Goal: Task Accomplishment & Management: Use online tool/utility

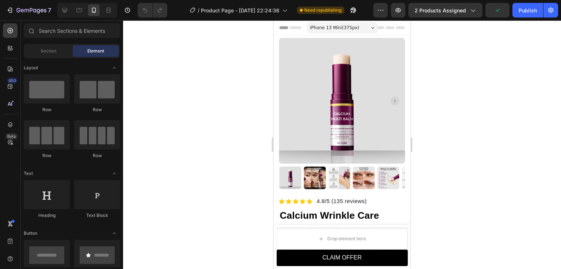
click at [528, 11] on div "Publish" at bounding box center [527, 11] width 18 height 8
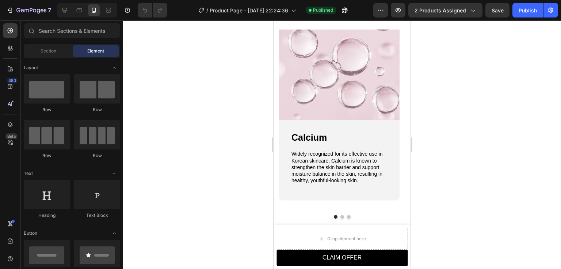
scroll to position [769, 0]
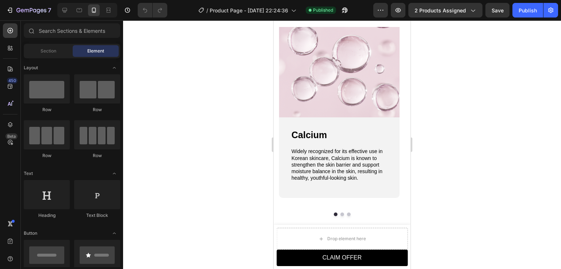
drag, startPoint x: 406, startPoint y: 107, endPoint x: 698, endPoint y: 141, distance: 293.5
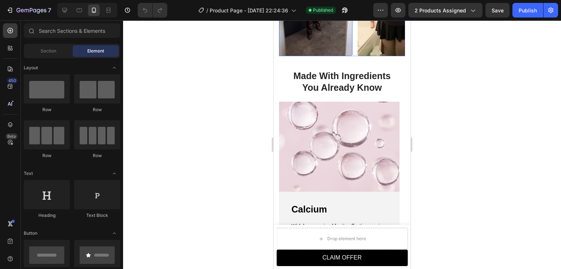
scroll to position [551, 0]
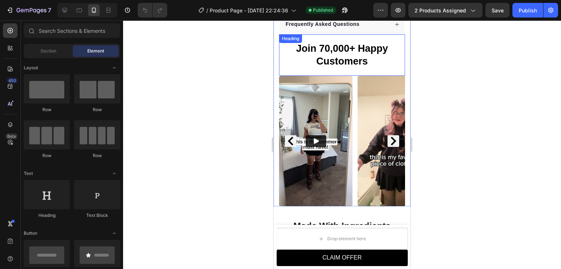
click at [334, 43] on h2 "Join 70,000+ Happy Customers" at bounding box center [342, 55] width 126 height 27
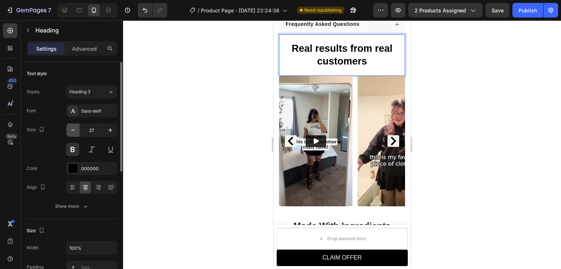
click at [73, 129] on icon "button" at bounding box center [72, 130] width 7 height 7
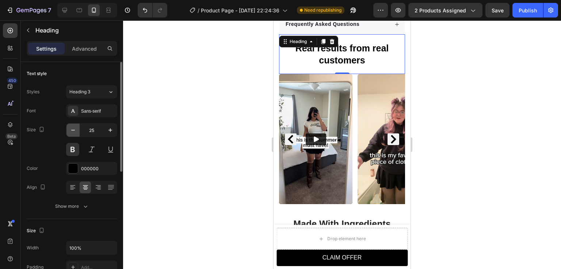
click at [73, 129] on icon "button" at bounding box center [72, 130] width 7 height 7
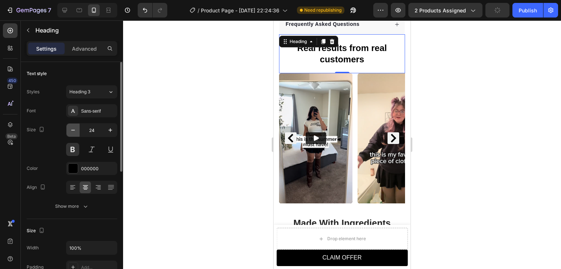
click at [73, 129] on icon "button" at bounding box center [72, 130] width 7 height 7
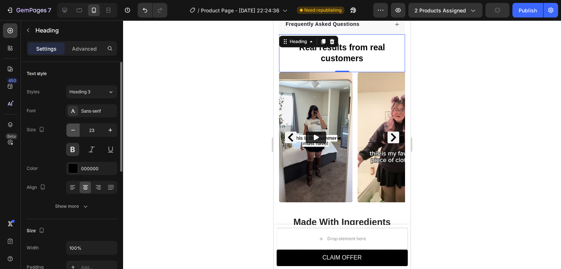
click at [73, 129] on icon "button" at bounding box center [72, 130] width 7 height 7
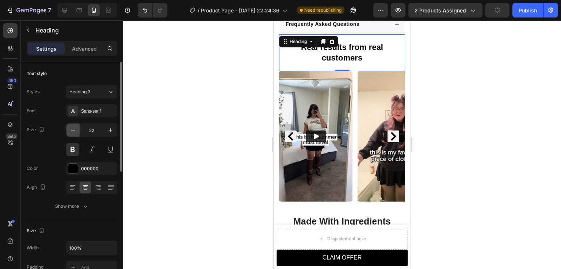
click at [73, 129] on icon "button" at bounding box center [72, 130] width 7 height 7
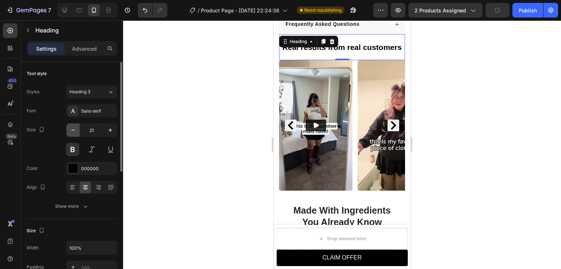
click at [73, 129] on icon "button" at bounding box center [72, 130] width 7 height 7
type input "20"
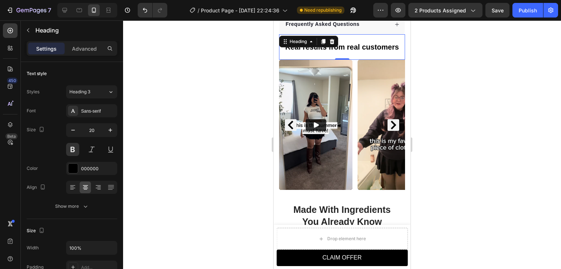
click at [485, 112] on div at bounding box center [342, 144] width 438 height 249
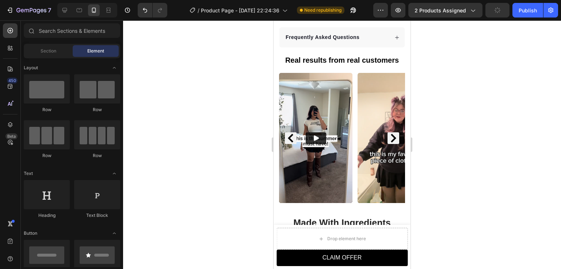
scroll to position [582, 0]
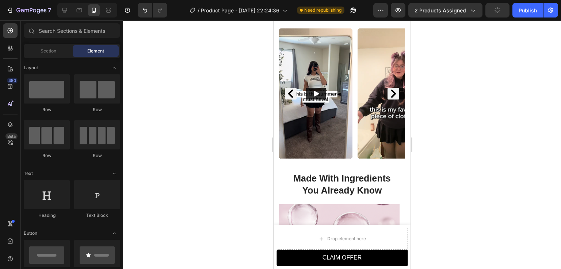
drag, startPoint x: 408, startPoint y: 110, endPoint x: 688, endPoint y: 136, distance: 281.5
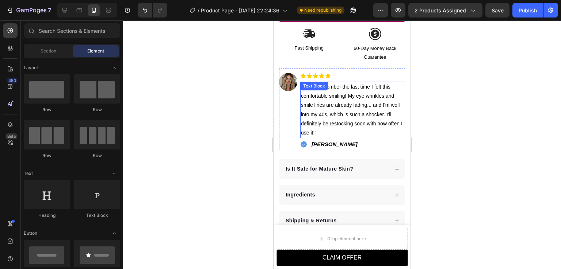
scroll to position [290, 0]
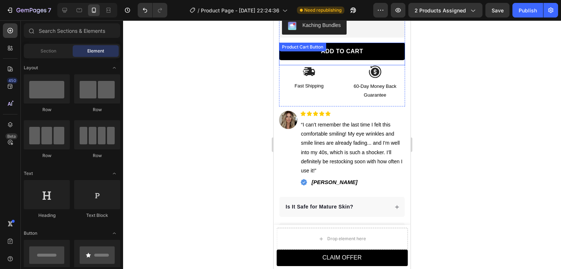
click at [287, 50] on button "ADD TO CART" at bounding box center [342, 52] width 126 height 18
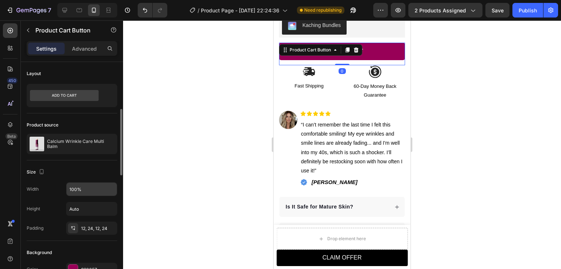
scroll to position [36, 0]
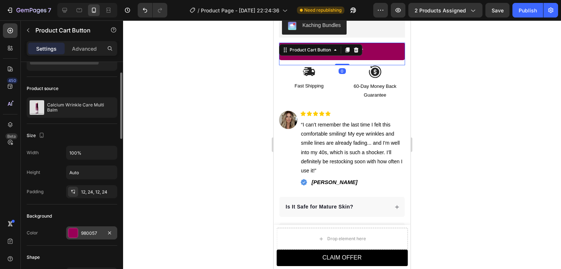
click at [88, 229] on div "980057" at bounding box center [91, 233] width 51 height 13
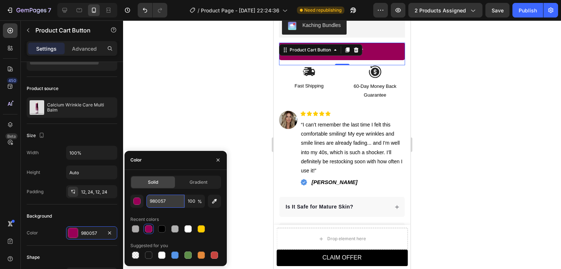
click at [159, 202] on input "980057" at bounding box center [165, 201] width 38 height 13
paste input "#7C1C2F"
type input "#7C1C2F"
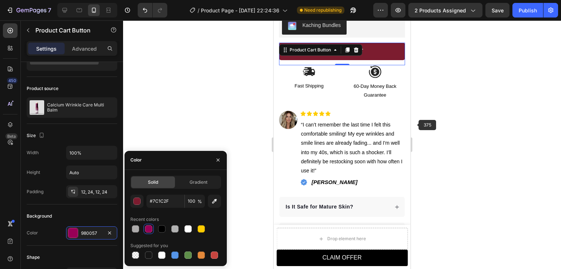
click at [450, 110] on div at bounding box center [342, 144] width 438 height 249
click at [449, 109] on div at bounding box center [342, 144] width 438 height 249
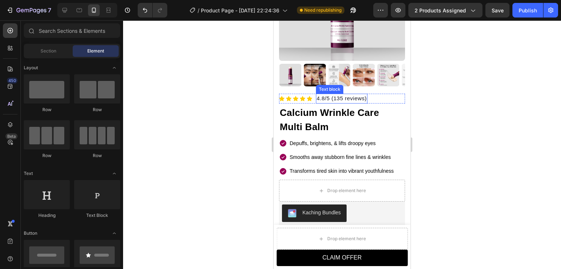
scroll to position [146, 0]
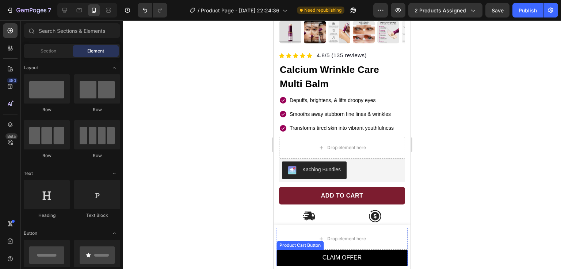
click at [378, 256] on button "CLAIM OFFER" at bounding box center [341, 258] width 131 height 16
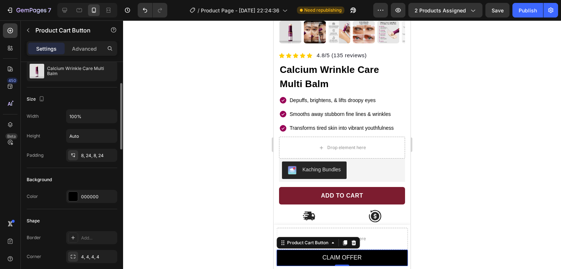
scroll to position [109, 0]
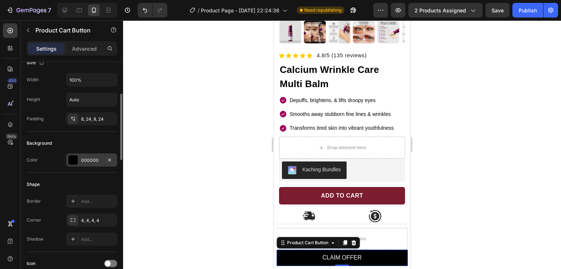
click at [91, 162] on div "000000" at bounding box center [91, 160] width 21 height 7
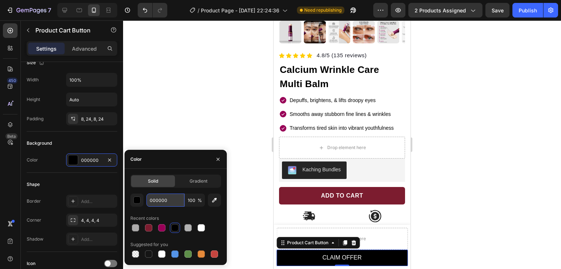
click at [163, 202] on input "000000" at bounding box center [165, 200] width 38 height 13
paste input "#7C1C2F"
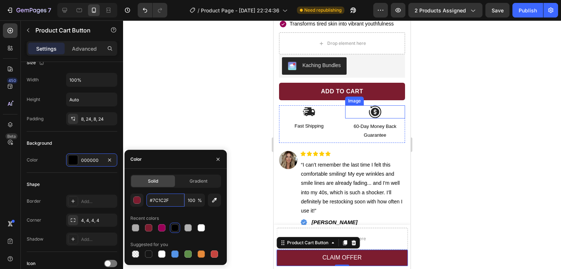
scroll to position [255, 0]
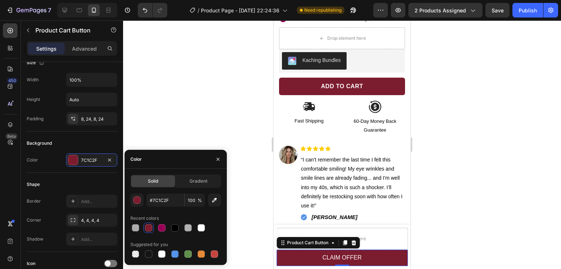
type input "7C1C2F"
click at [283, 187] on div "Image" at bounding box center [288, 184] width 18 height 77
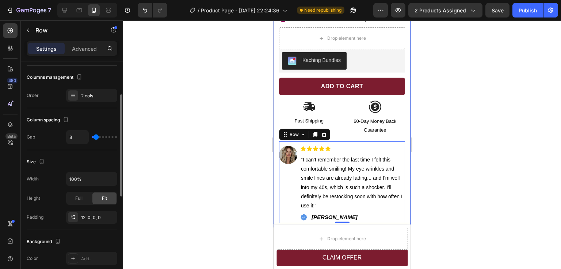
scroll to position [0, 0]
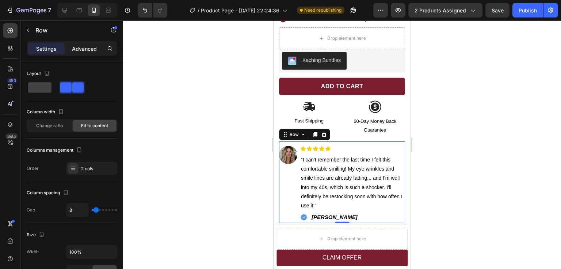
click at [84, 52] on p "Advanced" at bounding box center [84, 49] width 25 height 8
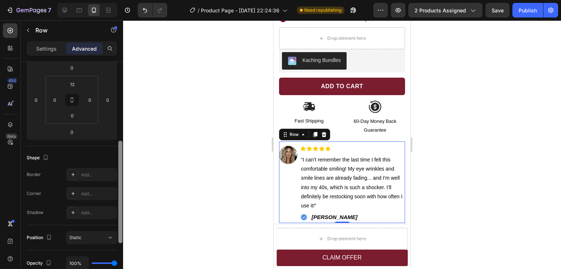
scroll to position [9, 0]
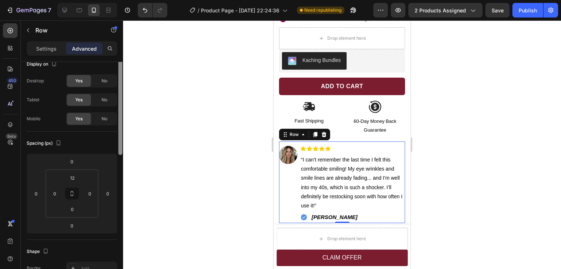
drag, startPoint x: 131, startPoint y: 143, endPoint x: 97, endPoint y: 78, distance: 72.8
click at [131, 0] on div "7 / Product Page - Mar 7, 22:24:36 Need republishing Preview 2 products assigne…" at bounding box center [280, 0] width 561 height 0
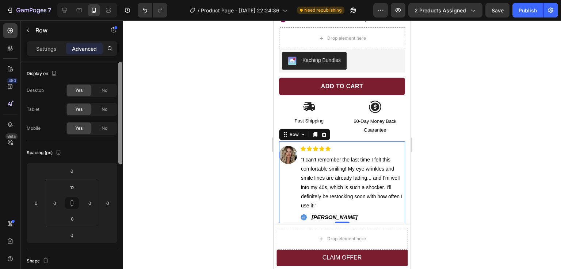
click at [49, 50] on p "Settings" at bounding box center [46, 49] width 20 height 8
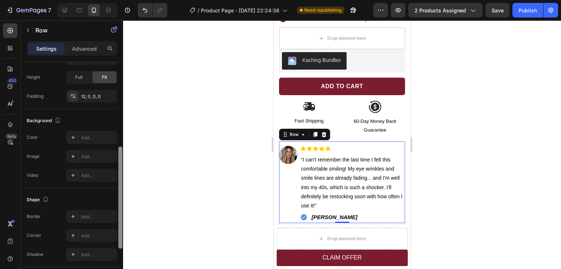
scroll to position [192, 0]
drag, startPoint x: 120, startPoint y: 98, endPoint x: 118, endPoint y: 182, distance: 84.0
click at [118, 182] on div at bounding box center [120, 177] width 5 height 228
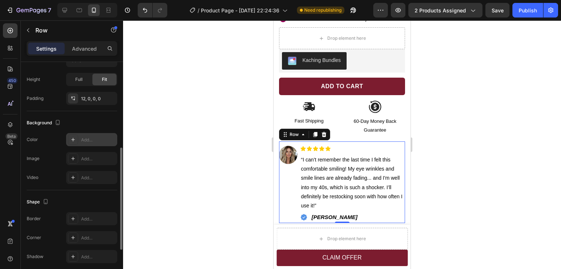
click at [86, 137] on div "Add..." at bounding box center [98, 140] width 34 height 7
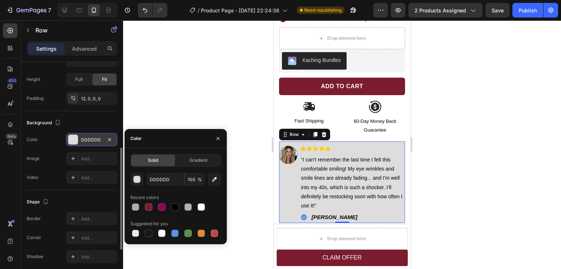
click at [180, 206] on div at bounding box center [175, 207] width 91 height 10
click at [176, 206] on div at bounding box center [174, 207] width 7 height 7
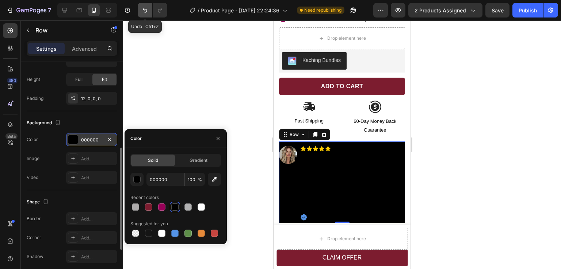
click at [148, 12] on icon "Undo/Redo" at bounding box center [144, 10] width 7 height 7
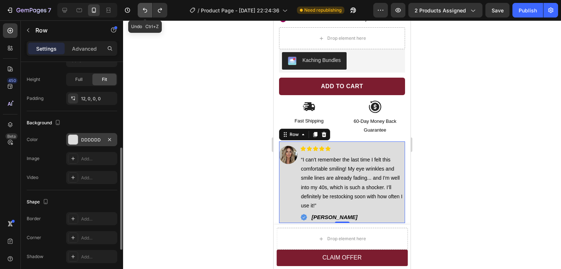
click at [143, 12] on icon "Undo/Redo" at bounding box center [144, 10] width 7 height 7
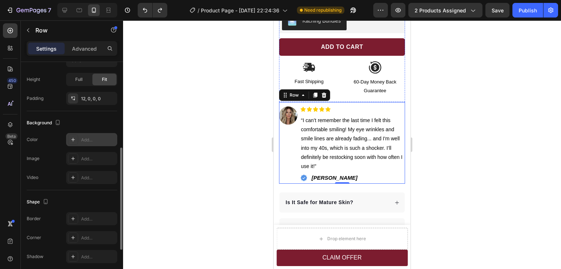
scroll to position [292, 0]
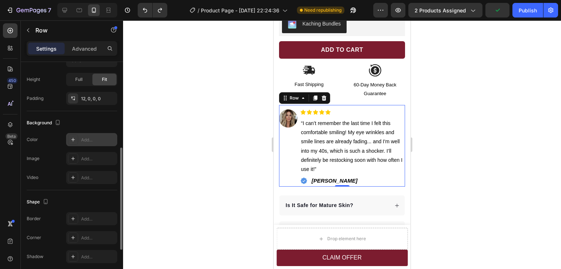
click at [78, 141] on div "Add..." at bounding box center [91, 139] width 51 height 13
type input "DDDDDD"
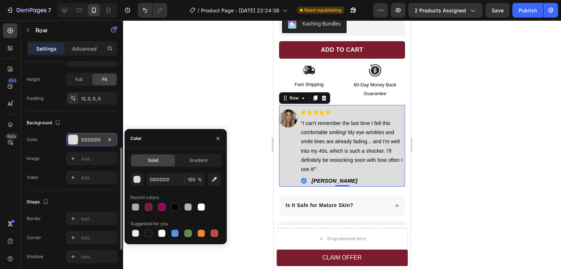
click at [474, 140] on div at bounding box center [342, 144] width 438 height 249
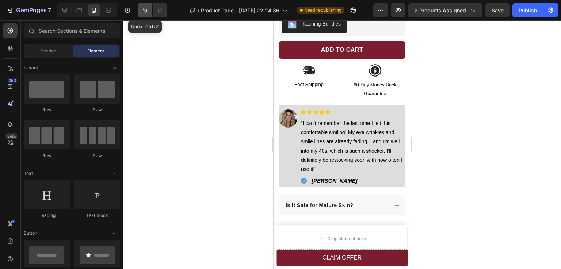
click at [144, 9] on icon "Undo/Redo" at bounding box center [145, 10] width 4 height 5
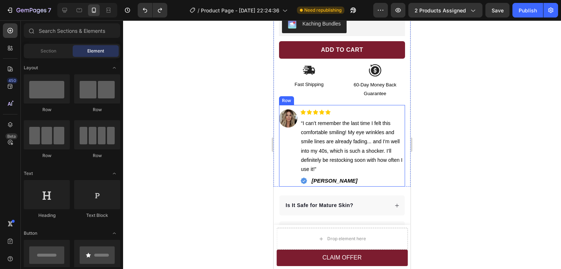
click at [285, 146] on div "Image" at bounding box center [288, 147] width 18 height 77
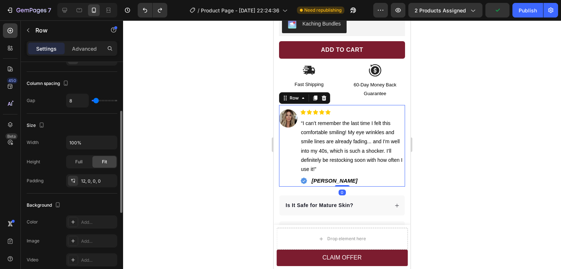
scroll to position [146, 0]
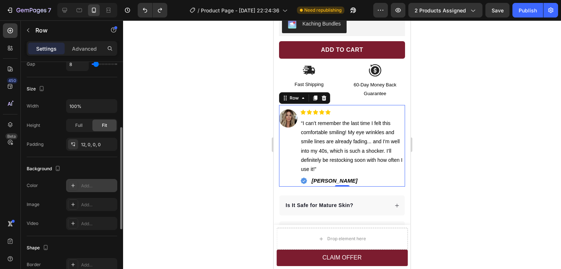
click at [92, 183] on div "Add..." at bounding box center [98, 186] width 34 height 7
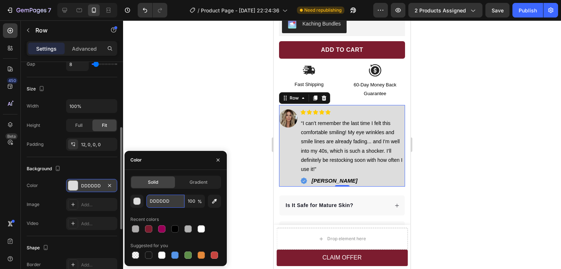
click at [160, 200] on input "DDDDDD" at bounding box center [165, 201] width 38 height 13
paste input "#7C1C2F"
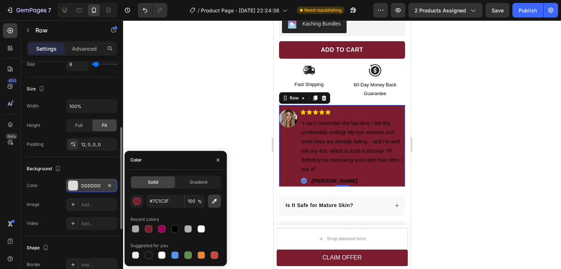
click at [213, 201] on icon "button" at bounding box center [214, 201] width 7 height 7
type input "FFFFFF"
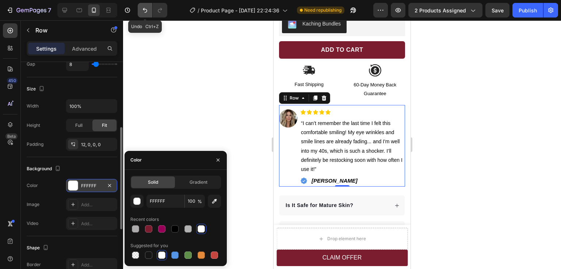
click at [147, 11] on icon "Undo/Redo" at bounding box center [145, 10] width 4 height 5
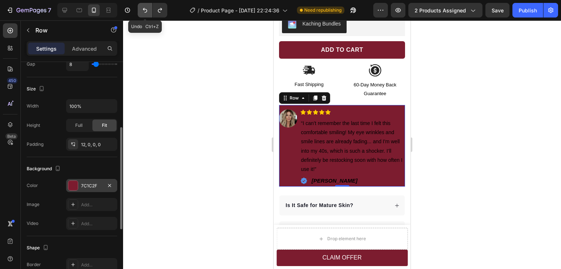
click at [147, 11] on icon "Undo/Redo" at bounding box center [145, 10] width 4 height 5
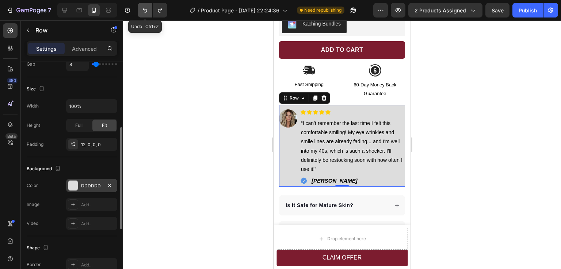
click at [147, 11] on icon "Undo/Redo" at bounding box center [145, 10] width 4 height 5
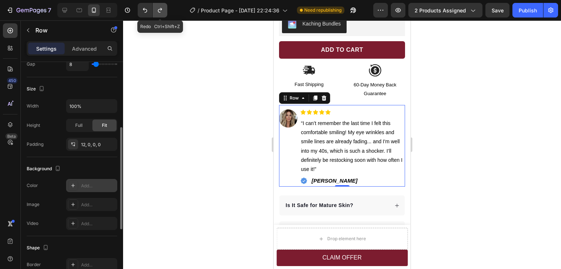
click at [162, 14] on icon "Undo/Redo" at bounding box center [159, 10] width 7 height 7
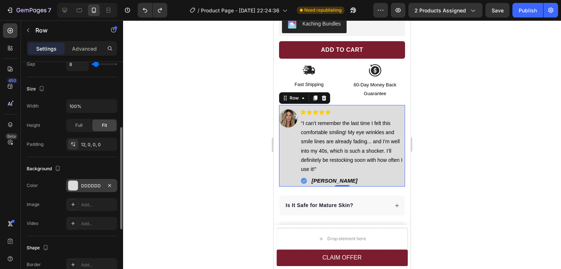
drag, startPoint x: 99, startPoint y: 65, endPoint x: 505, endPoint y: 142, distance: 413.3
click at [505, 142] on div at bounding box center [342, 144] width 438 height 249
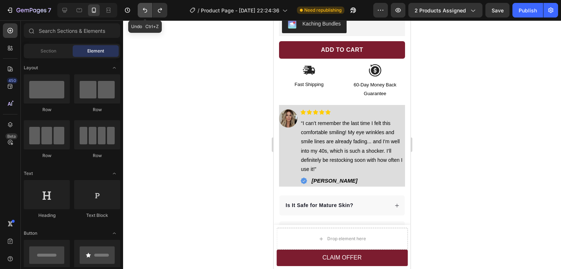
click at [143, 10] on icon "Undo/Redo" at bounding box center [144, 10] width 7 height 7
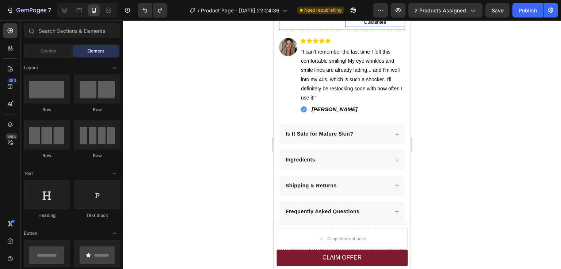
scroll to position [365, 0]
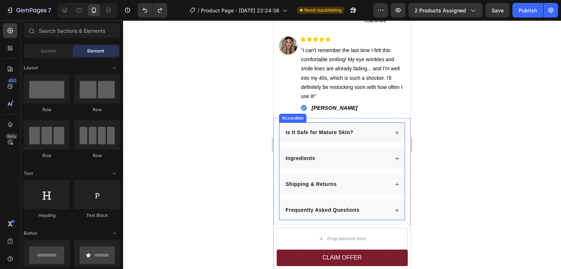
click at [281, 141] on div "Is It Safe for Mature Skin? Ingredients Shipping & Returns Frequently Asked Que…" at bounding box center [342, 172] width 126 height 98
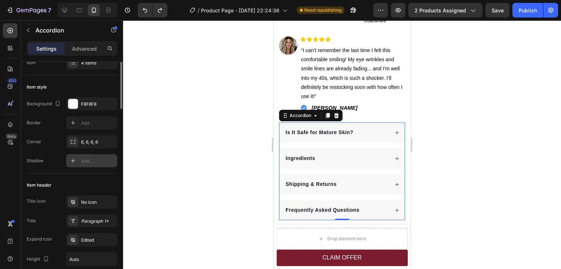
scroll to position [0, 0]
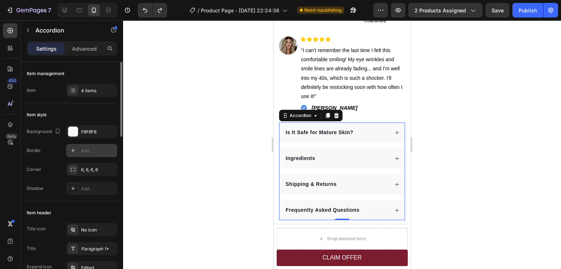
click at [88, 150] on div "Add..." at bounding box center [98, 151] width 34 height 7
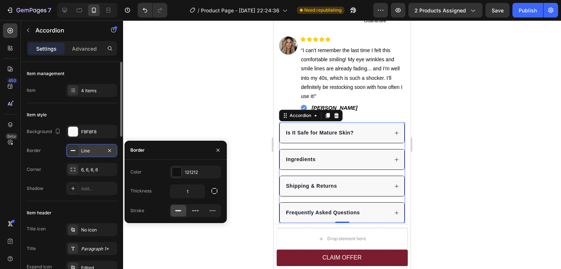
click at [447, 172] on div at bounding box center [342, 144] width 438 height 249
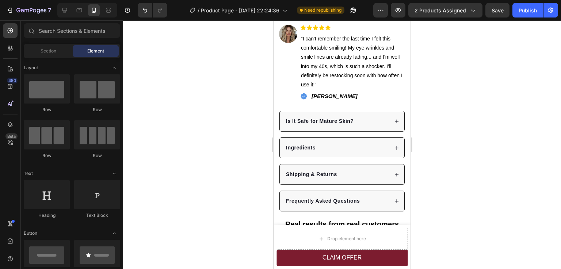
scroll to position [374, 0]
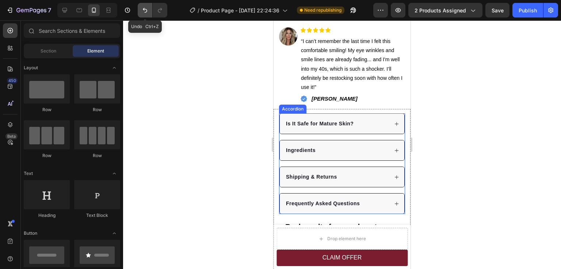
click at [145, 8] on icon "Undo/Redo" at bounding box center [144, 10] width 7 height 7
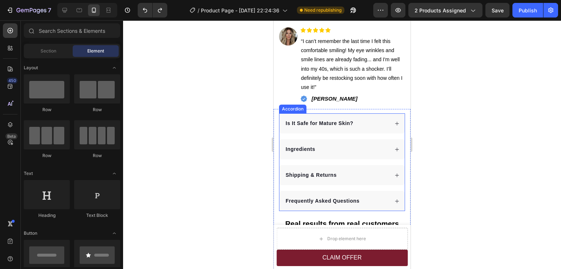
click at [282, 128] on div "Is It Safe for Mature Skin? Ingredients Shipping & Returns Frequently Asked Que…" at bounding box center [342, 162] width 126 height 98
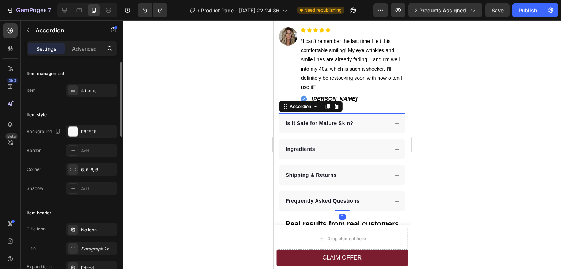
scroll to position [73, 0]
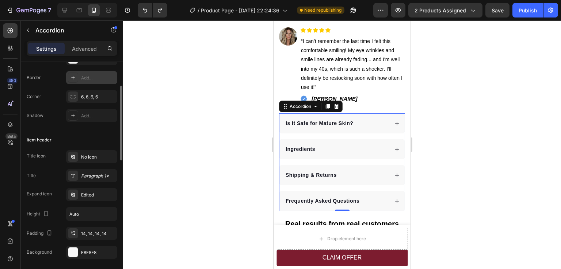
click at [96, 78] on div "Add..." at bounding box center [98, 78] width 34 height 7
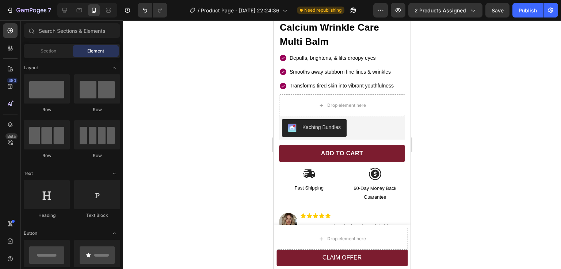
scroll to position [119, 0]
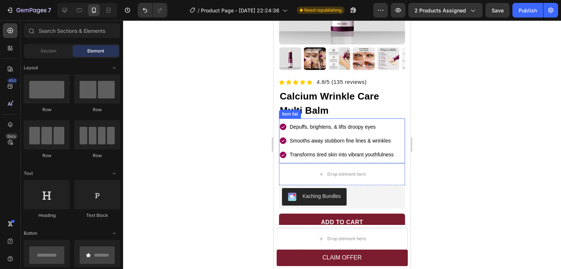
click at [282, 124] on icon at bounding box center [283, 127] width 7 height 7
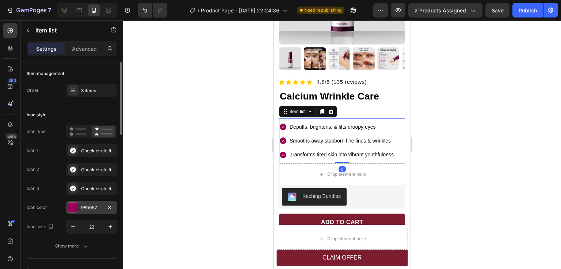
click at [85, 209] on div "980057" at bounding box center [91, 208] width 21 height 7
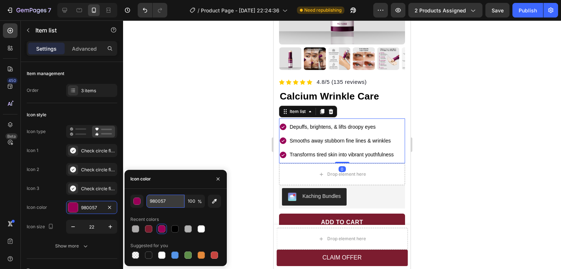
click at [158, 199] on input "980057" at bounding box center [165, 201] width 38 height 13
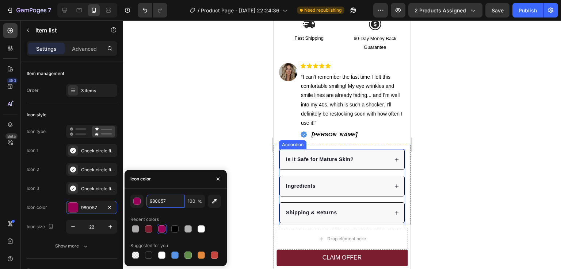
scroll to position [375, 0]
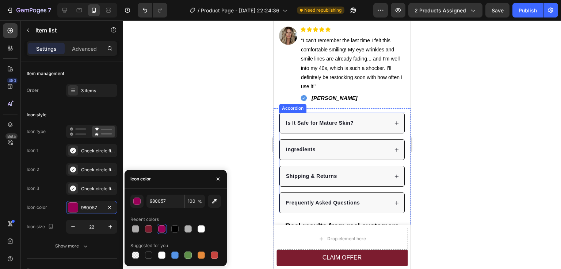
click at [283, 128] on div "Is It Safe for Mature Skin? Ingredients Shipping & Returns Frequently Asked Que…" at bounding box center [342, 163] width 126 height 101
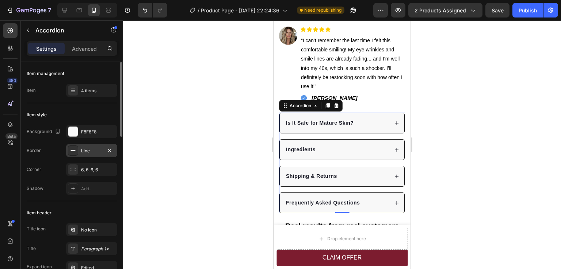
click at [88, 153] on div "Line" at bounding box center [91, 151] width 21 height 7
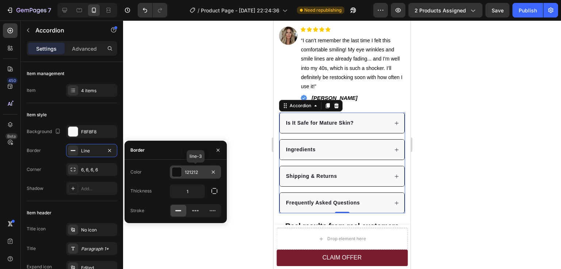
click at [194, 172] on div "121212" at bounding box center [195, 172] width 21 height 7
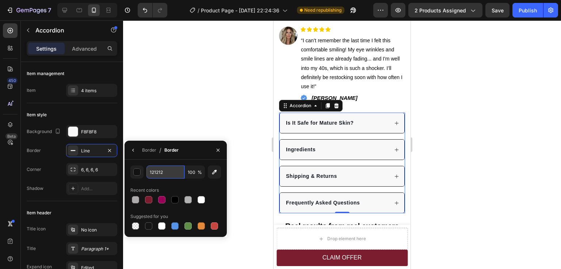
click at [158, 173] on input "121212" at bounding box center [165, 172] width 38 height 13
paste input "980057"
type input "980057"
click at [444, 165] on div at bounding box center [342, 144] width 438 height 249
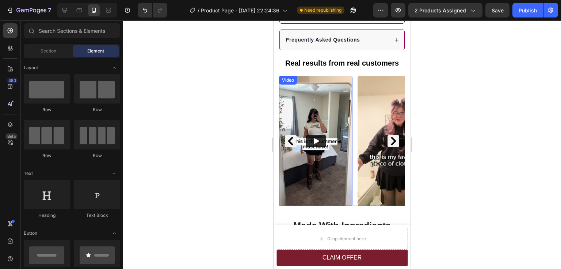
scroll to position [512, 0]
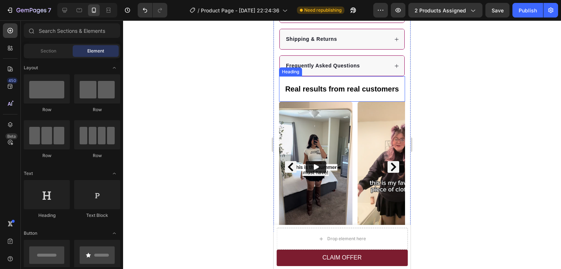
click at [328, 84] on h2 "Real results from real customers" at bounding box center [342, 89] width 126 height 11
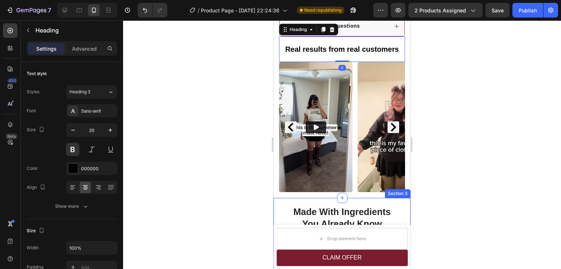
scroll to position [621, 0]
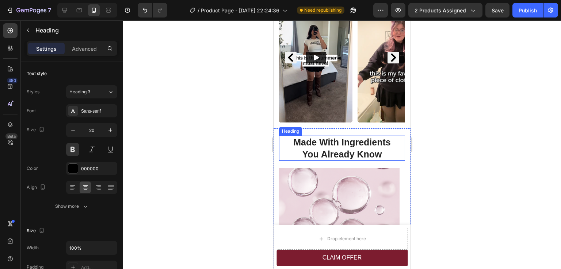
click at [326, 140] on h2 "Made With Ingredients You Already Know" at bounding box center [342, 148] width 126 height 25
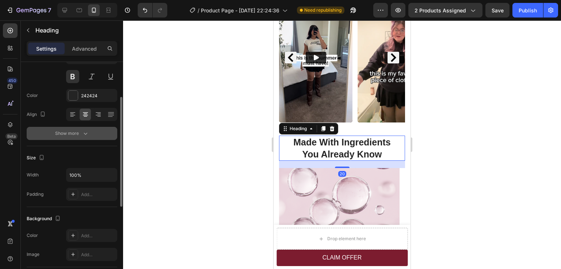
scroll to position [0, 0]
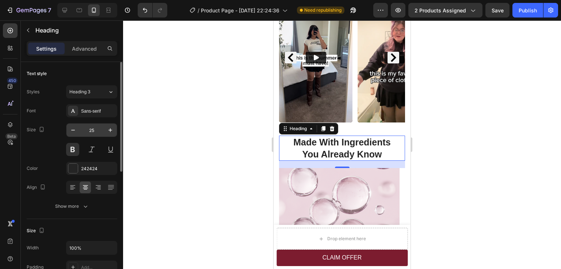
click at [91, 130] on input "25" at bounding box center [92, 130] width 24 height 13
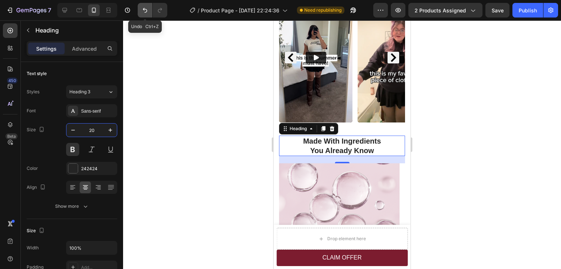
click at [143, 10] on icon "Undo/Redo" at bounding box center [144, 10] width 7 height 7
click at [148, 9] on icon "Undo/Redo" at bounding box center [144, 10] width 7 height 7
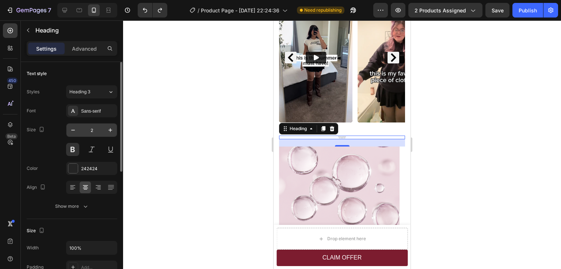
click at [93, 130] on input "2" at bounding box center [92, 130] width 24 height 13
type input "25"
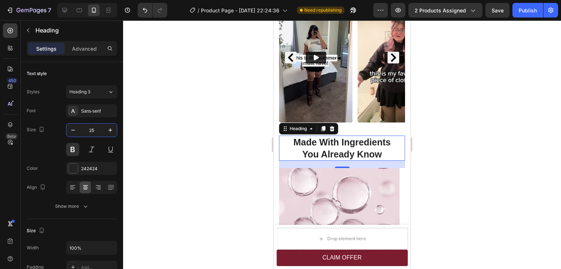
click at [450, 138] on div at bounding box center [342, 144] width 438 height 249
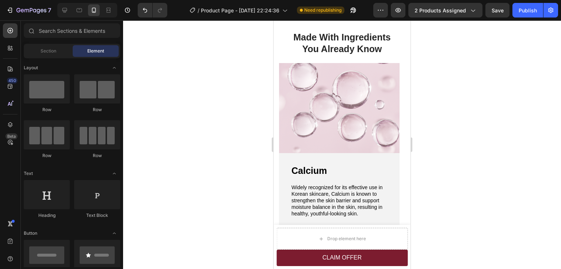
scroll to position [758, 0]
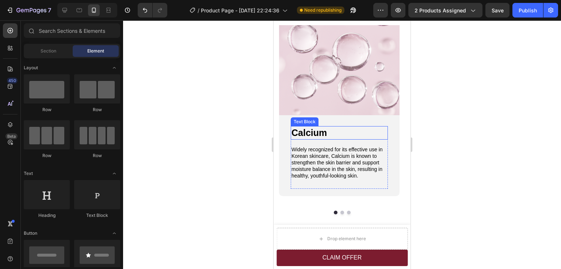
click at [316, 135] on span "Calcium" at bounding box center [308, 133] width 35 height 10
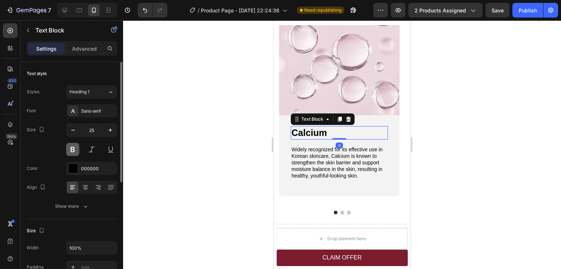
click at [73, 152] on button at bounding box center [72, 149] width 13 height 13
click at [93, 108] on div "Sans-serif" at bounding box center [98, 111] width 34 height 7
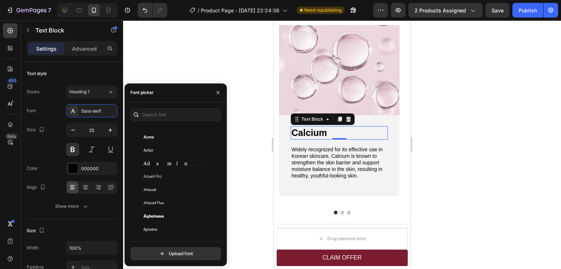
scroll to position [182, 0]
click at [218, 94] on icon "button" at bounding box center [218, 93] width 6 height 6
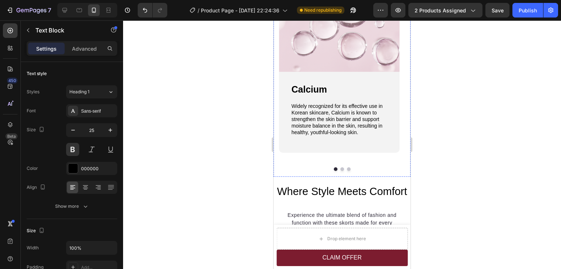
scroll to position [831, 0]
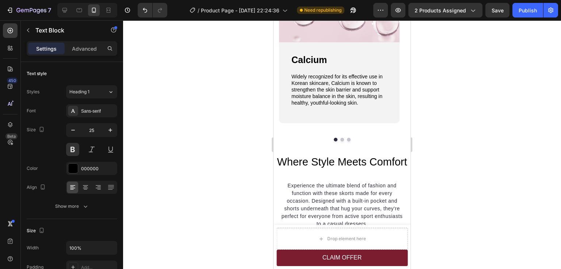
click at [311, 61] on span "Calcium" at bounding box center [308, 60] width 35 height 10
click at [459, 75] on div at bounding box center [342, 144] width 438 height 249
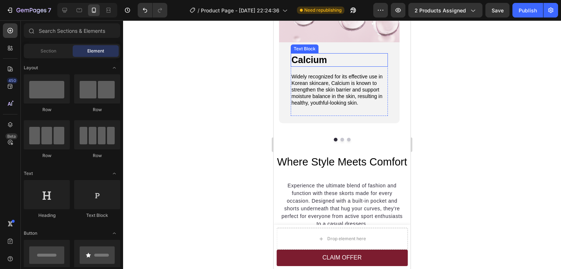
click at [317, 58] on span "Calcium" at bounding box center [308, 60] width 35 height 10
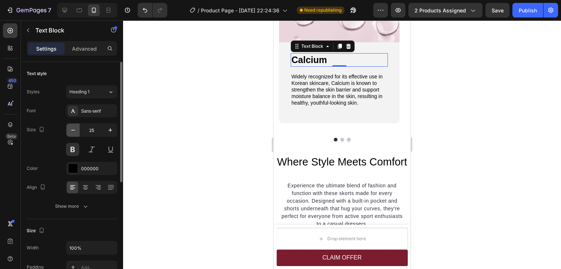
click at [70, 130] on icon "button" at bounding box center [72, 130] width 7 height 7
click at [73, 129] on icon "button" at bounding box center [72, 130] width 7 height 7
type input "22"
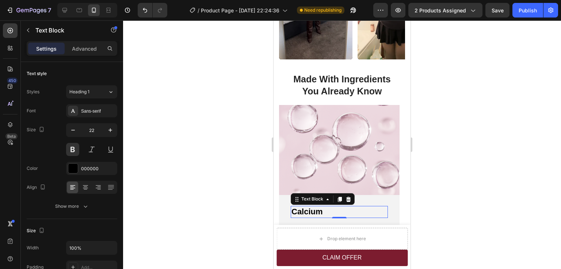
click at [462, 102] on div at bounding box center [342, 144] width 438 height 249
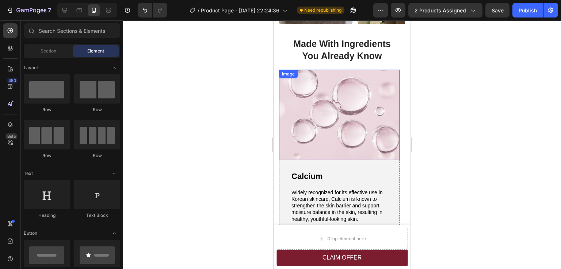
scroll to position [721, 0]
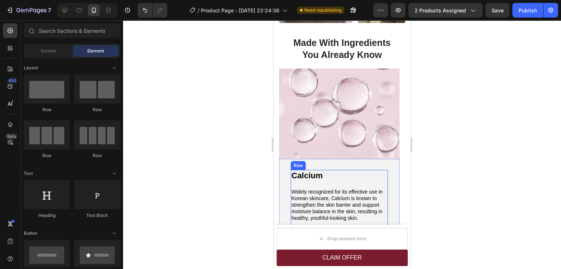
click at [329, 191] on p "Widely recognized for its effective use in Korean skincare, Calcium is known to…" at bounding box center [339, 205] width 96 height 33
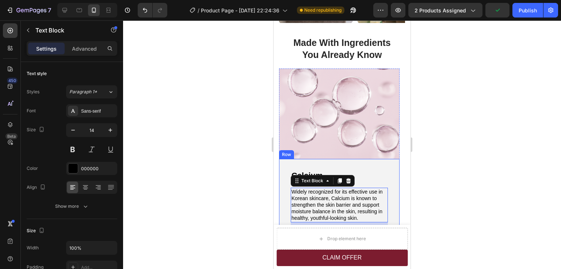
click at [438, 180] on div at bounding box center [342, 144] width 438 height 249
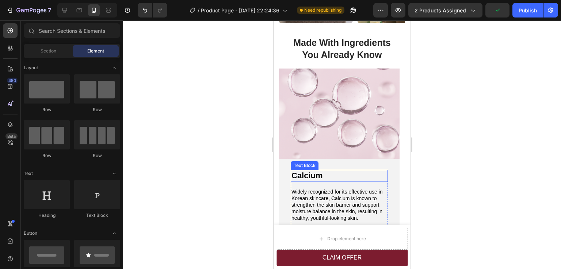
click at [309, 171] on span "Calcium" at bounding box center [306, 175] width 31 height 9
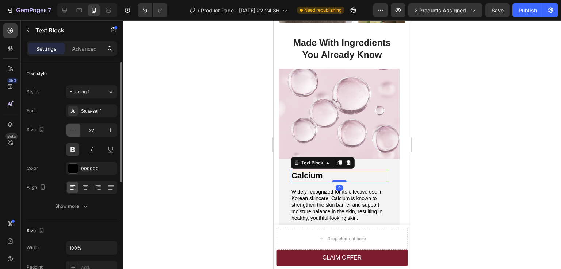
click at [73, 130] on icon "button" at bounding box center [72, 130] width 7 height 7
click at [108, 130] on icon "button" at bounding box center [110, 130] width 7 height 7
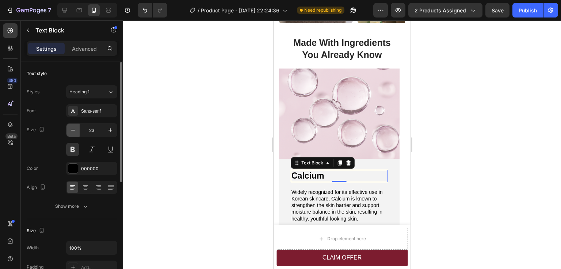
click at [76, 131] on icon "button" at bounding box center [72, 130] width 7 height 7
type input "22"
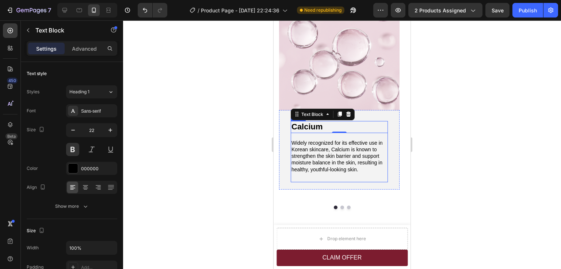
scroll to position [794, 0]
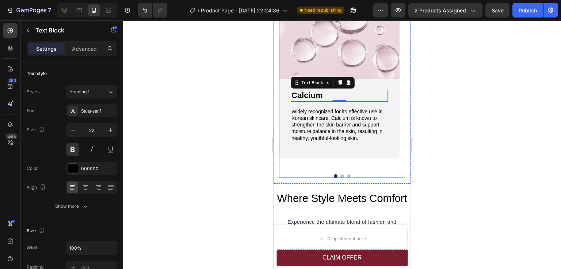
click at [340, 176] on button "Dot" at bounding box center [342, 176] width 4 height 4
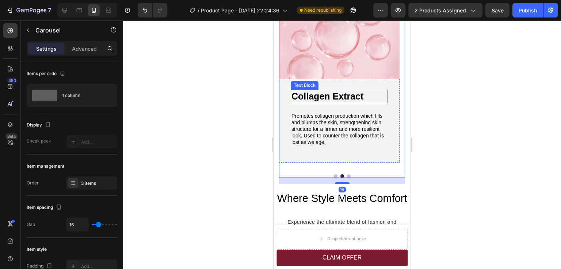
click at [328, 98] on p "Collagen Extract" at bounding box center [339, 97] width 96 height 12
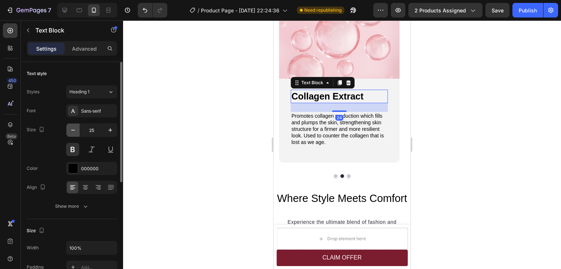
click at [73, 130] on icon "button" at bounding box center [72, 130] width 7 height 7
click at [73, 131] on icon "button" at bounding box center [72, 130] width 7 height 7
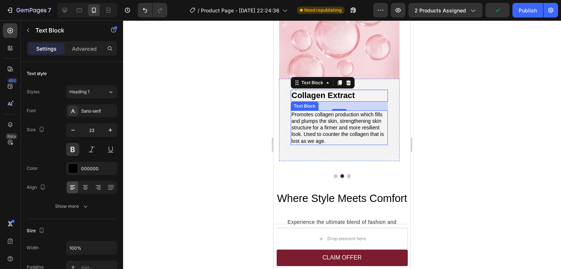
type input "22"
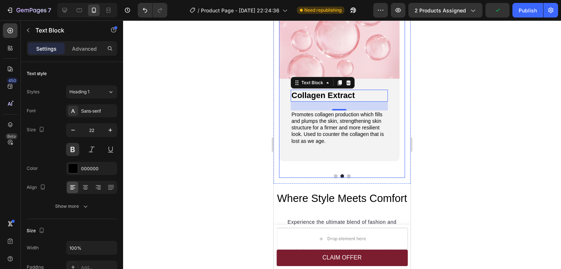
click at [347, 176] on button "Dot" at bounding box center [349, 176] width 4 height 4
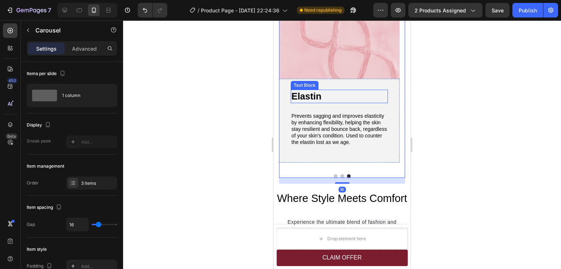
click at [316, 95] on p "Elastin" at bounding box center [339, 97] width 96 height 12
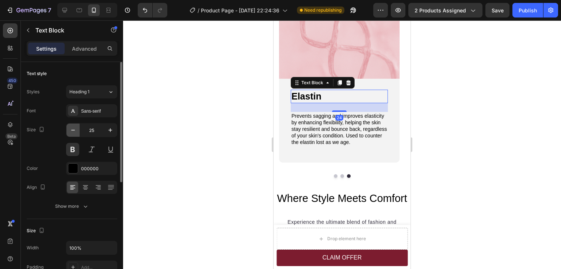
click at [75, 132] on icon "button" at bounding box center [72, 130] width 7 height 7
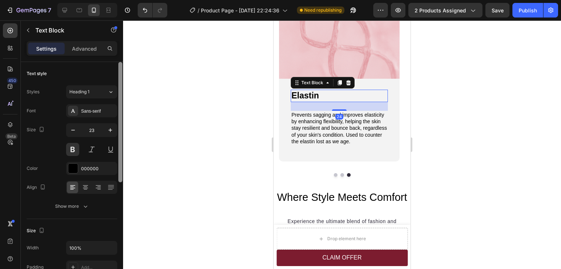
type input "22"
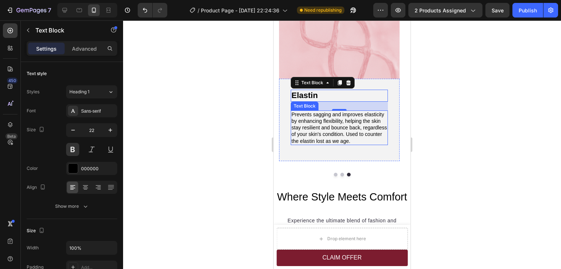
scroll to position [758, 0]
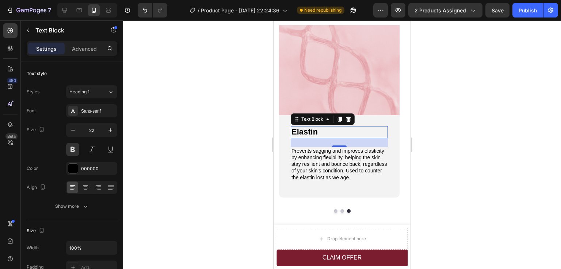
click at [485, 132] on div at bounding box center [342, 144] width 438 height 249
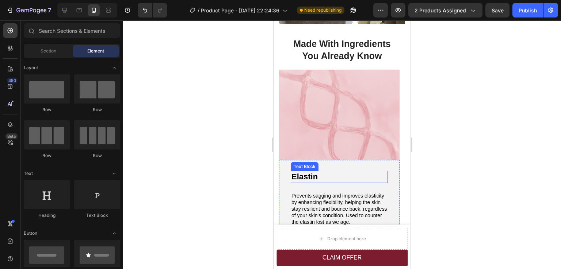
scroll to position [721, 0]
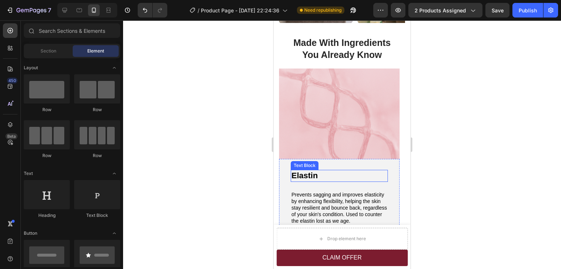
click at [308, 171] on p "Elastin" at bounding box center [339, 176] width 96 height 11
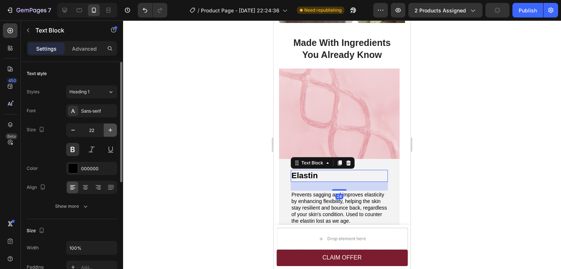
click at [109, 131] on icon "button" at bounding box center [110, 130] width 7 height 7
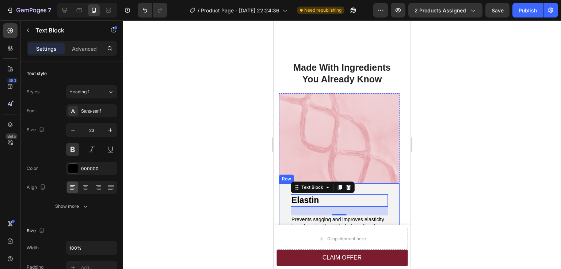
scroll to position [758, 0]
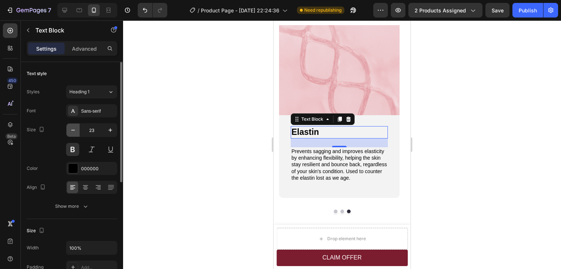
click at [72, 129] on icon "button" at bounding box center [72, 130] width 7 height 7
type input "22"
click at [465, 134] on div at bounding box center [342, 144] width 438 height 249
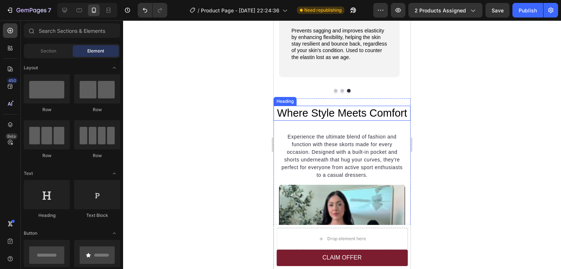
scroll to position [904, 0]
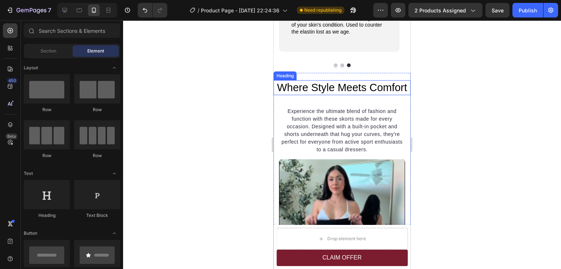
click at [352, 93] on span "Where Style Meets Comfort" at bounding box center [342, 88] width 130 height 12
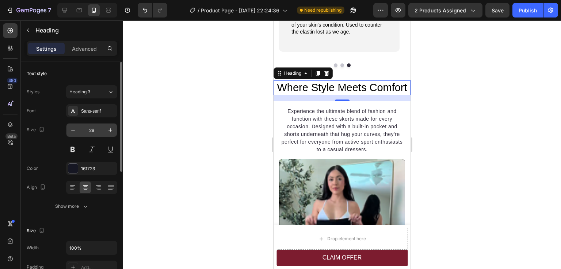
click at [92, 129] on input "29" at bounding box center [92, 130] width 24 height 13
type input "25"
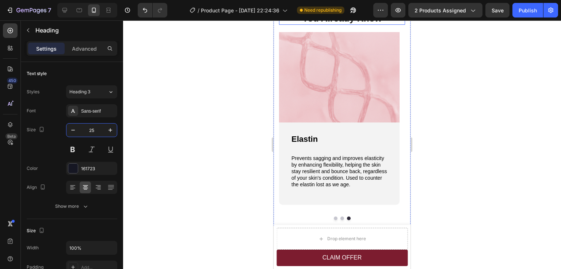
scroll to position [685, 0]
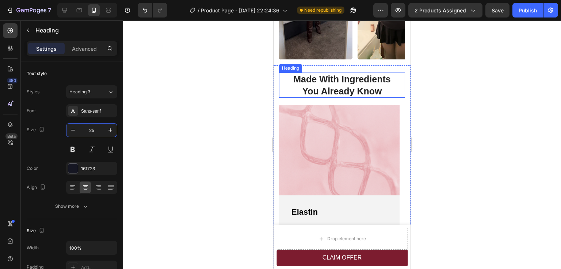
click at [321, 79] on h2 "Made With Ingredients You Already Know" at bounding box center [342, 85] width 126 height 25
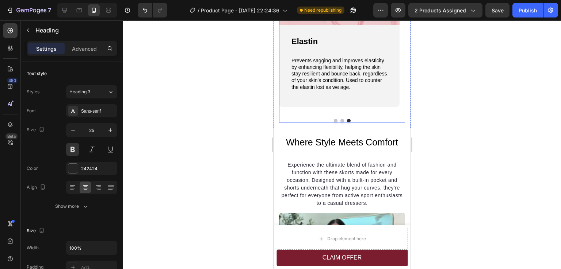
scroll to position [867, 0]
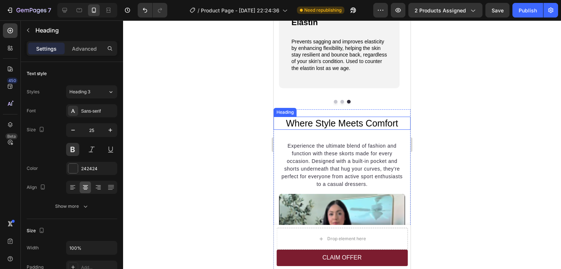
click at [329, 122] on span "Where Style Meets Comfort" at bounding box center [342, 123] width 112 height 10
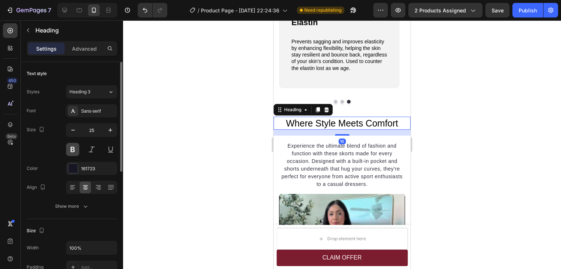
click at [73, 148] on button at bounding box center [72, 149] width 13 height 13
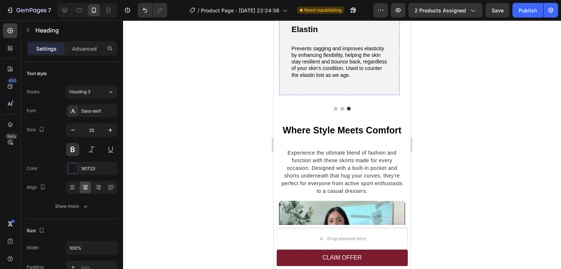
scroll to position [880, 0]
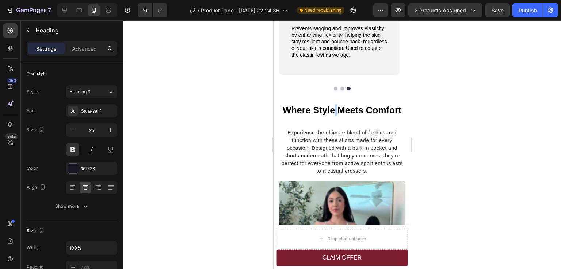
click at [331, 111] on span "Where Style Meets Comfort" at bounding box center [341, 110] width 119 height 10
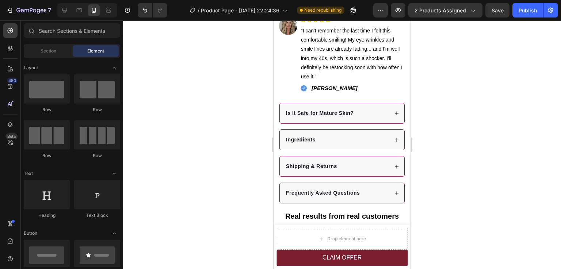
scroll to position [345, 0]
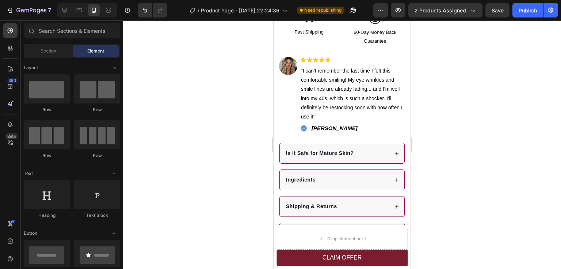
drag, startPoint x: 409, startPoint y: 145, endPoint x: 721, endPoint y: 131, distance: 312.3
click at [458, 123] on div at bounding box center [342, 144] width 438 height 249
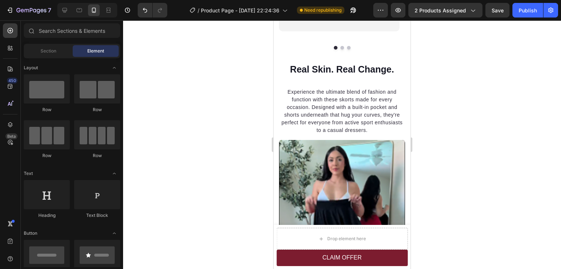
scroll to position [946, 0]
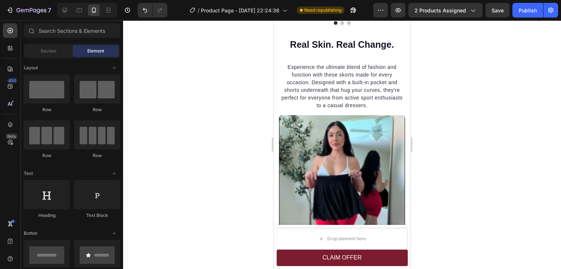
drag, startPoint x: 408, startPoint y: 87, endPoint x: 685, endPoint y: 179, distance: 292.2
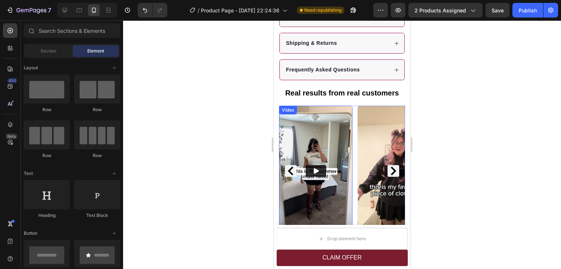
scroll to position [500, 0]
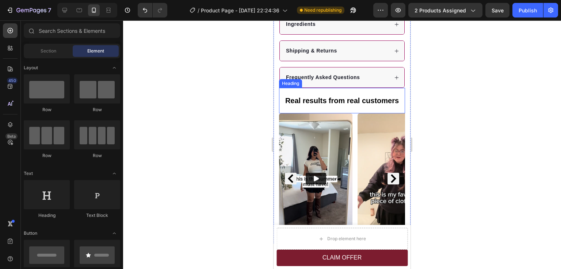
click at [304, 95] on h2 "Real results from real customers" at bounding box center [342, 100] width 126 height 11
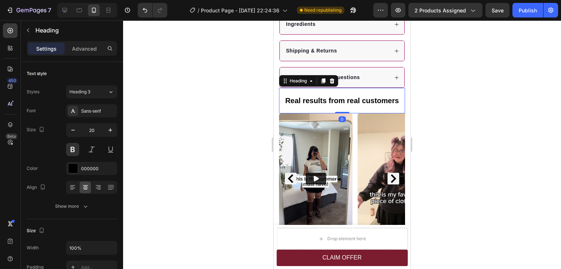
click at [303, 95] on h2 "Real results from real customers" at bounding box center [342, 100] width 126 height 11
click at [330, 96] on p "Real Results from real customers" at bounding box center [342, 100] width 124 height 9
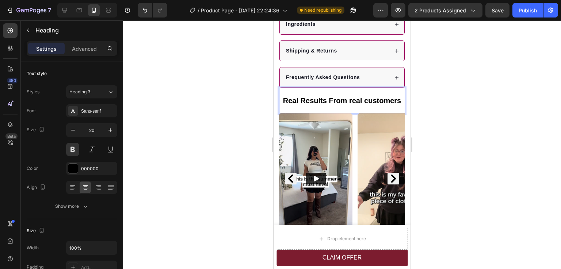
click at [349, 96] on p "Real Results From real customers" at bounding box center [342, 100] width 124 height 9
click at [325, 102] on p "Real Results From Real customers" at bounding box center [342, 100] width 124 height 9
click at [343, 96] on p "Real Results From Real Customers" at bounding box center [342, 100] width 124 height 9
click at [477, 111] on div at bounding box center [342, 144] width 438 height 249
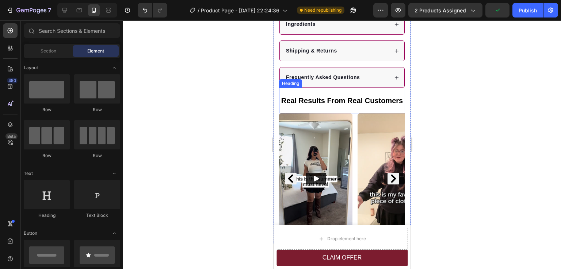
click at [350, 98] on p "Real Results From Real Customers" at bounding box center [342, 100] width 124 height 9
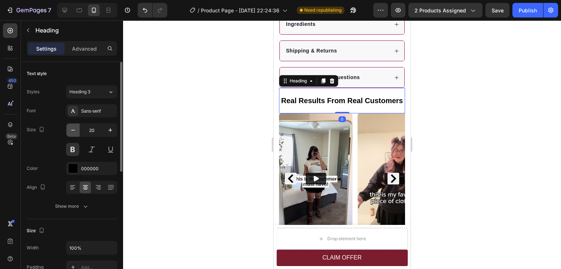
click at [77, 127] on button "button" at bounding box center [72, 130] width 13 height 13
type input "19"
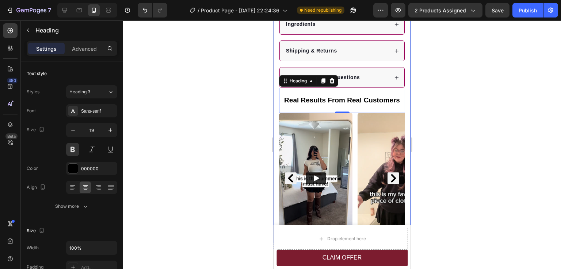
click at [442, 135] on div at bounding box center [342, 144] width 438 height 249
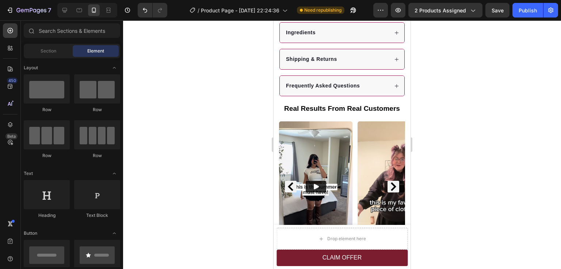
scroll to position [457, 0]
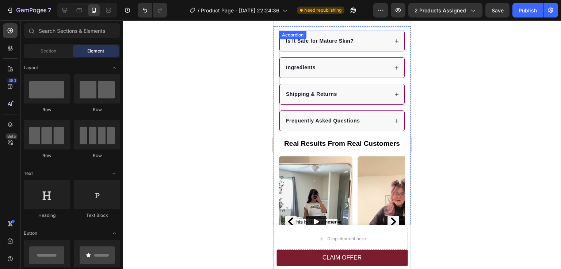
click at [317, 117] on p "Frequently Asked Questions" at bounding box center [323, 121] width 74 height 8
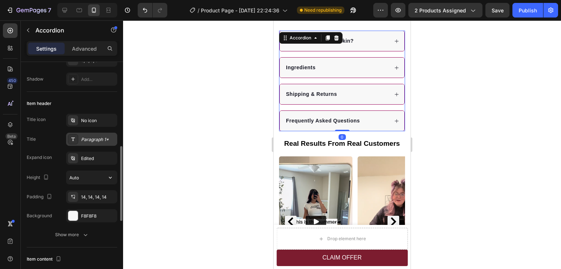
scroll to position [219, 0]
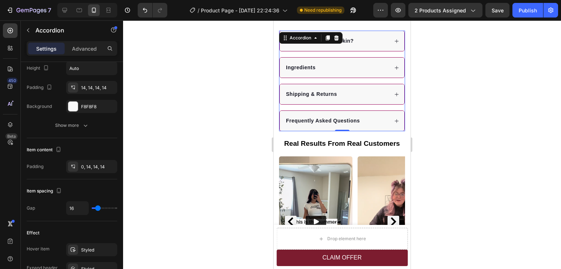
click at [443, 123] on div at bounding box center [342, 144] width 438 height 249
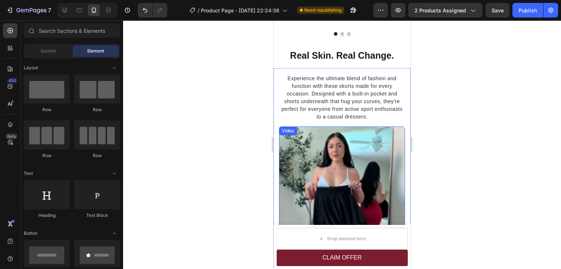
scroll to position [932, 0]
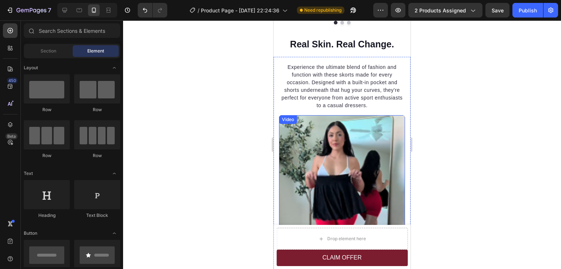
click at [323, 159] on video at bounding box center [342, 227] width 126 height 224
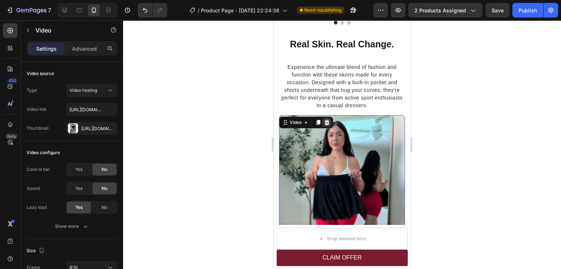
click at [326, 122] on icon at bounding box center [326, 122] width 5 height 5
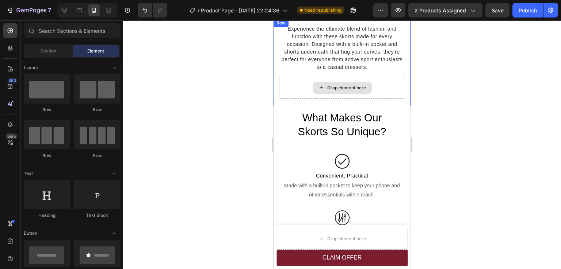
scroll to position [969, 0]
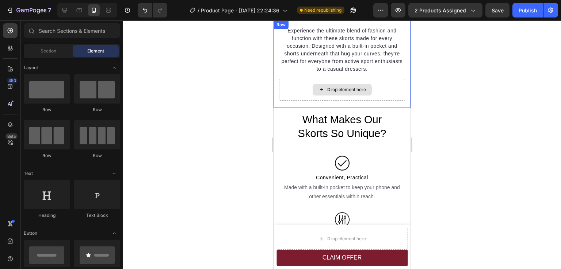
click at [394, 91] on div "Drop element here" at bounding box center [342, 90] width 126 height 22
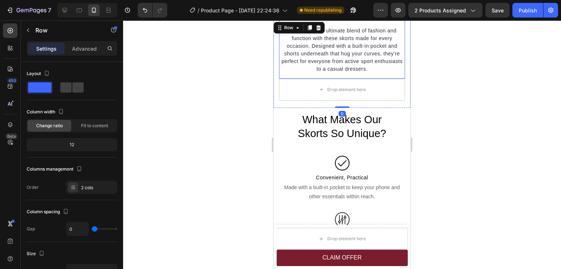
scroll to position [896, 0]
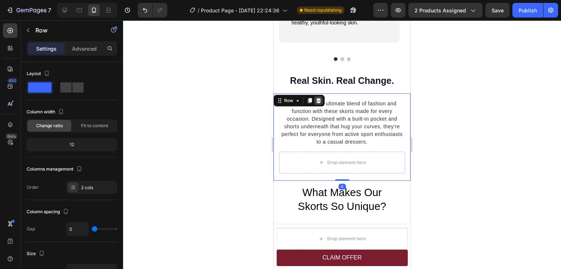
click at [318, 98] on icon at bounding box center [318, 100] width 5 height 5
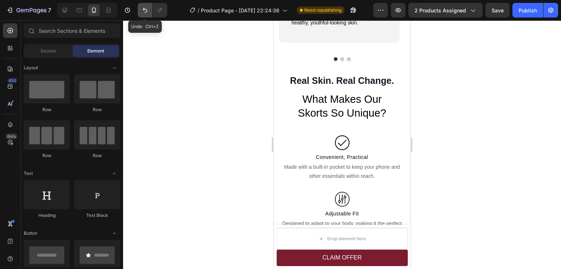
click at [146, 11] on icon "Undo/Redo" at bounding box center [144, 10] width 7 height 7
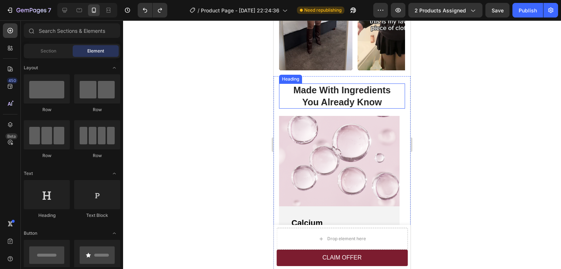
scroll to position [727, 0]
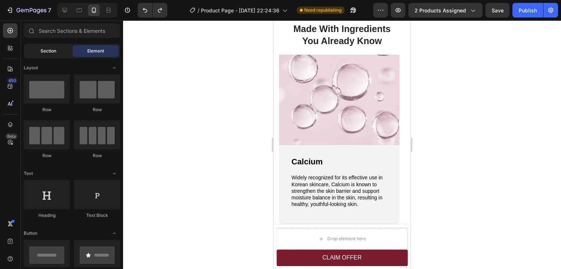
click at [58, 50] on div "Section" at bounding box center [48, 51] width 46 height 12
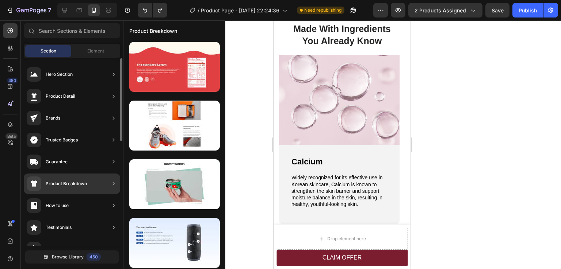
scroll to position [36, 0]
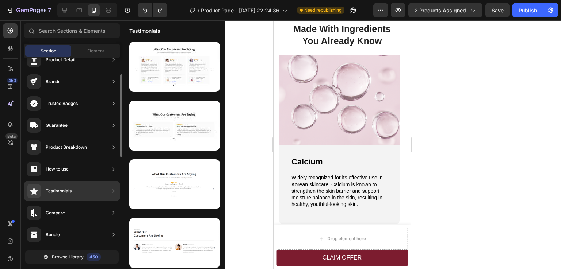
click at [68, 193] on div "Testimonials" at bounding box center [59, 191] width 26 height 7
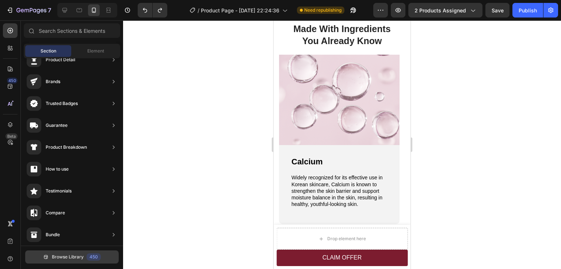
click at [86, 256] on div "450" at bounding box center [93, 257] width 14 height 7
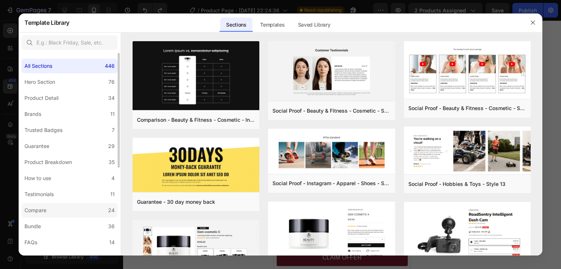
click at [57, 209] on label "Compare 24" at bounding box center [70, 210] width 96 height 15
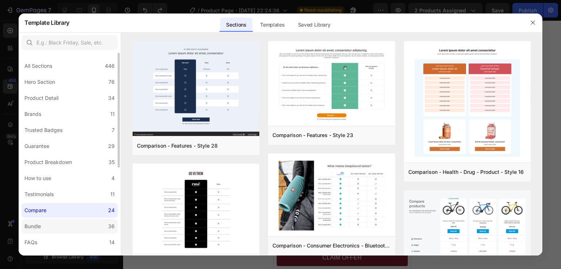
click at [57, 229] on label "Bundle 36" at bounding box center [70, 226] width 96 height 15
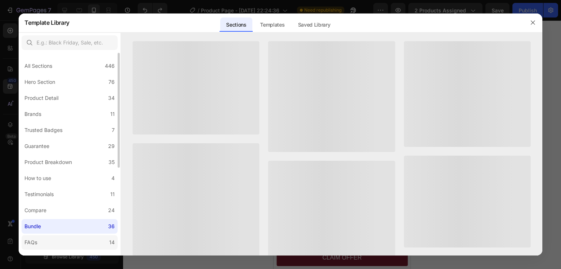
click at [56, 239] on label "FAQs 14" at bounding box center [70, 242] width 96 height 15
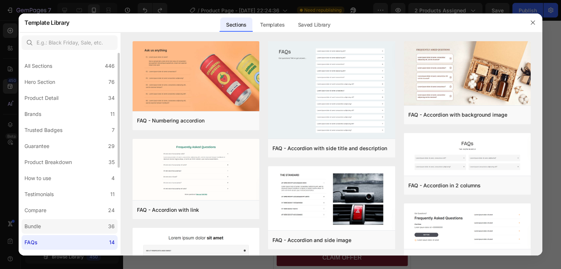
click at [59, 230] on label "Bundle 36" at bounding box center [70, 226] width 96 height 15
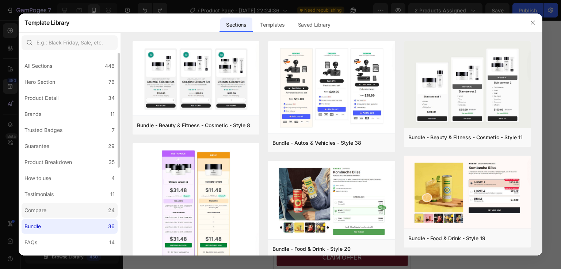
click at [61, 213] on label "Compare 24" at bounding box center [70, 210] width 96 height 15
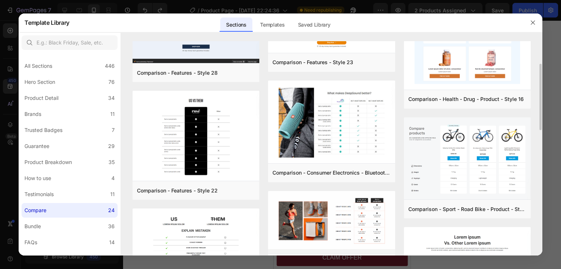
scroll to position [0, 0]
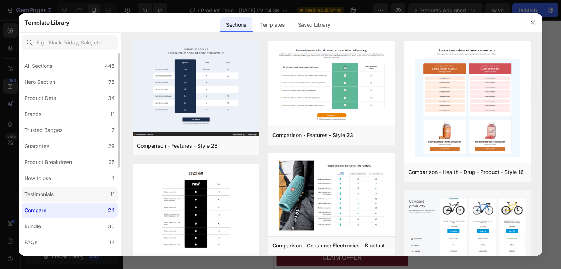
click at [54, 194] on div "Testimonials" at bounding box center [38, 194] width 29 height 9
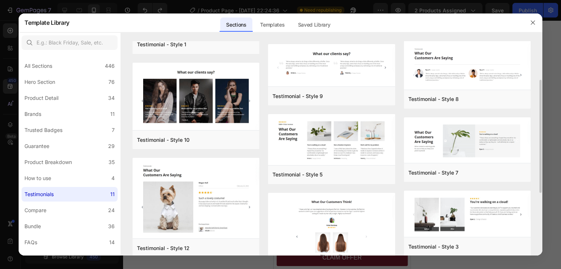
scroll to position [109, 0]
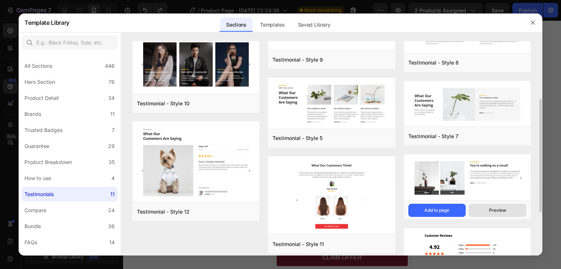
click at [492, 211] on div "Preview" at bounding box center [497, 210] width 17 height 7
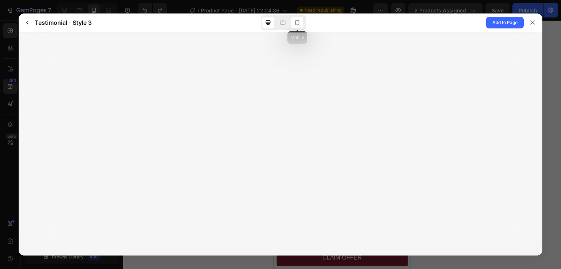
click at [296, 23] on icon at bounding box center [296, 22] width 7 height 7
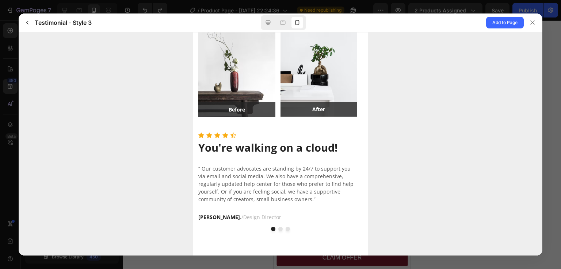
scroll to position [45, 0]
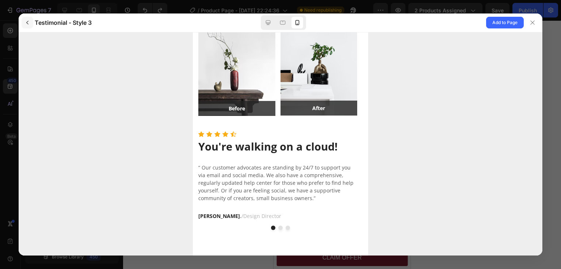
click at [30, 25] on icon "button" at bounding box center [27, 23] width 6 height 6
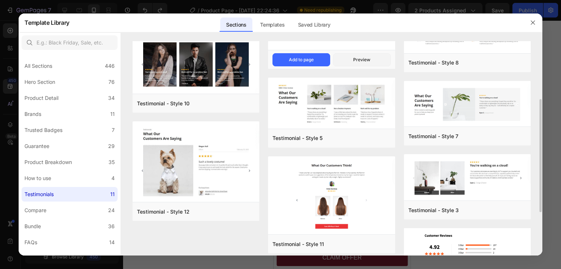
scroll to position [146, 0]
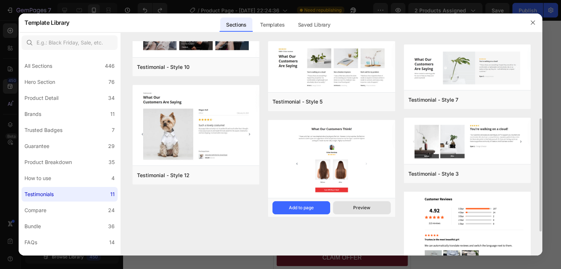
click at [356, 208] on div "Preview" at bounding box center [361, 208] width 17 height 7
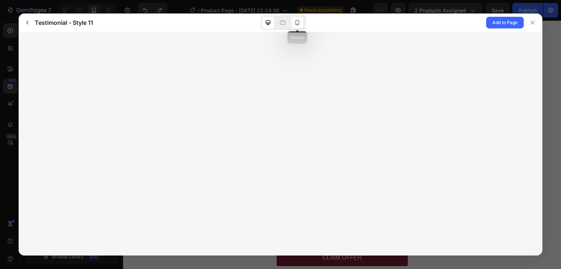
click at [301, 24] on div at bounding box center [297, 23] width 12 height 12
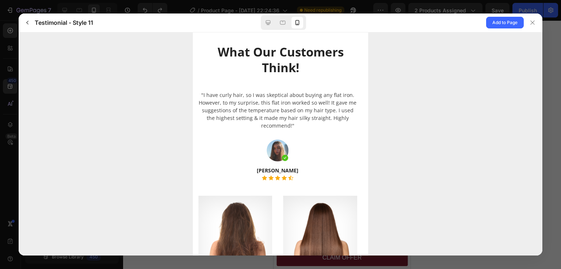
scroll to position [0, 0]
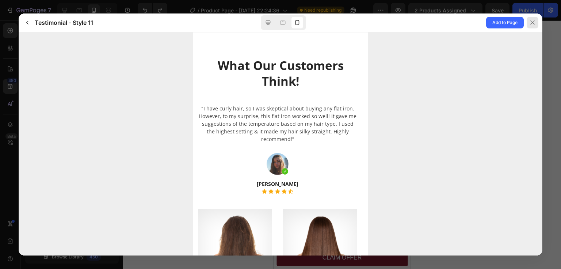
click at [530, 22] on icon at bounding box center [532, 23] width 6 height 6
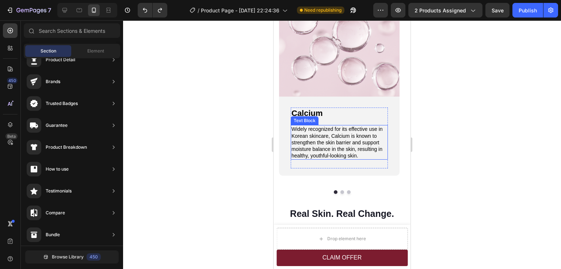
scroll to position [815, 0]
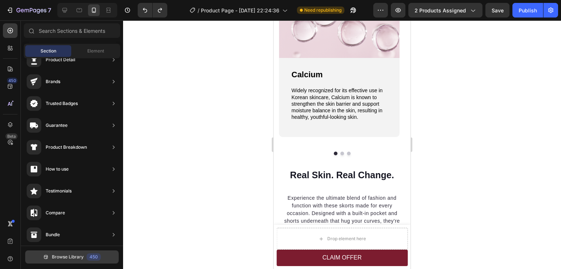
click at [77, 253] on button "Browse Library 450" at bounding box center [71, 257] width 93 height 13
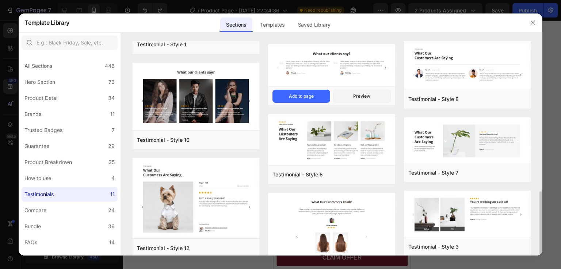
scroll to position [146, 0]
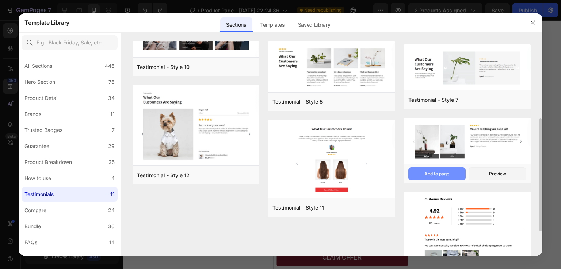
click at [451, 176] on button "Add to page" at bounding box center [437, 174] width 58 height 13
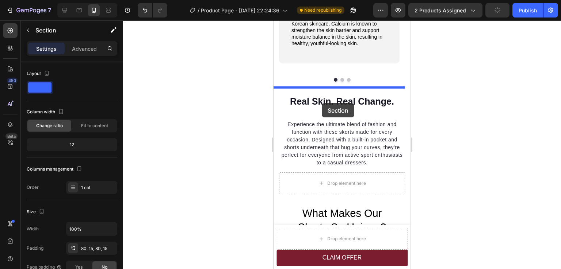
scroll to position [892, 0]
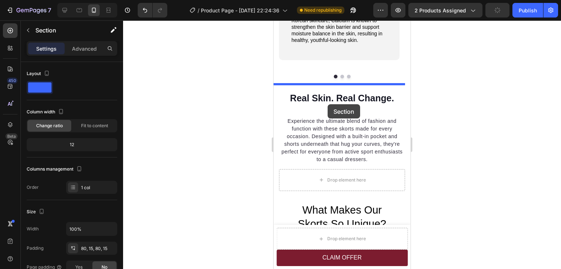
drag, startPoint x: 309, startPoint y: 124, endPoint x: 327, endPoint y: 103, distance: 28.0
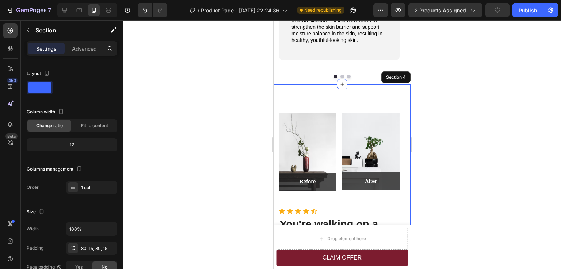
click at [450, 122] on div at bounding box center [342, 144] width 438 height 249
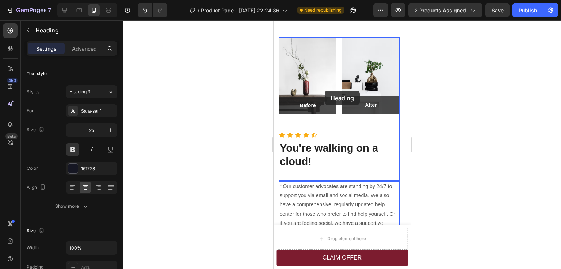
scroll to position [880, 0]
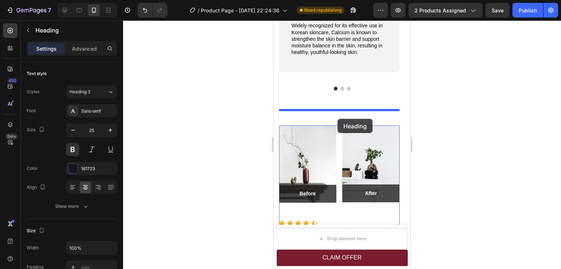
drag, startPoint x: 310, startPoint y: 128, endPoint x: 337, endPoint y: 119, distance: 28.4
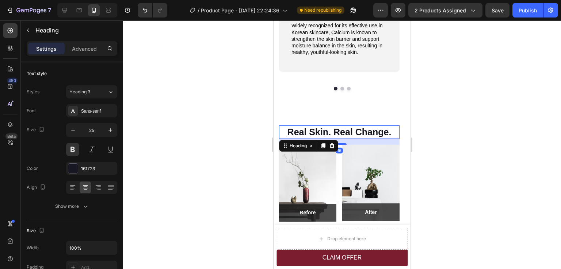
click at [460, 123] on div at bounding box center [342, 144] width 438 height 249
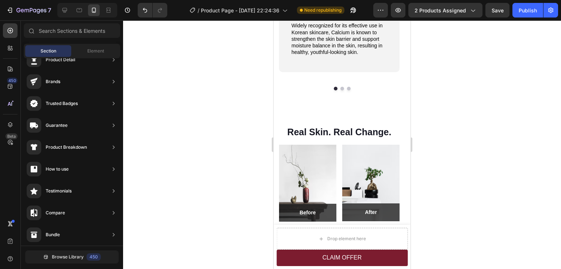
click at [461, 133] on div at bounding box center [342, 144] width 438 height 249
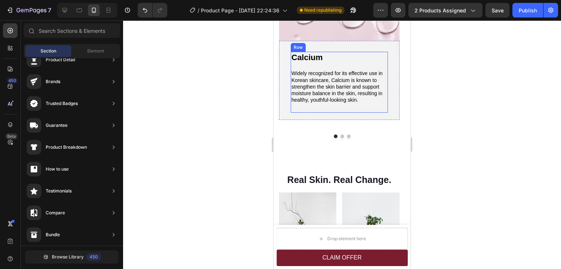
scroll to position [843, 0]
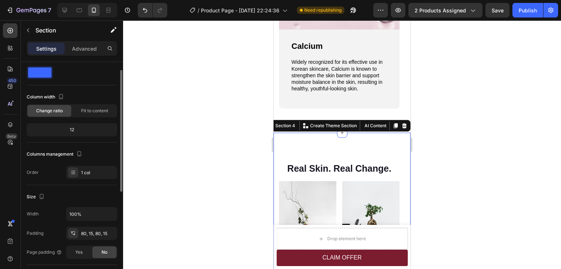
scroll to position [0, 0]
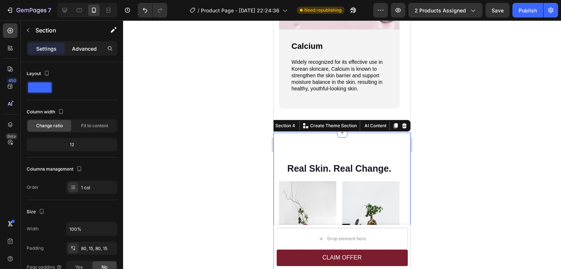
click at [92, 47] on p "Advanced" at bounding box center [84, 49] width 25 height 8
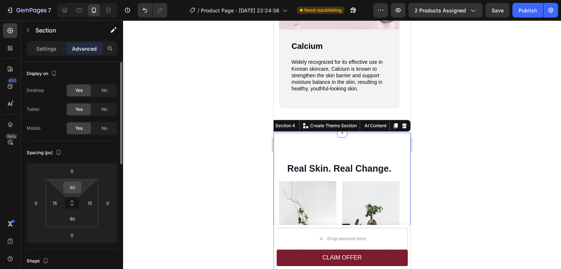
click at [70, 190] on input "80" at bounding box center [72, 187] width 15 height 11
type input "0"
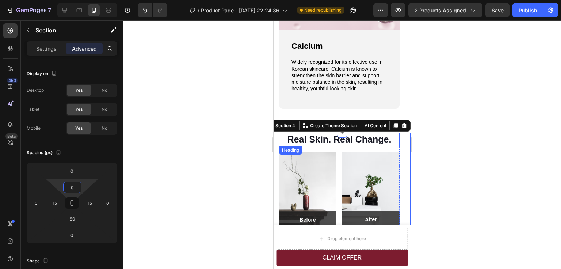
click at [468, 127] on div at bounding box center [342, 144] width 438 height 249
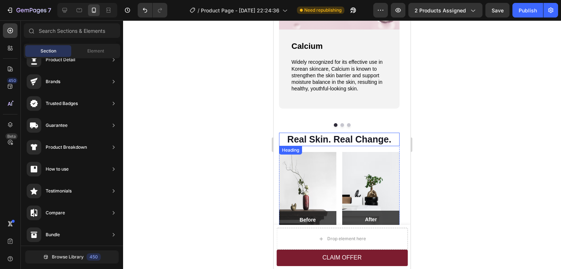
click at [340, 142] on h2 "Real Skin. Real Change." at bounding box center [339, 140] width 120 height 14
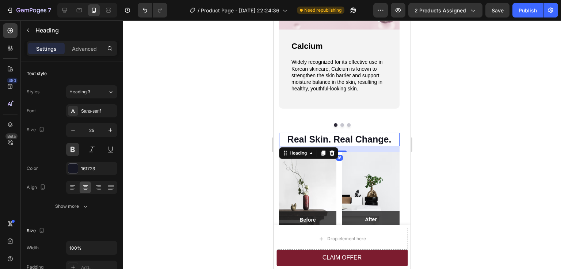
click at [93, 41] on div "Settings Advanced" at bounding box center [72, 48] width 91 height 15
click at [91, 45] on p "Advanced" at bounding box center [84, 49] width 25 height 8
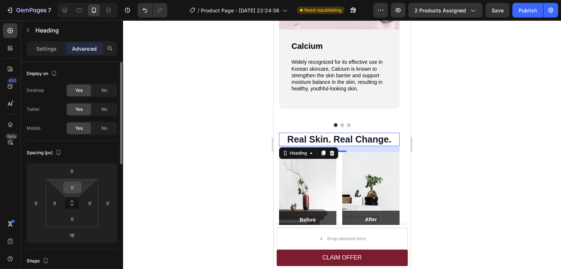
click at [71, 185] on input "0" at bounding box center [72, 187] width 15 height 11
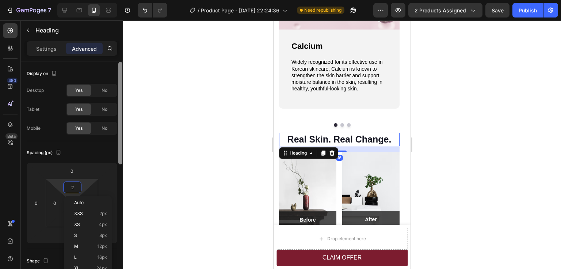
type input "20"
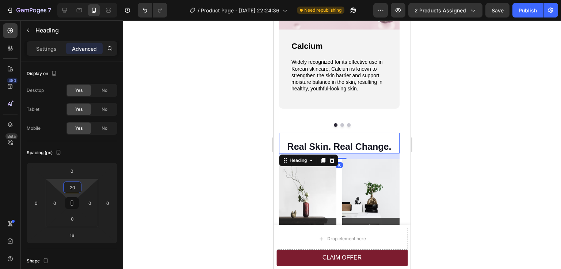
click at [478, 108] on div at bounding box center [342, 144] width 438 height 249
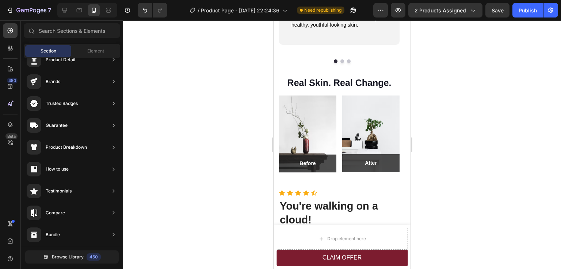
scroll to position [915, 0]
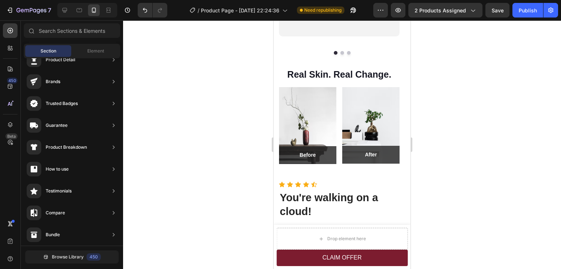
drag, startPoint x: 407, startPoint y: 132, endPoint x: 708, endPoint y: 129, distance: 300.4
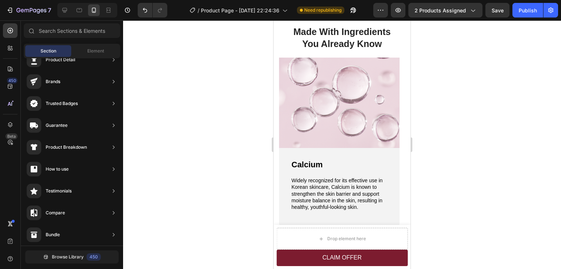
scroll to position [676, 0]
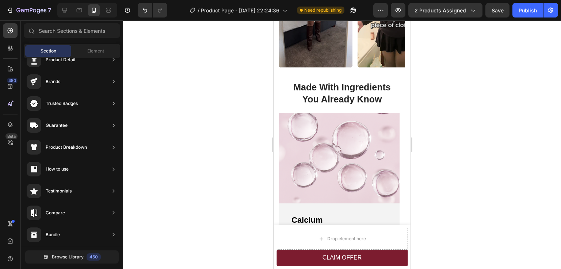
drag, startPoint x: 407, startPoint y: 111, endPoint x: 689, endPoint y: 134, distance: 282.3
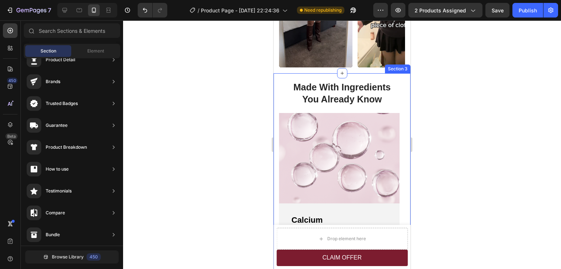
click at [277, 97] on div "Made With Ingredients You Already Know Heading Image Calcium Text Block Widely …" at bounding box center [341, 190] width 137 height 234
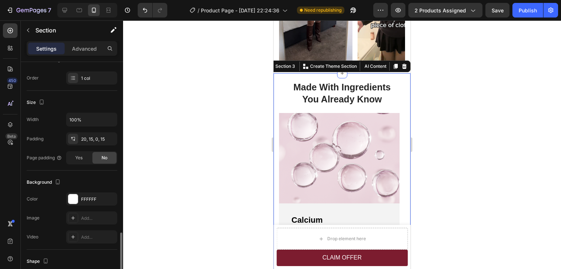
scroll to position [182, 0]
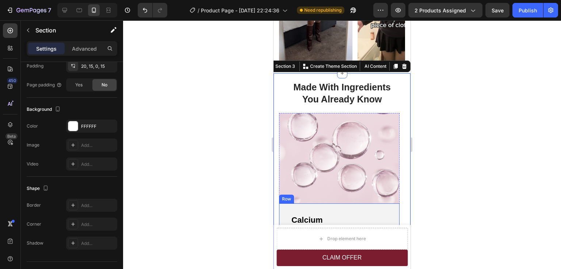
click at [282, 207] on div "Calcium Text Block Widely recognized for its effective use in Korean skincare, …" at bounding box center [339, 244] width 120 height 80
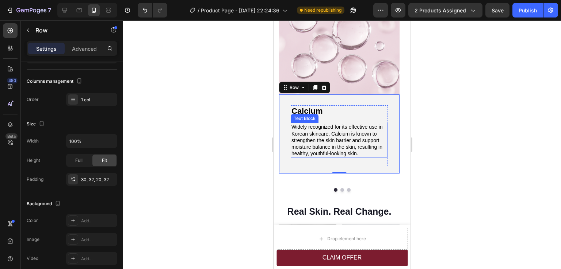
scroll to position [786, 0]
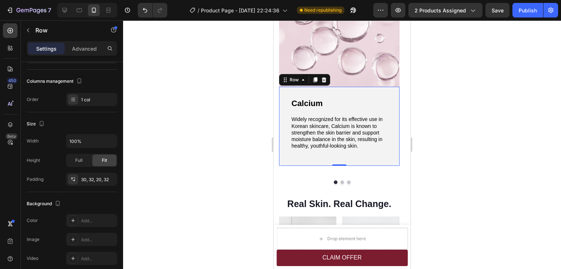
click at [285, 105] on div "Calcium Text Block Widely recognized for its effective use in Korean skincare, …" at bounding box center [339, 127] width 120 height 80
click at [91, 53] on div "Advanced" at bounding box center [84, 49] width 36 height 12
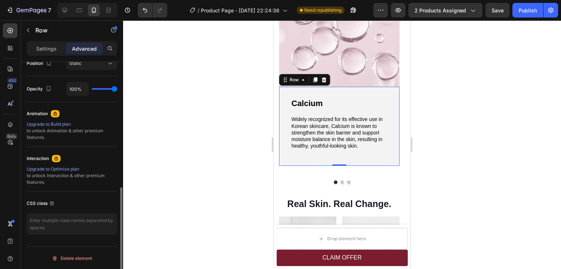
scroll to position [95, 0]
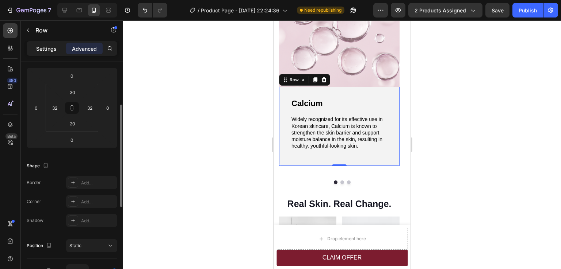
click at [47, 51] on p "Settings" at bounding box center [46, 49] width 20 height 8
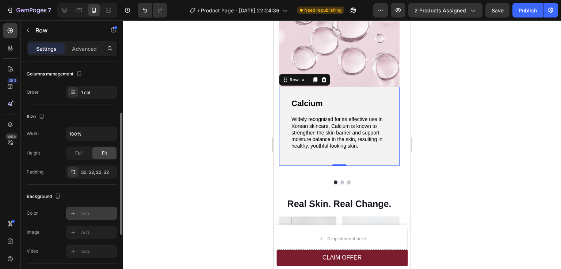
click at [84, 211] on div "Add..." at bounding box center [98, 214] width 34 height 7
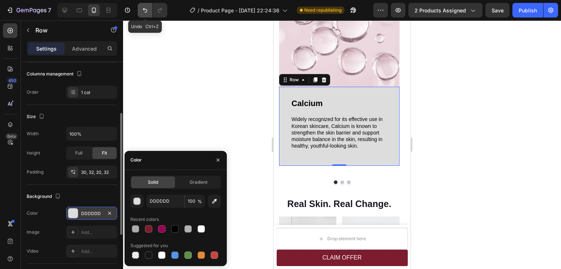
click at [146, 10] on icon "Undo/Redo" at bounding box center [145, 10] width 4 height 5
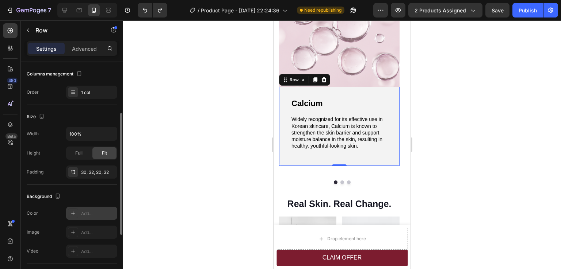
click at [478, 80] on div at bounding box center [342, 144] width 438 height 249
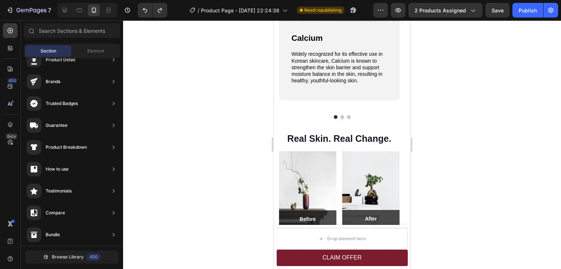
scroll to position [749, 0]
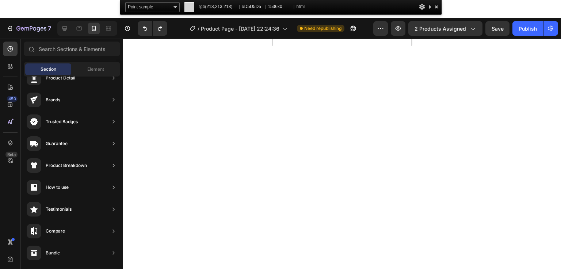
click at [439, 7] on div "Point sample ────────── 3x3 average 5x5 average 11x11 average 25x25 average ───…" at bounding box center [281, 7] width 322 height 15
click at [438, 7] on div at bounding box center [435, 6] width 7 height 9
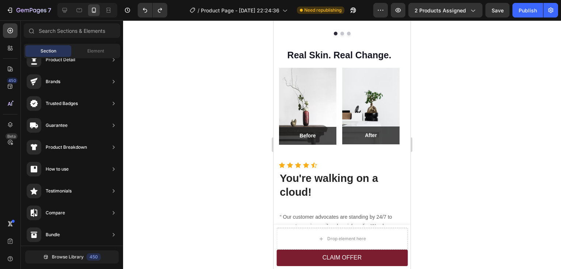
scroll to position [932, 0]
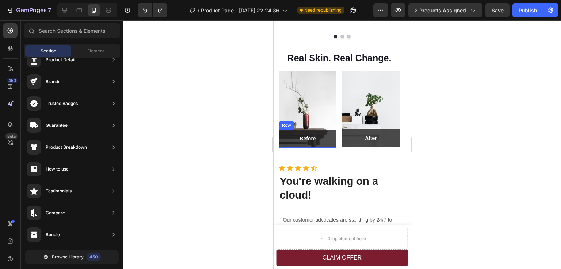
click at [328, 145] on div "Before Text block Row" at bounding box center [307, 139] width 57 height 18
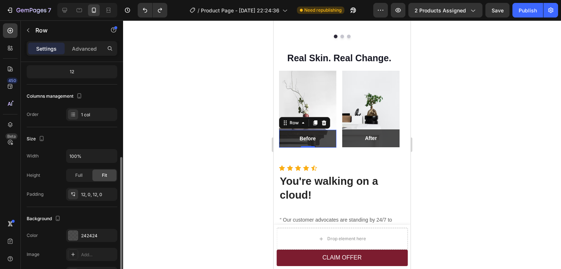
scroll to position [109, 0]
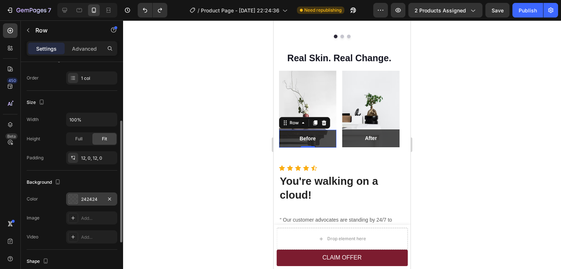
click at [95, 199] on div "242424" at bounding box center [91, 199] width 21 height 7
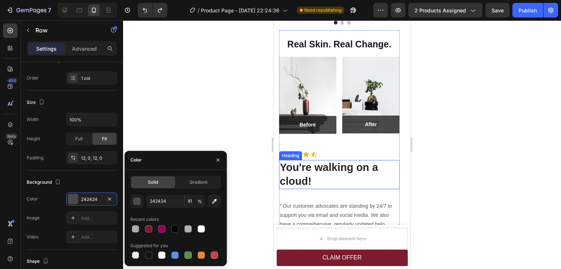
scroll to position [946, 0]
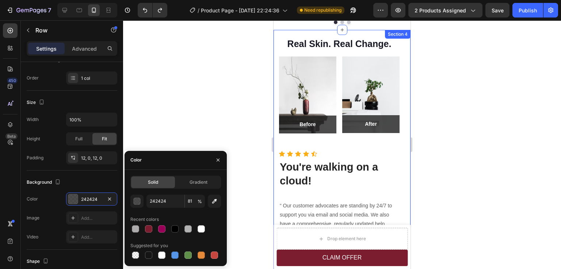
click at [402, 103] on div "Real Skin. Real Change. Heading Image Before Text block Row Row Image After Tex…" at bounding box center [341, 174] width 137 height 289
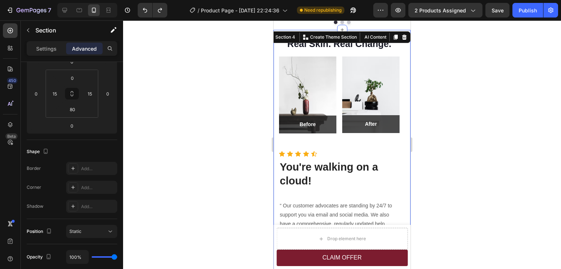
scroll to position [0, 0]
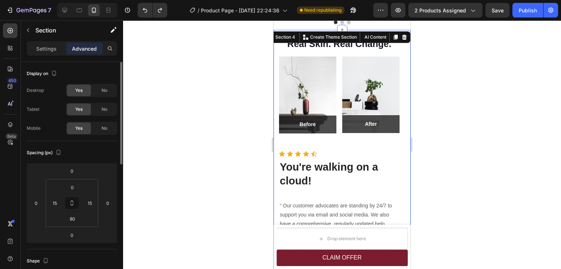
click at [453, 109] on div at bounding box center [342, 144] width 438 height 249
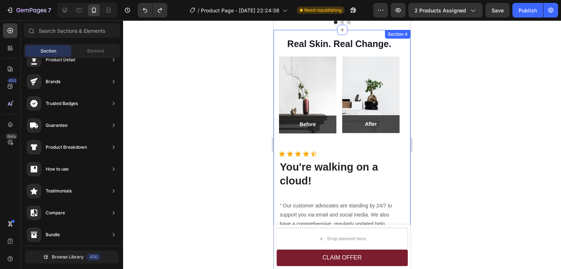
click at [400, 104] on div "Real Skin. Real Change. Heading Image Before Text block Row Row Image After Tex…" at bounding box center [341, 174] width 137 height 289
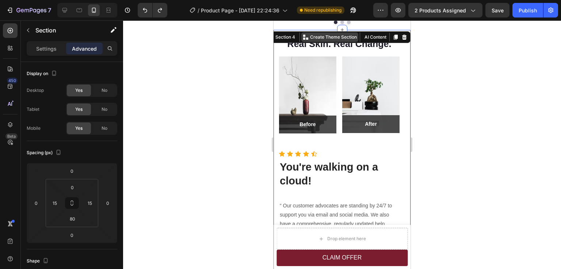
click at [303, 36] on icon at bounding box center [306, 37] width 6 height 6
click at [493, 108] on div at bounding box center [342, 144] width 438 height 249
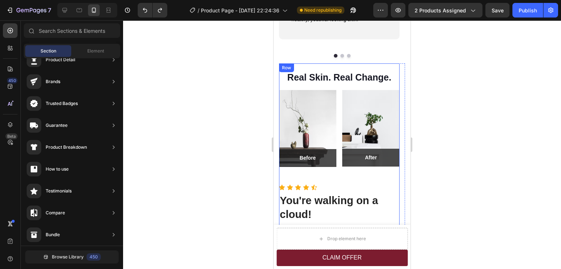
scroll to position [909, 0]
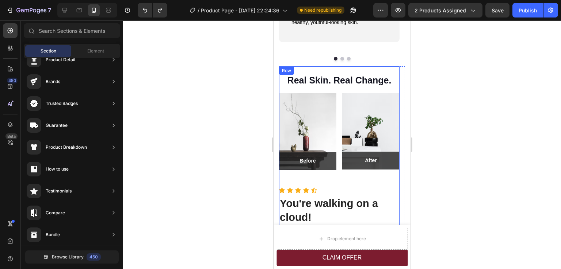
click at [340, 91] on div "Real Skin. Real Change. Heading Image Before Text block Row Row Image After Tex…" at bounding box center [339, 126] width 120 height 121
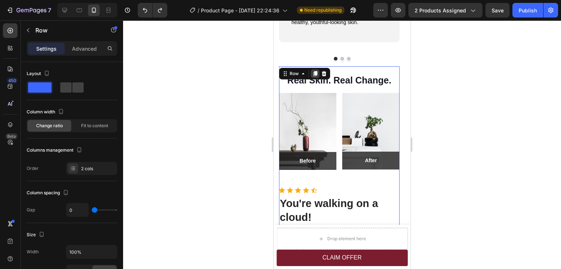
click at [312, 76] on icon at bounding box center [315, 74] width 6 height 6
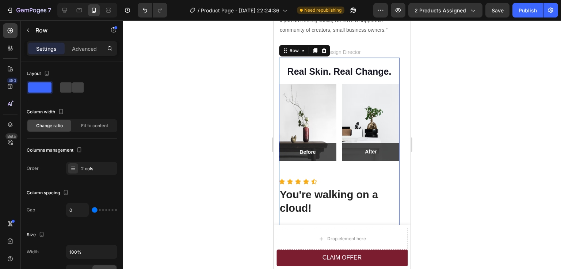
scroll to position [1179, 0]
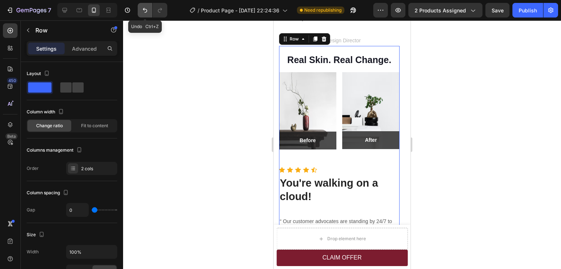
click at [147, 13] on icon "Undo/Redo" at bounding box center [144, 10] width 7 height 7
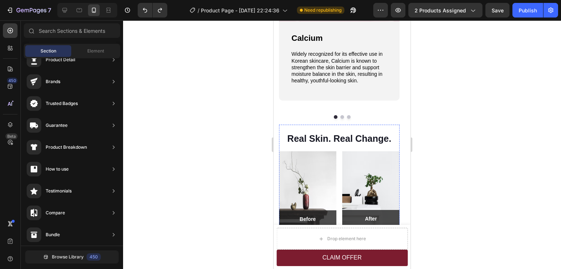
scroll to position [851, 0]
click at [319, 150] on div "Real Skin. Real Change. Heading Image Before Text block Row Row Image After Tex…" at bounding box center [339, 185] width 120 height 121
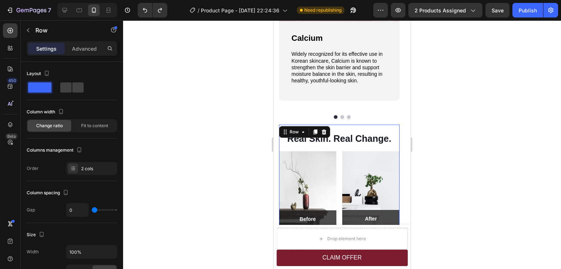
click at [293, 137] on div "Row" at bounding box center [304, 132] width 51 height 12
click at [293, 134] on div "Row" at bounding box center [294, 132] width 12 height 7
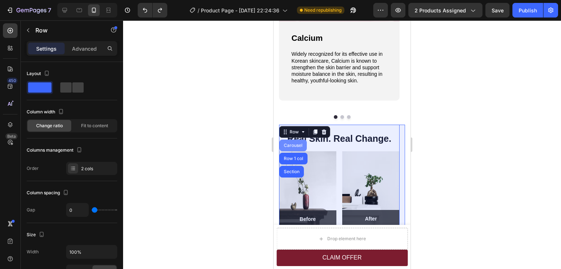
click at [293, 145] on div "Carousel" at bounding box center [293, 145] width 22 height 4
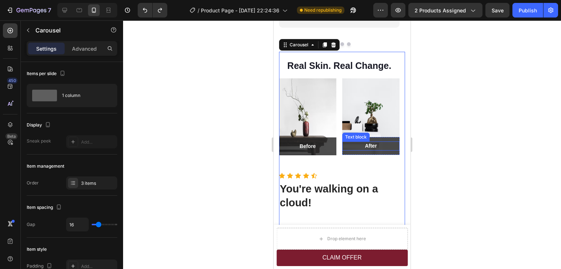
scroll to position [1070, 0]
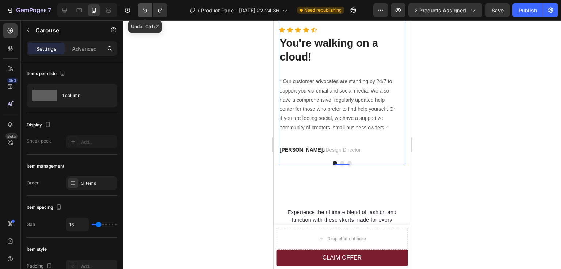
click at [148, 11] on icon "Undo/Redo" at bounding box center [144, 10] width 7 height 7
click at [340, 162] on button "Dot" at bounding box center [342, 163] width 4 height 4
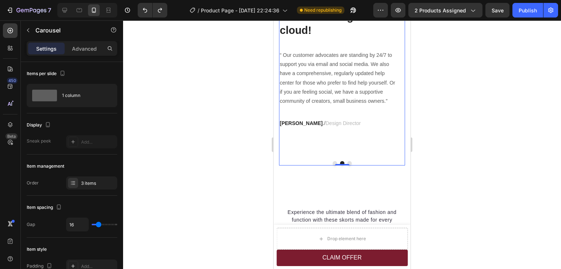
click at [347, 162] on button "Dot" at bounding box center [349, 163] width 4 height 4
click at [332, 162] on button "Dot" at bounding box center [334, 163] width 4 height 4
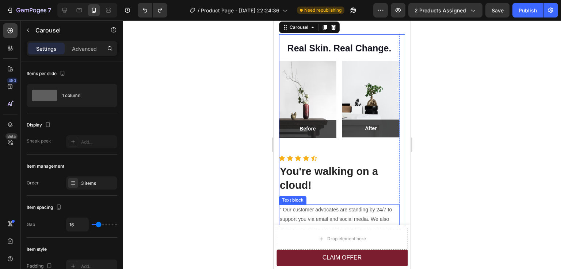
scroll to position [961, 0]
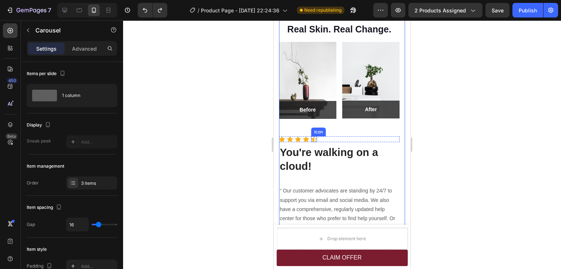
click at [315, 139] on icon at bounding box center [314, 139] width 6 height 6
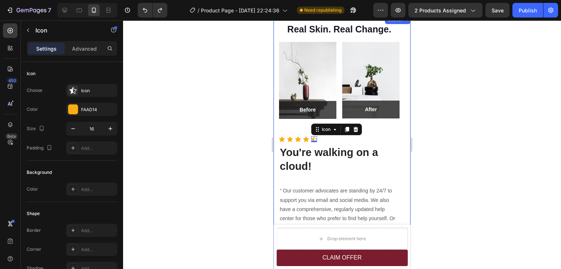
click at [459, 158] on div at bounding box center [342, 144] width 438 height 249
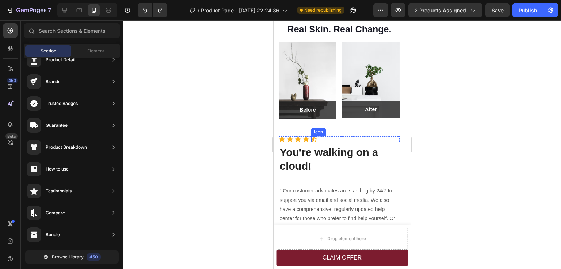
click at [314, 140] on icon at bounding box center [314, 139] width 6 height 5
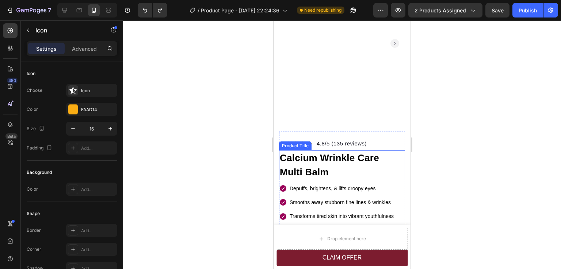
scroll to position [24, 0]
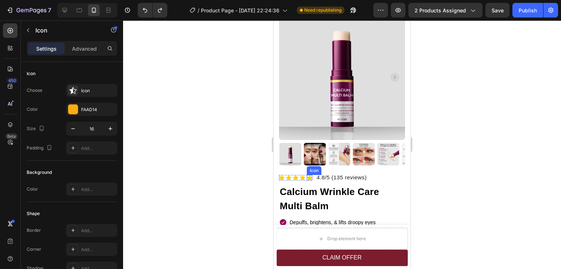
click at [309, 175] on icon at bounding box center [309, 177] width 5 height 5
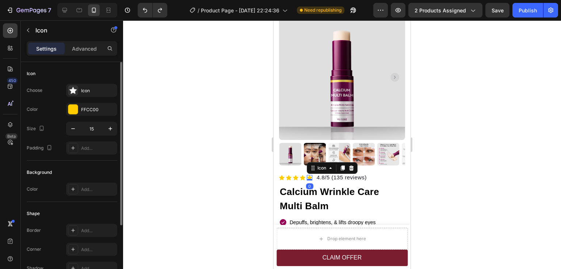
click at [86, 202] on div "Icon Choose Icon Color FFCC00 Size 15 Padding Add..." at bounding box center [72, 241] width 91 height 79
click at [88, 89] on div "Icon" at bounding box center [98, 91] width 34 height 7
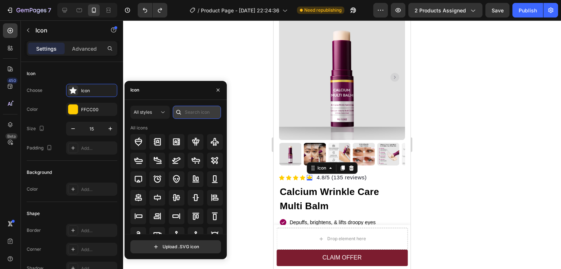
click at [192, 113] on input "text" at bounding box center [197, 112] width 48 height 13
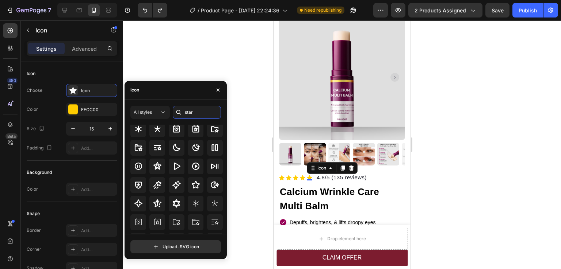
scroll to position [12, 0]
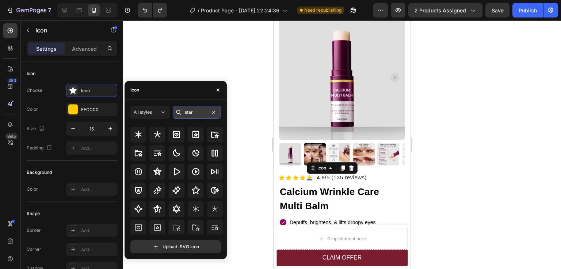
click at [189, 111] on input "star" at bounding box center [197, 112] width 48 height 13
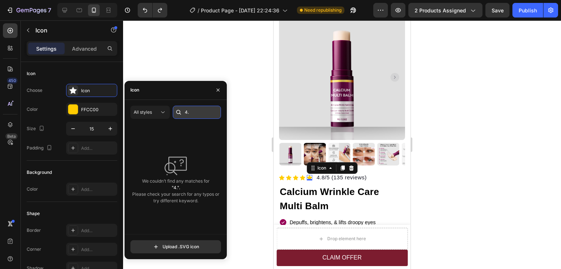
type input "4"
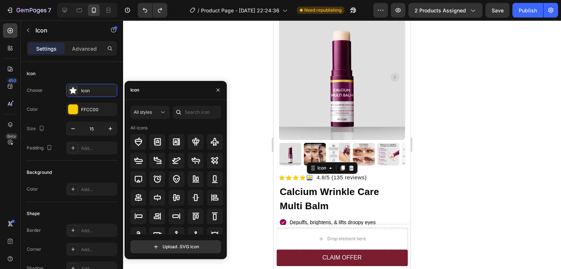
click at [435, 148] on div at bounding box center [342, 144] width 438 height 249
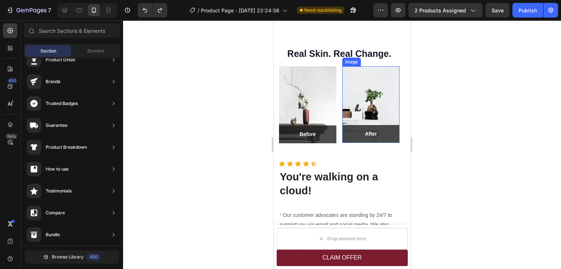
scroll to position [1009, 0]
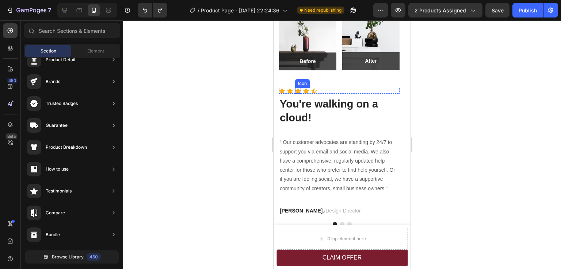
click at [298, 90] on icon at bounding box center [298, 90] width 6 height 5
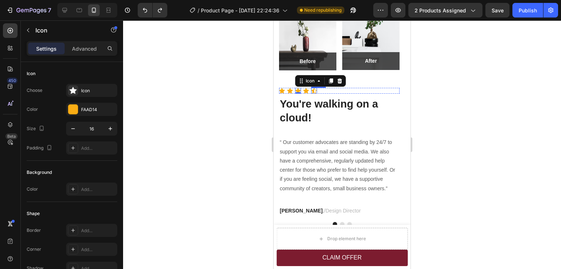
click at [314, 91] on icon at bounding box center [314, 91] width 6 height 6
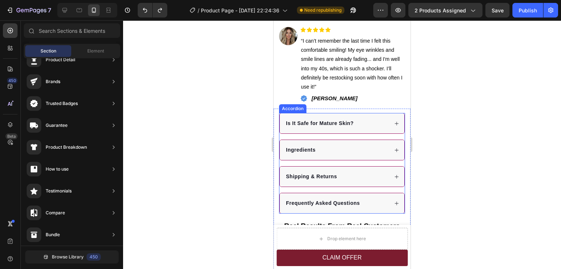
scroll to position [265, 0]
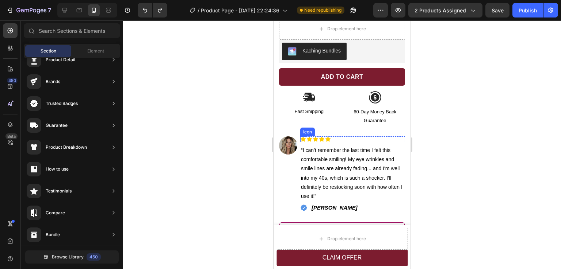
click at [303, 137] on icon at bounding box center [302, 139] width 5 height 5
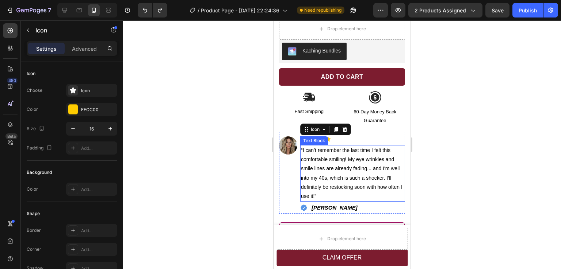
scroll to position [119, 0]
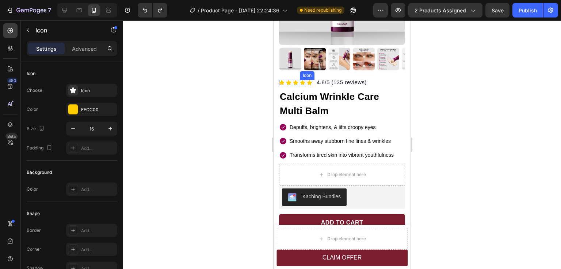
click at [303, 80] on icon at bounding box center [302, 82] width 5 height 5
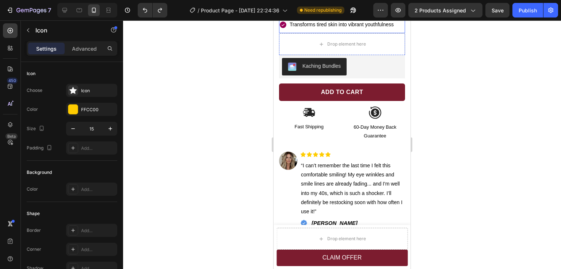
scroll to position [265, 0]
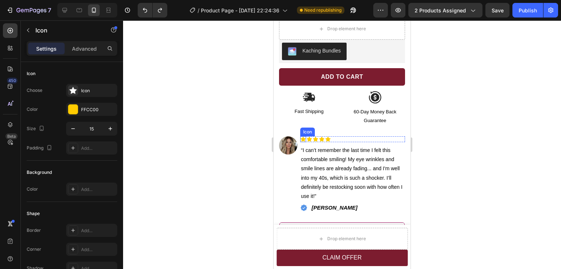
click at [303, 137] on icon at bounding box center [302, 139] width 5 height 5
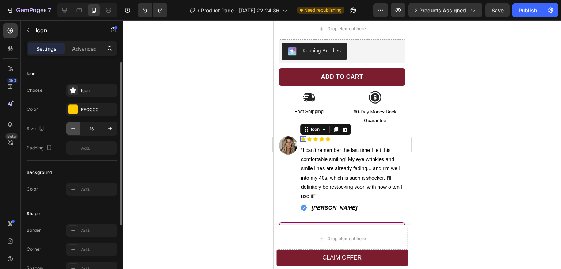
click at [78, 128] on button "button" at bounding box center [72, 128] width 13 height 13
type input "15"
click at [309, 137] on icon at bounding box center [308, 139] width 5 height 5
click at [78, 129] on button "button" at bounding box center [72, 128] width 13 height 13
type input "15"
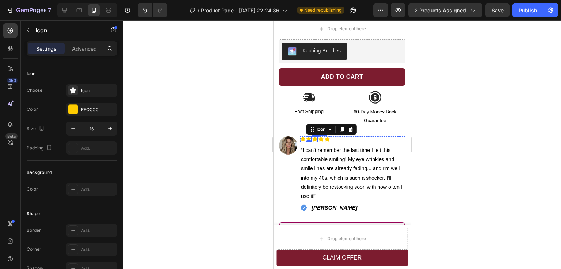
click at [315, 136] on div "Icon" at bounding box center [315, 139] width 6 height 6
click at [76, 126] on icon "button" at bounding box center [72, 128] width 7 height 7
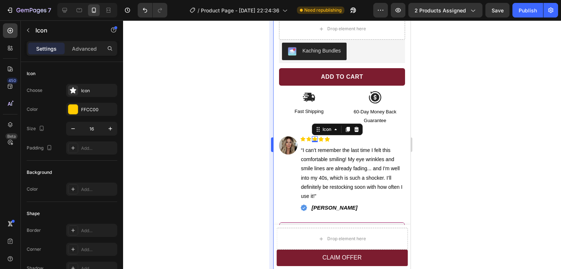
type input "15"
click at [320, 137] on icon at bounding box center [320, 139] width 5 height 5
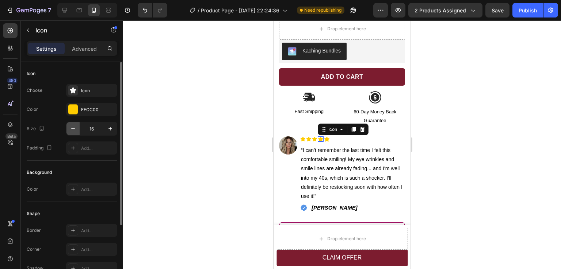
click at [76, 127] on icon "button" at bounding box center [72, 128] width 7 height 7
type input "15"
click at [326, 137] on icon at bounding box center [326, 139] width 5 height 5
click at [77, 129] on button "button" at bounding box center [72, 128] width 13 height 13
type input "15"
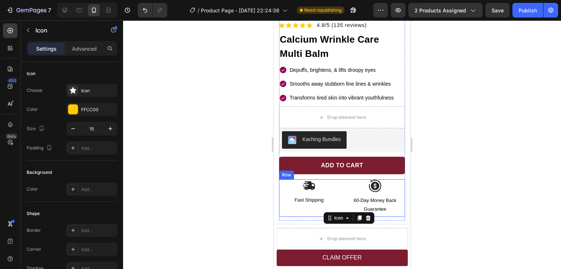
scroll to position [119, 0]
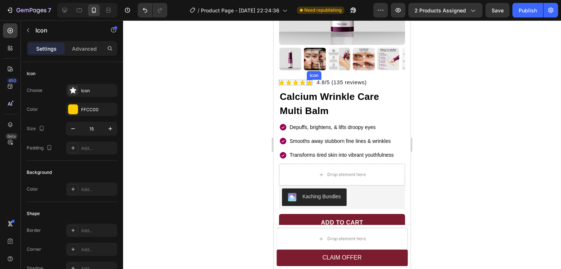
click at [308, 80] on icon at bounding box center [309, 82] width 5 height 5
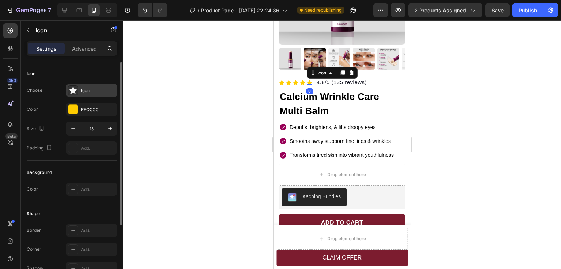
click at [78, 92] on div at bounding box center [73, 90] width 10 height 10
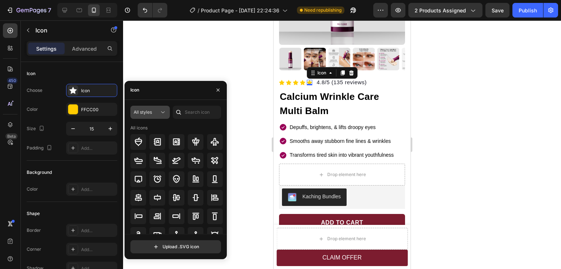
click at [155, 113] on div "All styles" at bounding box center [147, 112] width 26 height 7
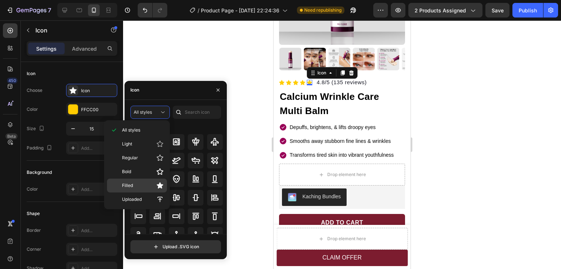
click at [136, 187] on p "Filled" at bounding box center [143, 185] width 42 height 7
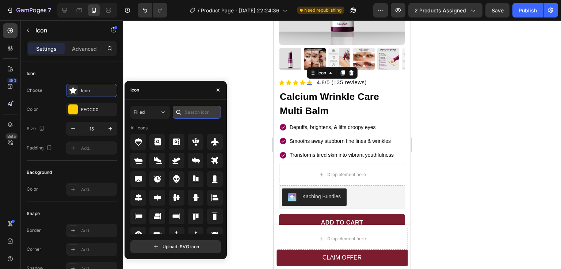
click at [201, 114] on input "text" at bounding box center [197, 112] width 48 height 13
type input "star"
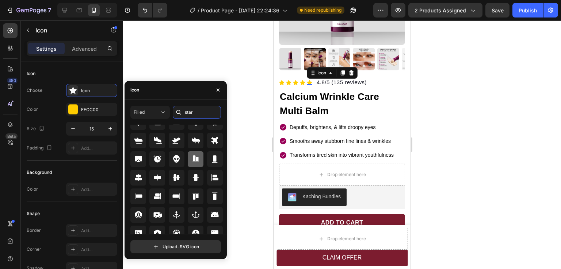
scroll to position [0, 0]
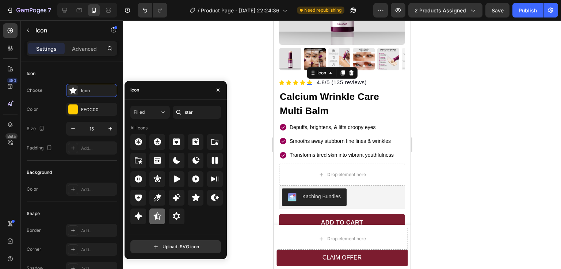
click at [161, 216] on icon at bounding box center [157, 216] width 9 height 9
click at [480, 148] on div at bounding box center [342, 144] width 438 height 249
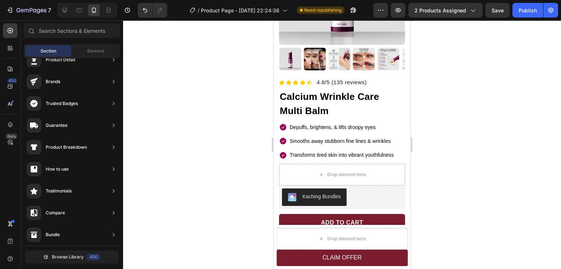
click at [480, 148] on div at bounding box center [342, 144] width 438 height 249
click at [308, 80] on icon at bounding box center [309, 82] width 5 height 5
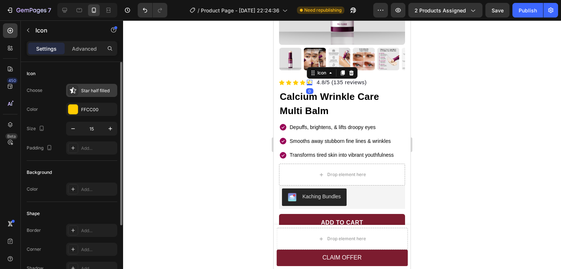
click at [96, 92] on div "Star half filled" at bounding box center [98, 91] width 34 height 7
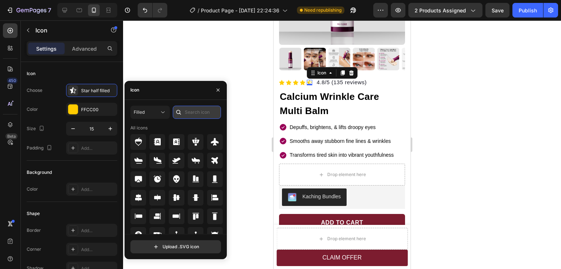
click at [199, 111] on input "text" at bounding box center [197, 112] width 48 height 13
type input "star"
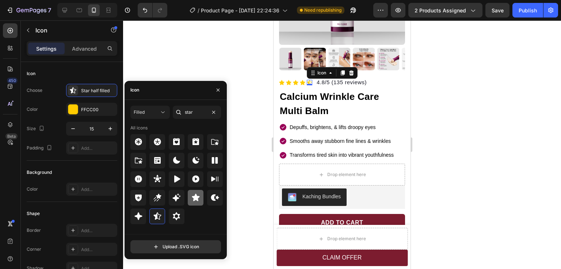
click at [199, 197] on icon at bounding box center [196, 197] width 8 height 7
click at [163, 213] on div at bounding box center [157, 217] width 16 height 16
click at [319, 78] on p "4.8/5 (135 reviews)" at bounding box center [341, 82] width 50 height 8
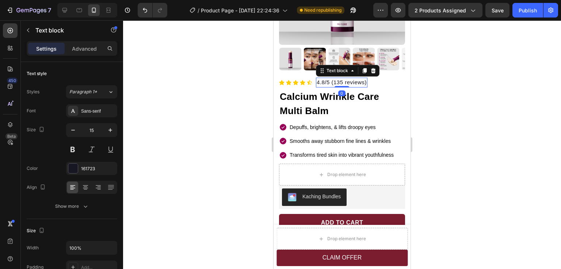
click at [325, 78] on p "4.8/5 (135 reviews)" at bounding box center [341, 82] width 50 height 8
click at [341, 78] on p "4.7/5 (135 reviews)" at bounding box center [341, 82] width 50 height 8
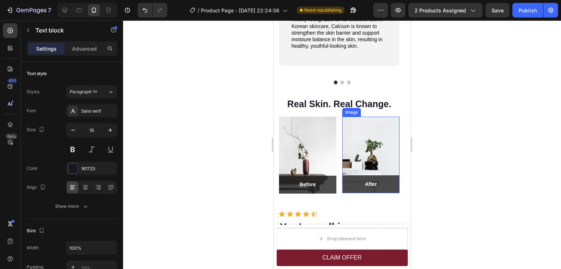
scroll to position [958, 0]
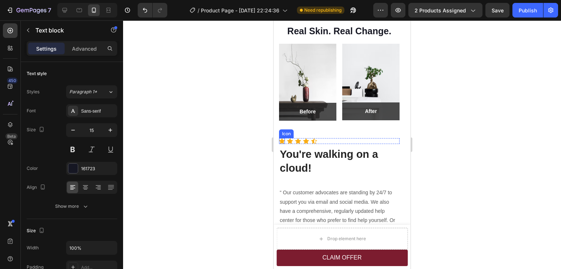
click at [281, 141] on icon at bounding box center [282, 141] width 6 height 5
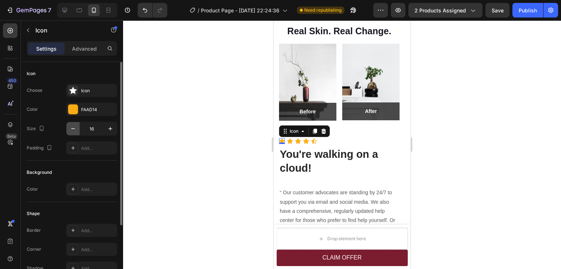
click at [77, 126] on button "button" at bounding box center [72, 128] width 13 height 13
type input "15"
click at [289, 142] on icon at bounding box center [289, 141] width 6 height 5
click at [73, 127] on icon "button" at bounding box center [72, 128] width 7 height 7
type input "15"
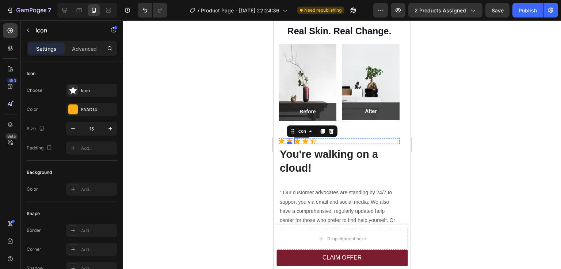
click at [299, 143] on icon at bounding box center [297, 141] width 6 height 5
click at [74, 130] on icon "button" at bounding box center [72, 128] width 7 height 7
type input "15"
click at [305, 142] on icon at bounding box center [305, 141] width 6 height 5
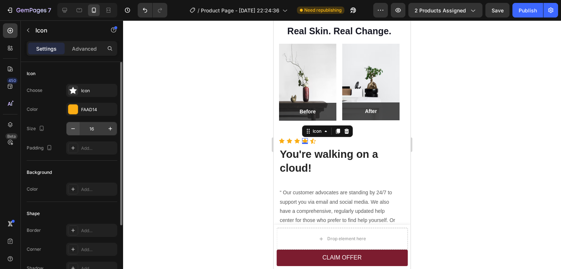
click at [69, 129] on button "button" at bounding box center [72, 128] width 13 height 13
type input "15"
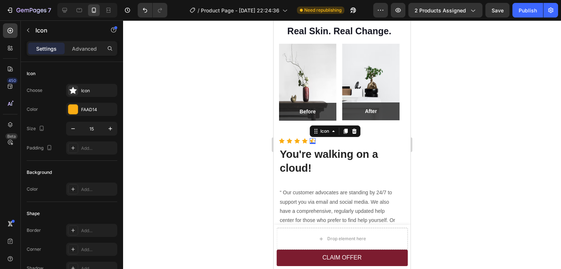
drag, startPoint x: 312, startPoint y: 142, endPoint x: 479, endPoint y: 140, distance: 166.8
click at [312, 142] on div "Icon 0" at bounding box center [312, 141] width 6 height 6
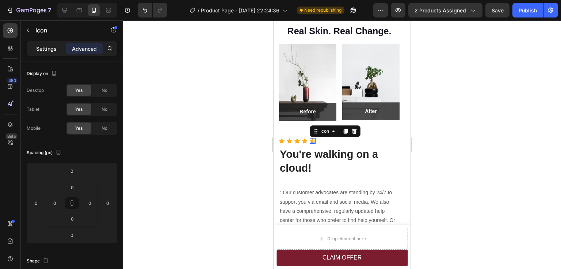
click at [48, 47] on p "Settings" at bounding box center [46, 49] width 20 height 8
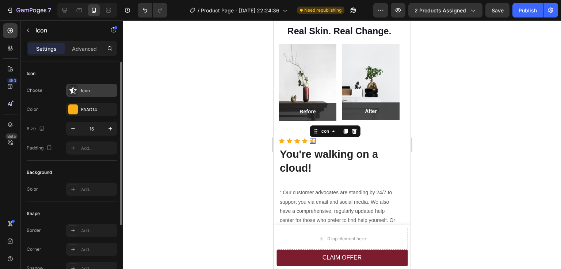
click at [89, 90] on div "Icon" at bounding box center [98, 91] width 34 height 7
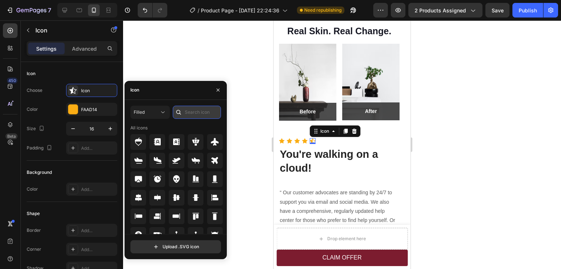
click at [194, 112] on input "text" at bounding box center [197, 112] width 48 height 13
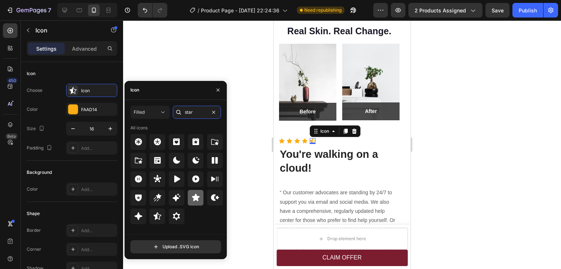
type input "star"
click at [196, 199] on icon at bounding box center [196, 197] width 8 height 7
click at [448, 149] on div at bounding box center [342, 144] width 438 height 249
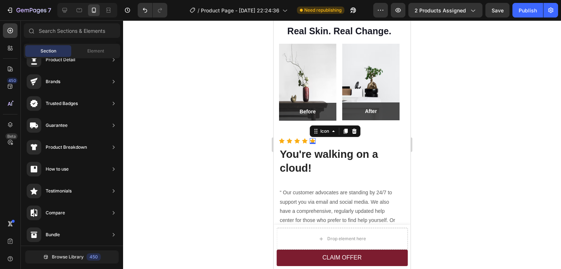
click at [449, 149] on div at bounding box center [342, 144] width 438 height 249
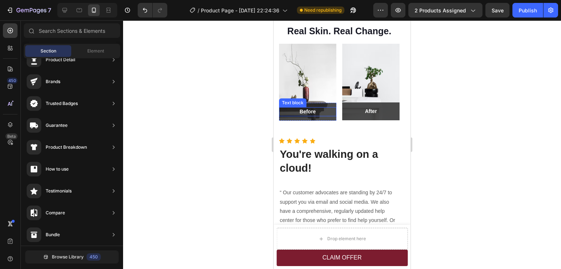
click at [310, 109] on p "Before" at bounding box center [308, 112] width 56 height 8
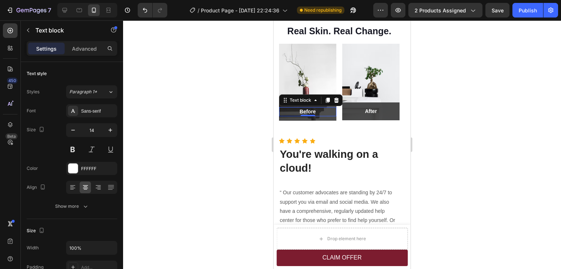
click at [308, 111] on p "Before" at bounding box center [308, 112] width 56 height 8
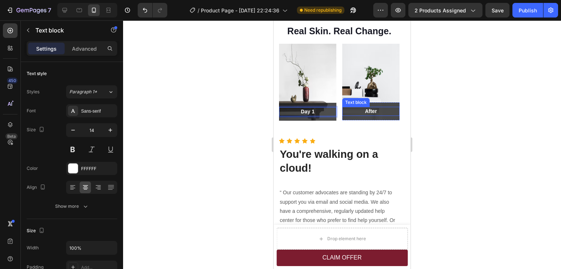
click at [368, 108] on p "After" at bounding box center [371, 112] width 56 height 8
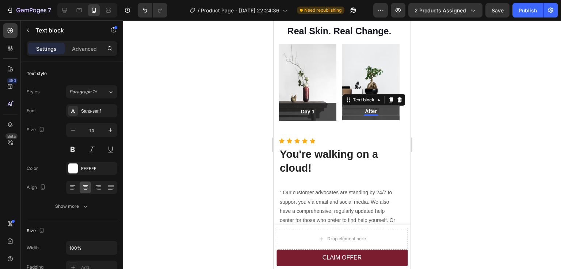
click at [369, 110] on p "After" at bounding box center [371, 112] width 56 height 8
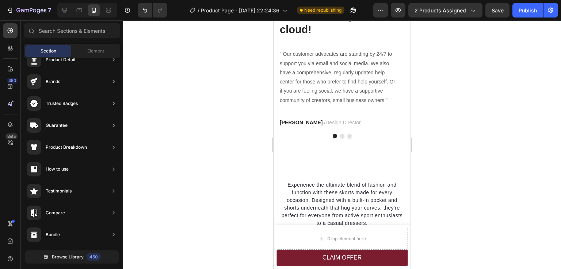
scroll to position [1092, 0]
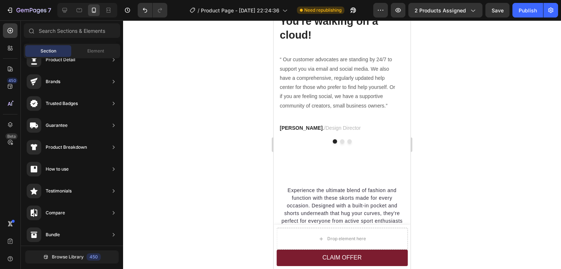
drag, startPoint x: 408, startPoint y: 143, endPoint x: 684, endPoint y: 177, distance: 278.0
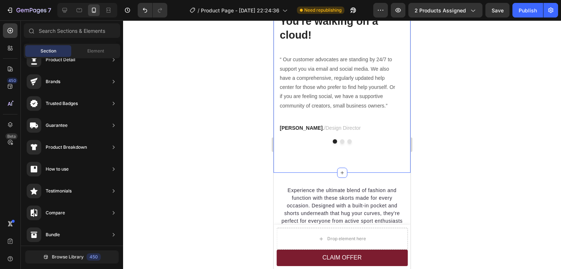
click at [340, 141] on button "Dot" at bounding box center [342, 141] width 4 height 4
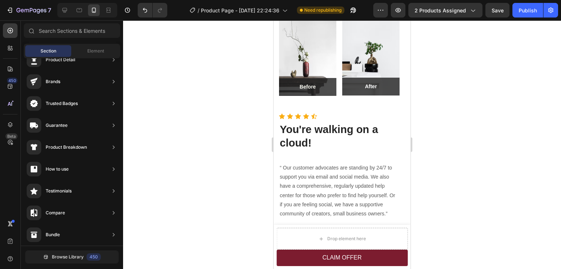
scroll to position [927, 0]
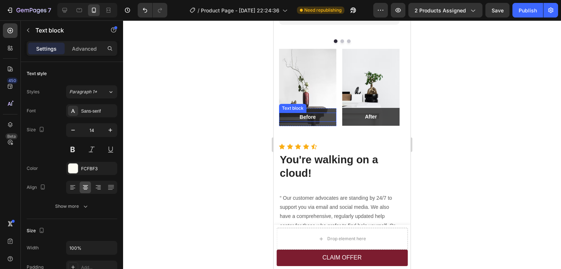
click at [307, 116] on p "Before" at bounding box center [308, 117] width 56 height 8
click at [372, 115] on p "After" at bounding box center [371, 117] width 56 height 8
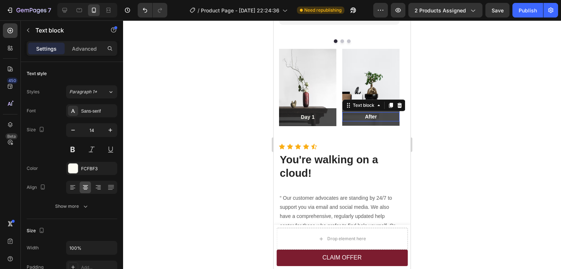
click at [372, 115] on p "After" at bounding box center [371, 117] width 56 height 8
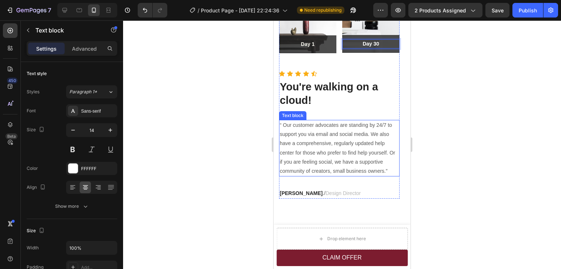
scroll to position [1036, 0]
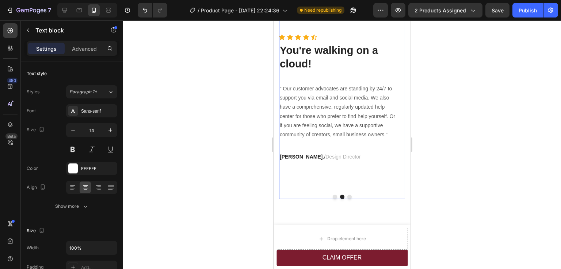
click at [347, 196] on button "Dot" at bounding box center [349, 197] width 4 height 4
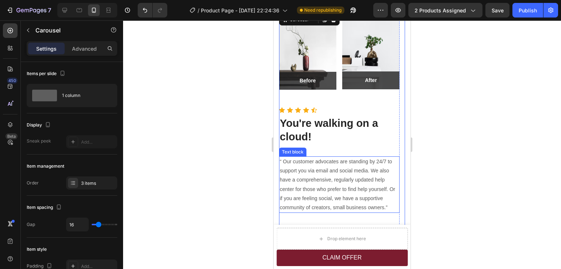
scroll to position [927, 0]
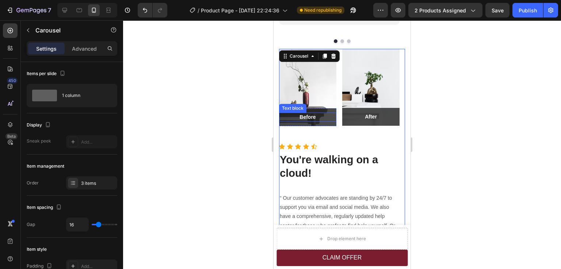
click at [304, 116] on p "Before" at bounding box center [308, 117] width 56 height 8
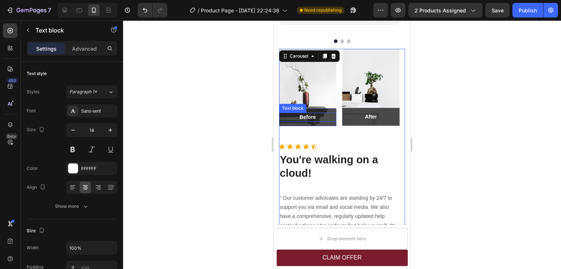
click at [304, 116] on p "Before" at bounding box center [308, 117] width 56 height 8
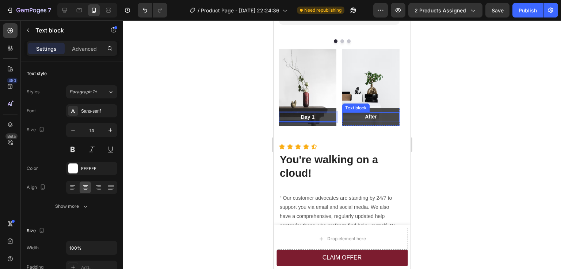
click at [372, 115] on p "After" at bounding box center [371, 117] width 56 height 8
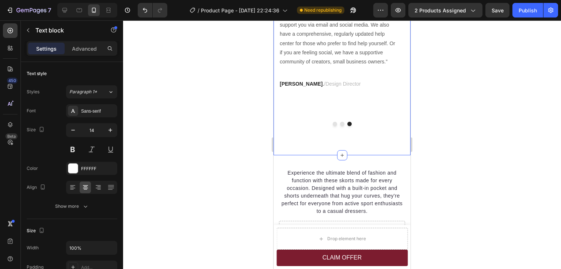
scroll to position [1073, 0]
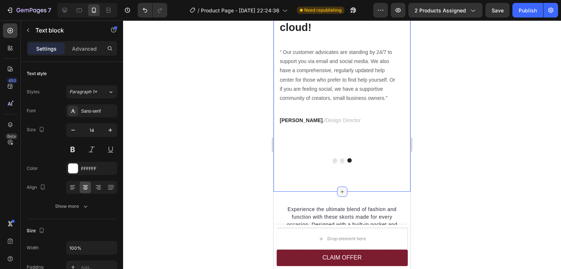
click at [342, 190] on div at bounding box center [342, 192] width 10 height 10
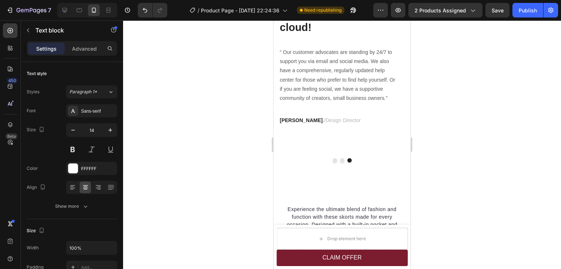
click at [465, 163] on div at bounding box center [342, 144] width 438 height 249
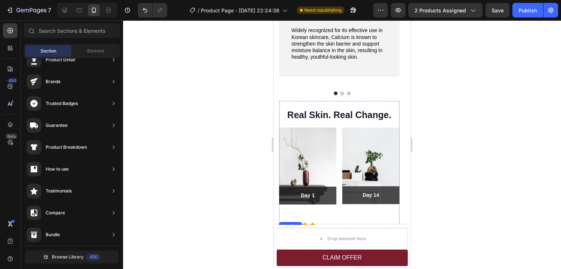
scroll to position [947, 0]
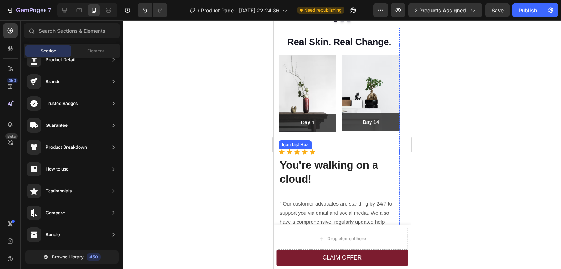
click at [327, 150] on div "Icon Icon Icon Icon Icon" at bounding box center [339, 152] width 120 height 6
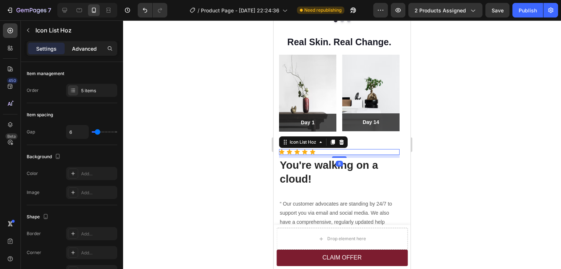
click at [76, 43] on div "Advanced" at bounding box center [84, 49] width 36 height 12
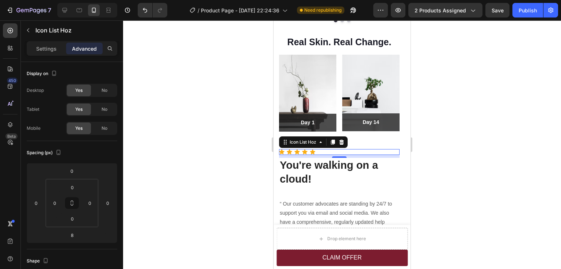
click at [447, 152] on div at bounding box center [342, 144] width 438 height 249
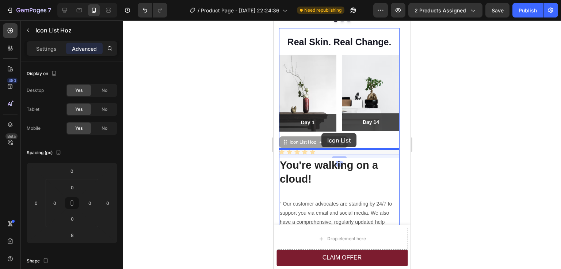
drag, startPoint x: 322, startPoint y: 153, endPoint x: 321, endPoint y: 133, distance: 19.7
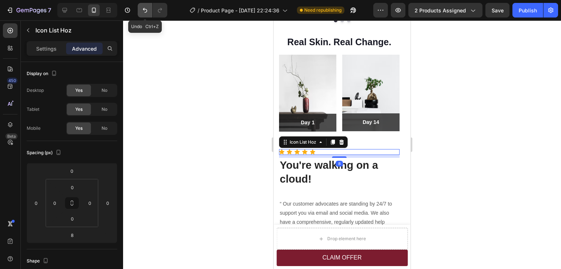
click at [143, 14] on button "Undo/Redo" at bounding box center [145, 10] width 15 height 15
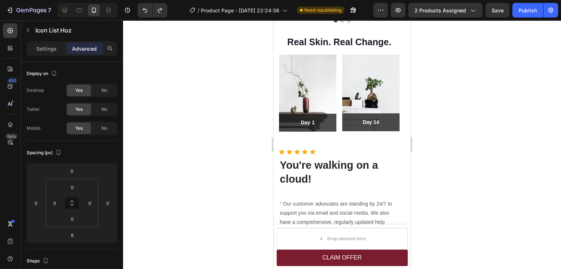
click at [438, 103] on div at bounding box center [342, 144] width 438 height 249
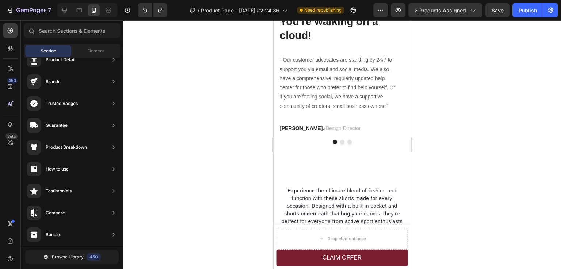
scroll to position [1095, 0]
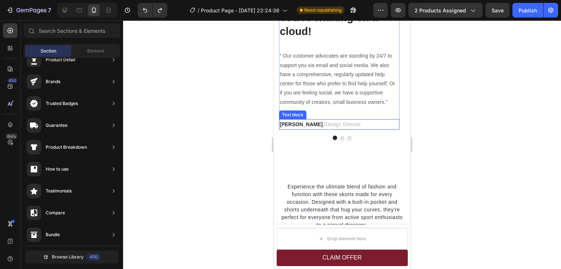
click at [325, 124] on span "Design Director" at bounding box center [342, 125] width 35 height 6
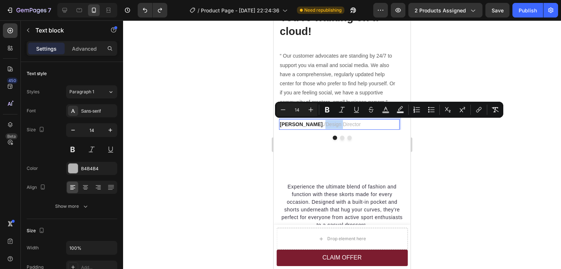
click at [325, 124] on span "Design Director" at bounding box center [342, 125] width 35 height 6
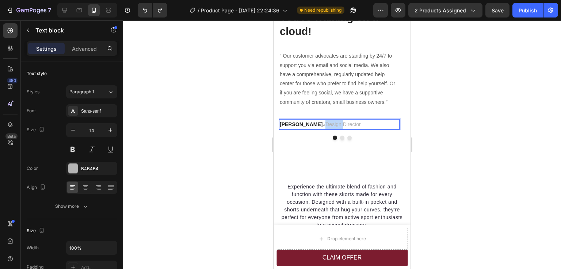
click at [325, 124] on span "Design Director" at bounding box center [342, 125] width 35 height 6
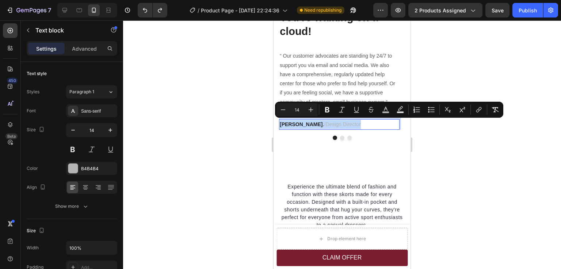
click at [325, 124] on span "Design Director" at bounding box center [342, 125] width 35 height 6
drag, startPoint x: 302, startPoint y: 124, endPoint x: 339, endPoint y: 124, distance: 36.5
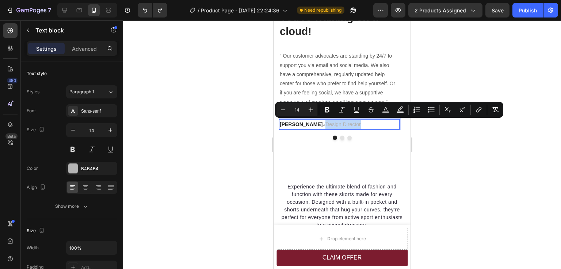
click at [339, 124] on p "[PERSON_NAME] / Design Director" at bounding box center [339, 124] width 119 height 9
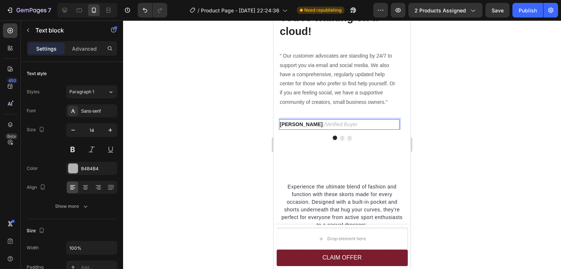
click at [325, 124] on span "Verified Buyer" at bounding box center [341, 125] width 32 height 6
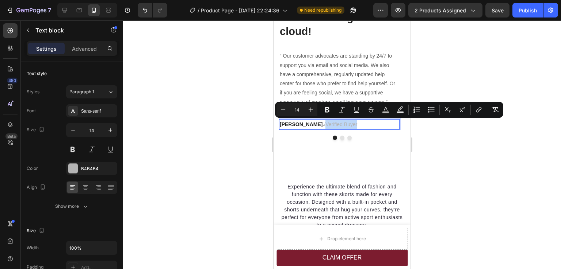
drag, startPoint x: 303, startPoint y: 123, endPoint x: 334, endPoint y: 124, distance: 30.7
click at [334, 124] on span "Verified Buyer" at bounding box center [341, 125] width 32 height 6
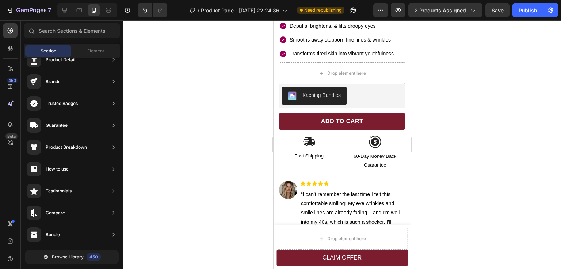
scroll to position [199, 0]
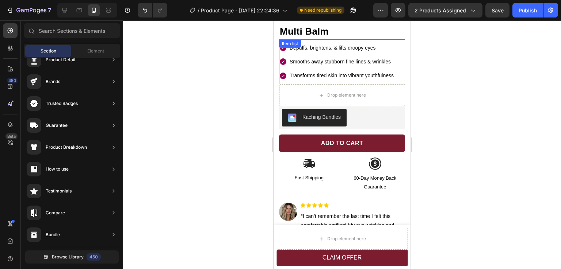
click at [283, 73] on icon at bounding box center [283, 76] width 7 height 7
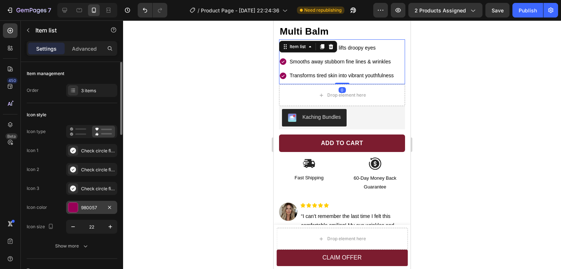
drag, startPoint x: 85, startPoint y: 212, endPoint x: 90, endPoint y: 211, distance: 5.7
click at [85, 212] on div "980057" at bounding box center [91, 207] width 51 height 13
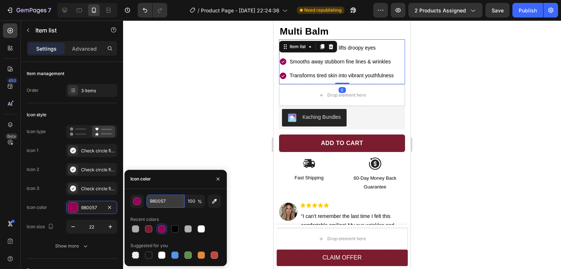
click at [157, 200] on input "980057" at bounding box center [165, 201] width 38 height 13
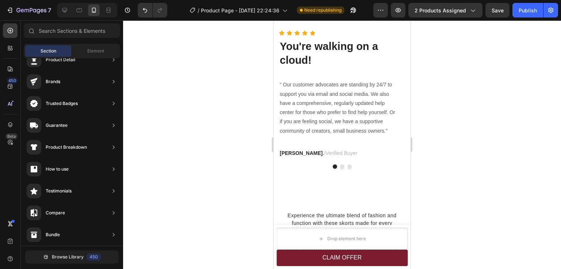
scroll to position [1069, 0]
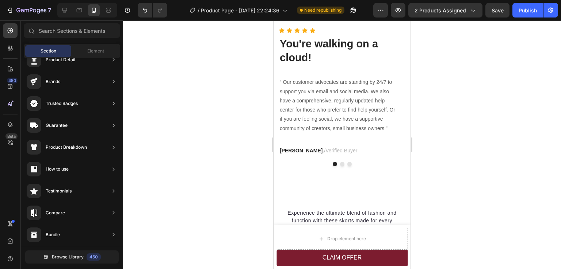
drag, startPoint x: 408, startPoint y: 66, endPoint x: 684, endPoint y: 178, distance: 297.8
click at [325, 149] on span "Verified Buyer" at bounding box center [341, 151] width 32 height 6
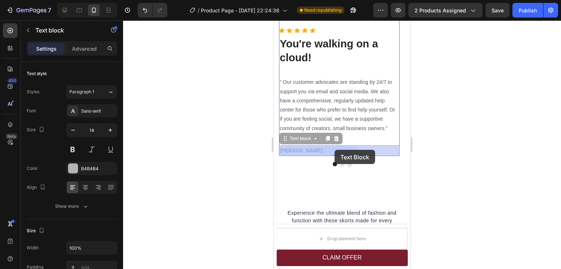
drag, startPoint x: 303, startPoint y: 150, endPoint x: 331, endPoint y: 151, distance: 28.5
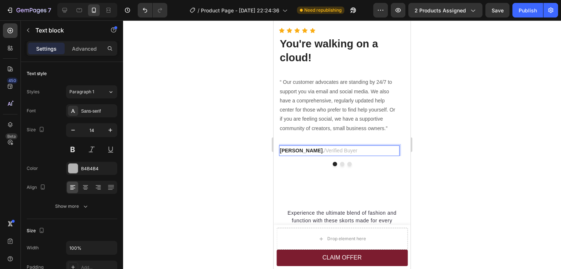
click at [335, 151] on p "[PERSON_NAME] / Verified Buyer" at bounding box center [339, 150] width 119 height 9
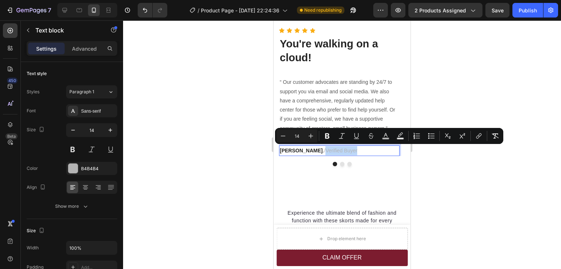
drag, startPoint x: 335, startPoint y: 151, endPoint x: 304, endPoint y: 152, distance: 31.4
click at [304, 152] on p "[PERSON_NAME] / Verified Buyer" at bounding box center [339, 150] width 119 height 9
click at [382, 138] on rect "Editor contextual toolbar" at bounding box center [385, 139] width 7 height 2
type input "B4B4B4"
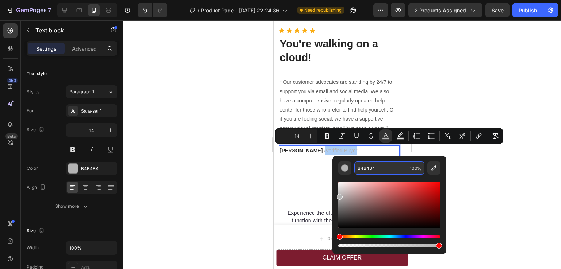
click at [366, 170] on input "B4B4B4" at bounding box center [380, 168] width 53 height 13
paste input "980057"
type input "980057"
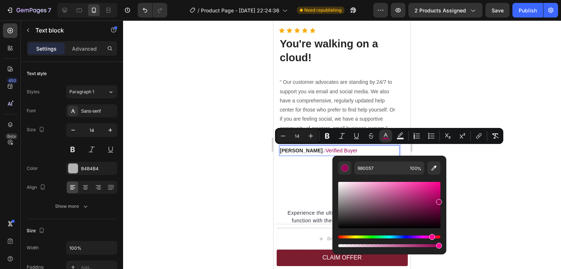
click at [470, 173] on div at bounding box center [342, 144] width 438 height 249
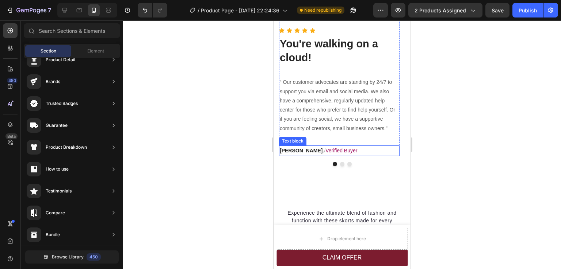
click at [340, 151] on p "[PERSON_NAME] / Verified Buyer" at bounding box center [339, 150] width 119 height 9
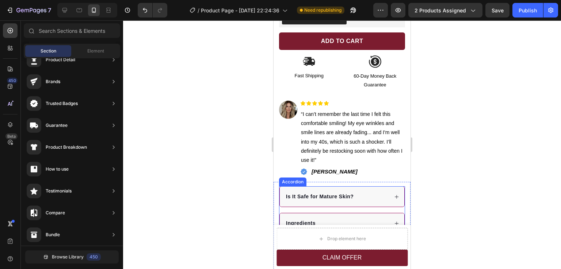
scroll to position [350, 0]
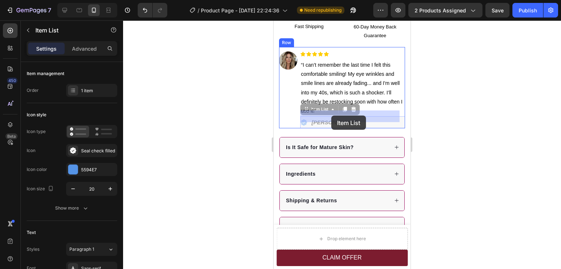
drag, startPoint x: 303, startPoint y: 116, endPoint x: 331, endPoint y: 116, distance: 28.5
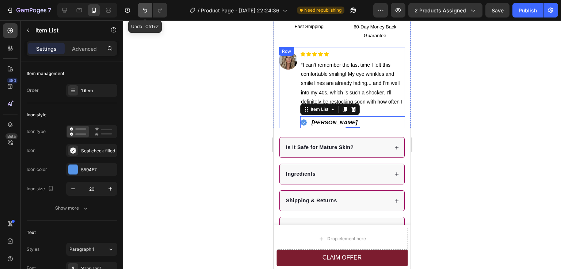
click at [145, 12] on icon "Undo/Redo" at bounding box center [145, 10] width 4 height 5
click at [160, 13] on icon "Undo/Redo" at bounding box center [159, 10] width 7 height 7
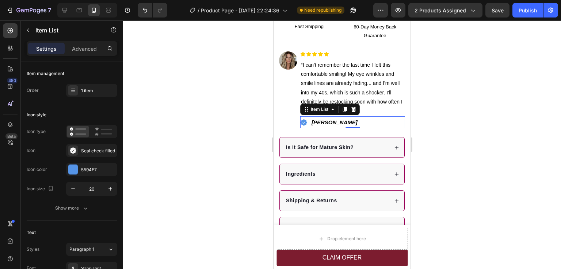
click at [281, 113] on div "Image" at bounding box center [288, 89] width 18 height 77
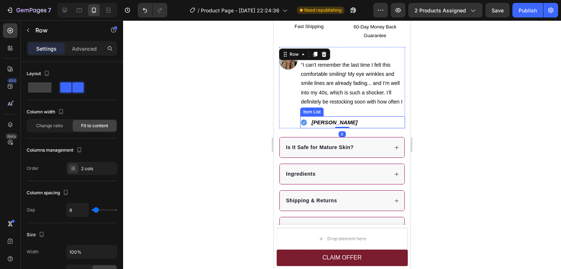
click at [304, 119] on icon at bounding box center [303, 122] width 7 height 7
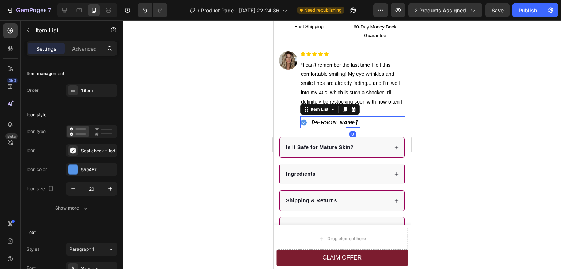
click at [323, 119] on strong "[PERSON_NAME]" at bounding box center [334, 122] width 46 height 6
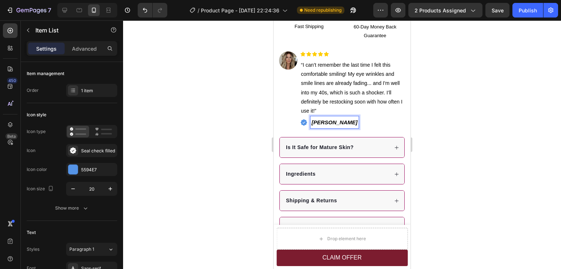
click at [453, 123] on div at bounding box center [342, 144] width 438 height 249
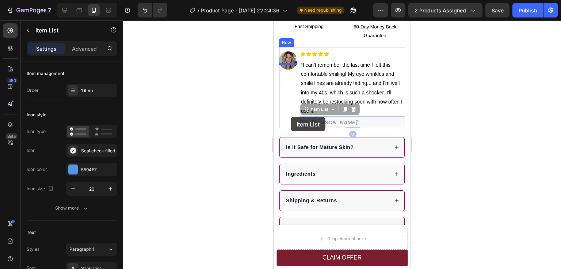
drag, startPoint x: 326, startPoint y: 117, endPoint x: 290, endPoint y: 117, distance: 35.4
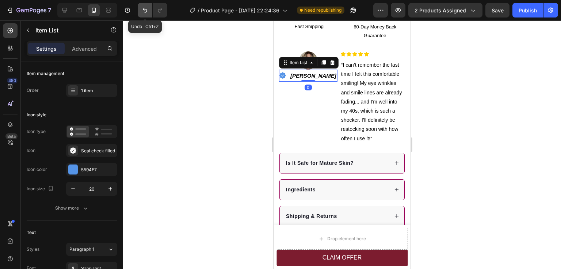
click at [149, 14] on button "Undo/Redo" at bounding box center [145, 10] width 15 height 15
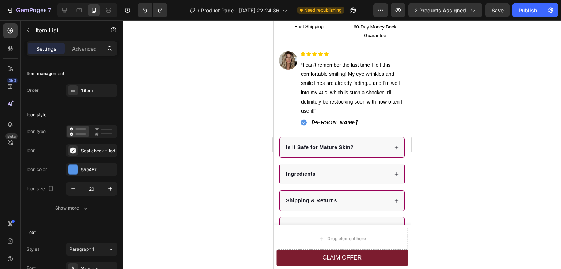
click at [460, 118] on div at bounding box center [342, 144] width 438 height 249
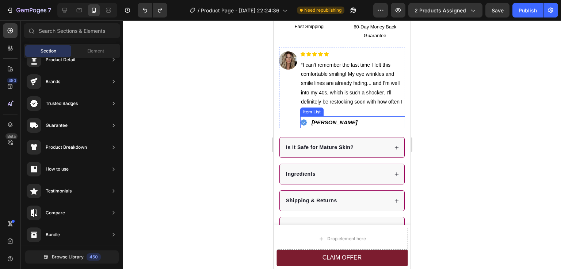
click at [329, 119] on strong "[PERSON_NAME]" at bounding box center [334, 122] width 46 height 6
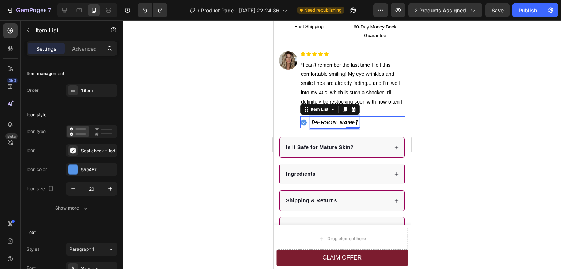
click at [329, 119] on strong "[PERSON_NAME]" at bounding box center [334, 122] width 46 height 6
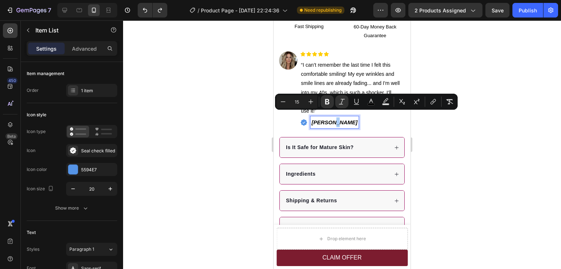
click at [516, 139] on div at bounding box center [342, 144] width 438 height 249
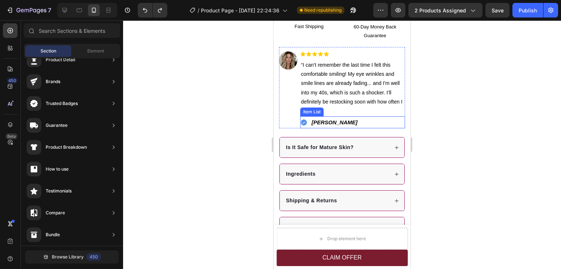
click at [318, 119] on strong "[PERSON_NAME]" at bounding box center [334, 122] width 46 height 6
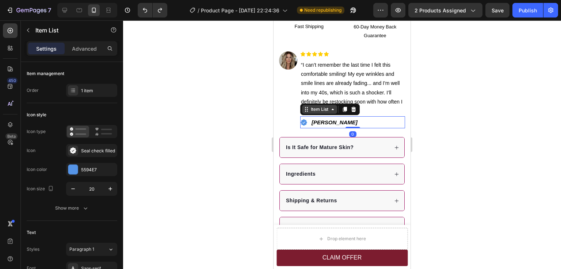
click at [308, 107] on icon at bounding box center [306, 110] width 6 height 6
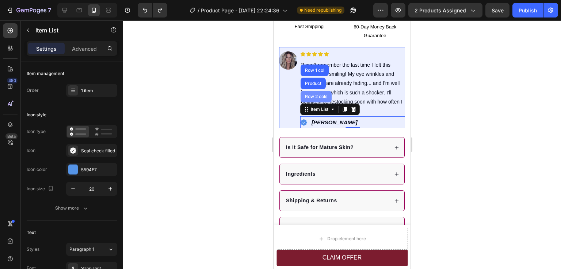
click at [320, 93] on div "Row 2 cols" at bounding box center [315, 97] width 31 height 12
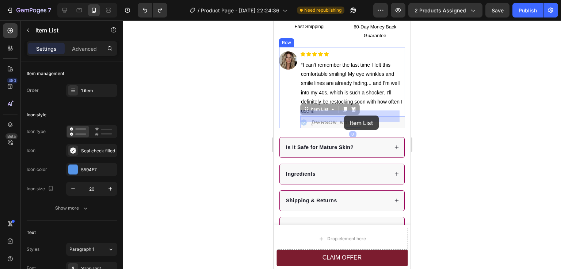
drag, startPoint x: 337, startPoint y: 115, endPoint x: 344, endPoint y: 116, distance: 6.6
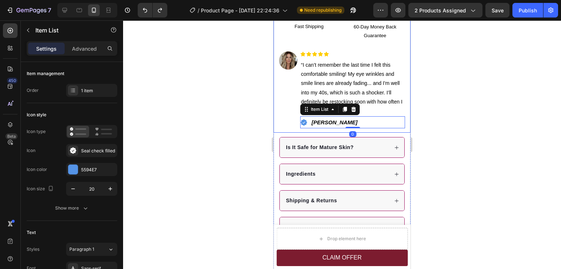
click at [461, 130] on div at bounding box center [342, 144] width 438 height 249
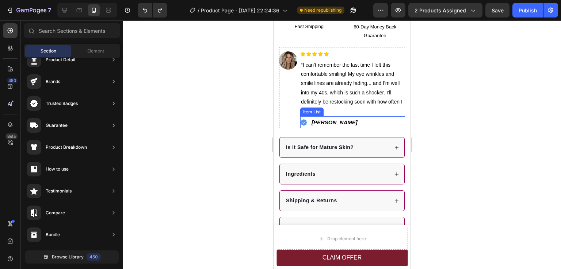
click at [337, 117] on div "[PERSON_NAME]" at bounding box center [352, 122] width 105 height 12
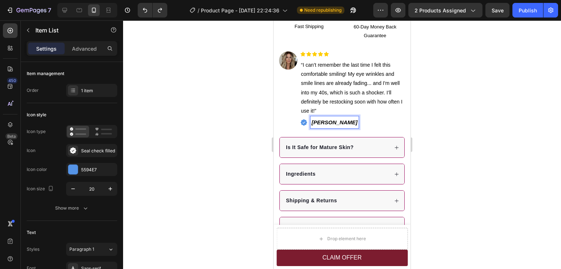
click at [333, 119] on strong "[PERSON_NAME]" at bounding box center [334, 122] width 46 height 6
click at [304, 119] on icon at bounding box center [303, 122] width 7 height 7
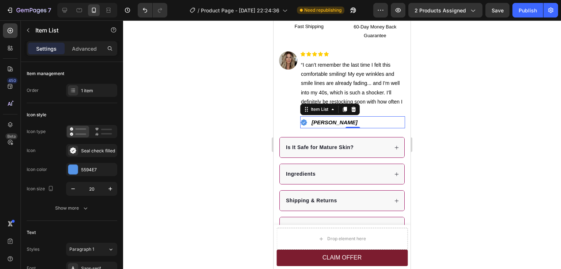
click at [303, 119] on icon at bounding box center [303, 122] width 7 height 7
click at [28, 32] on icon "button" at bounding box center [28, 30] width 6 height 6
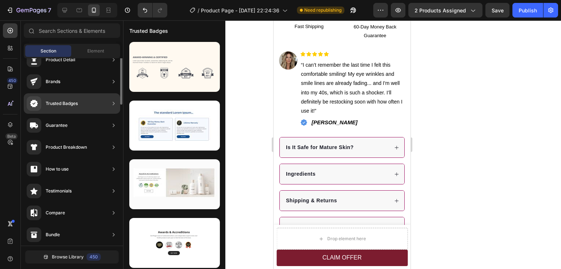
scroll to position [0, 0]
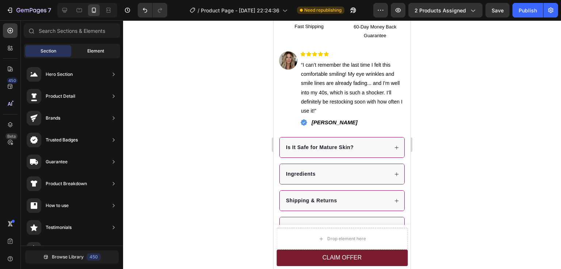
click at [96, 55] on div "Element" at bounding box center [96, 51] width 46 height 12
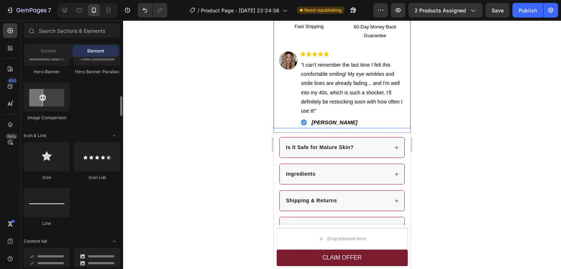
scroll to position [474, 0]
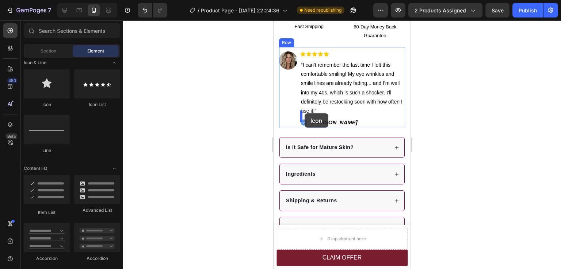
drag, startPoint x: 317, startPoint y: 110, endPoint x: 304, endPoint y: 113, distance: 12.7
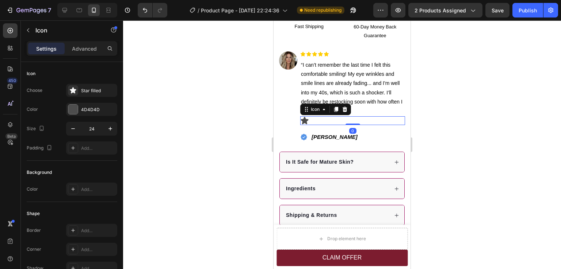
click at [445, 126] on div at bounding box center [342, 144] width 438 height 249
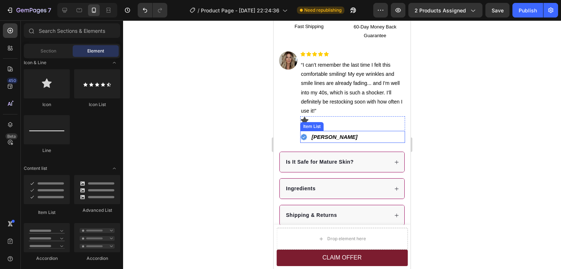
click at [304, 134] on icon at bounding box center [303, 137] width 7 height 7
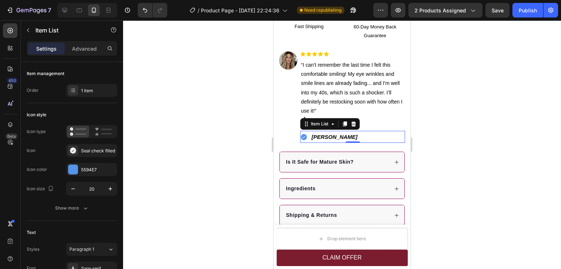
click at [453, 130] on div at bounding box center [342, 144] width 438 height 249
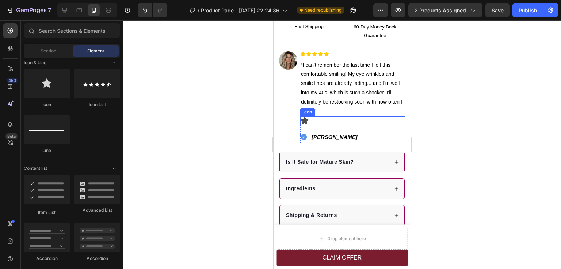
click at [313, 116] on div "Icon" at bounding box center [352, 120] width 105 height 9
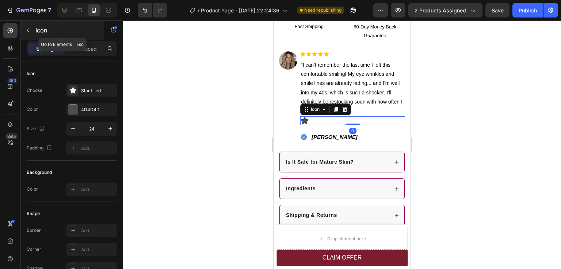
click at [28, 32] on icon "button" at bounding box center [28, 30] width 6 height 6
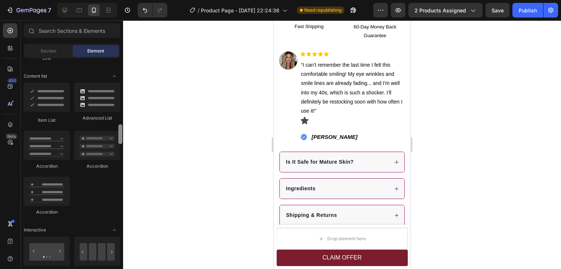
scroll to position [563, 0]
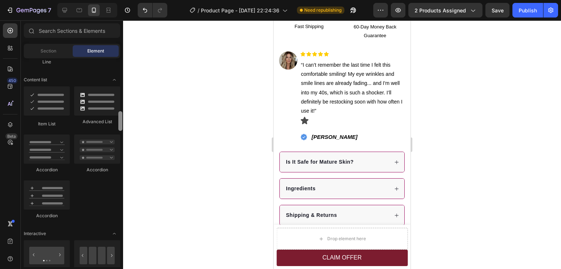
drag, startPoint x: 122, startPoint y: 68, endPoint x: 126, endPoint y: 122, distance: 53.5
click at [126, 0] on div "7 / Product Page - [DATE] 22:24:36 Need republishing Preview 2 products assigne…" at bounding box center [280, 0] width 561 height 0
click at [307, 117] on icon at bounding box center [305, 120] width 8 height 7
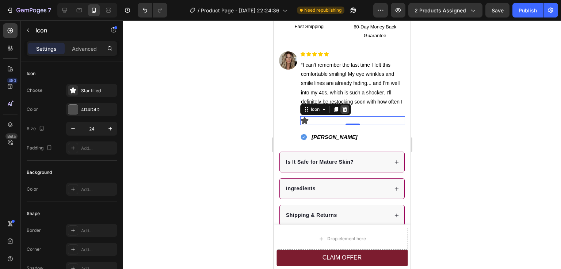
click at [347, 105] on div at bounding box center [344, 109] width 9 height 9
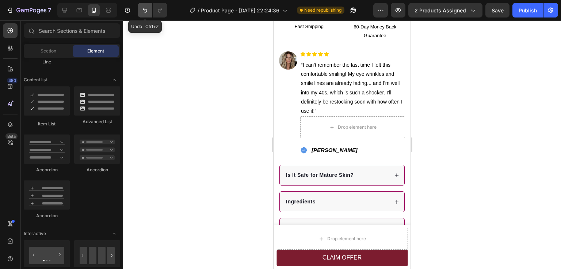
click at [147, 12] on icon "Undo/Redo" at bounding box center [144, 10] width 7 height 7
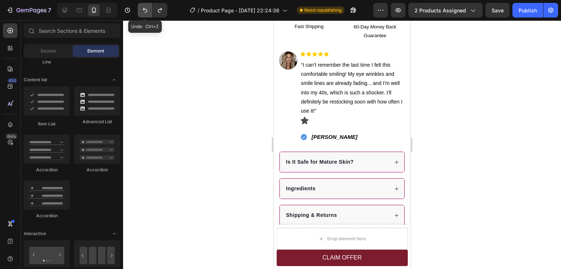
click at [147, 12] on icon "Undo/Redo" at bounding box center [144, 10] width 7 height 7
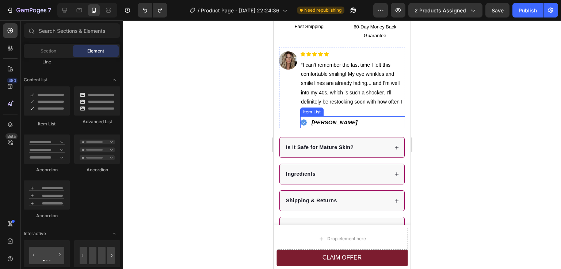
click at [346, 118] on div "[PERSON_NAME]" at bounding box center [352, 122] width 105 height 12
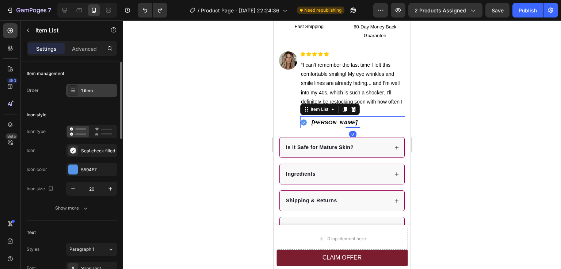
click at [84, 94] on div "1 item" at bounding box center [91, 90] width 51 height 13
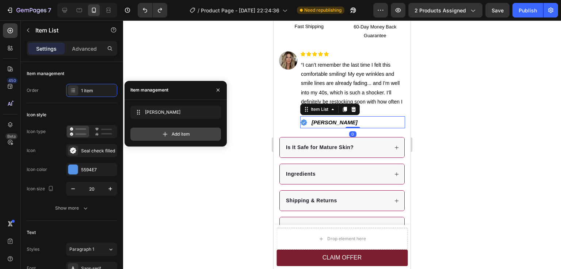
click at [188, 135] on span "Add item" at bounding box center [181, 134] width 18 height 7
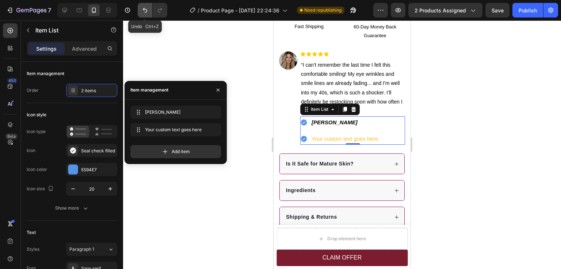
click at [148, 12] on icon "Undo/Redo" at bounding box center [144, 10] width 7 height 7
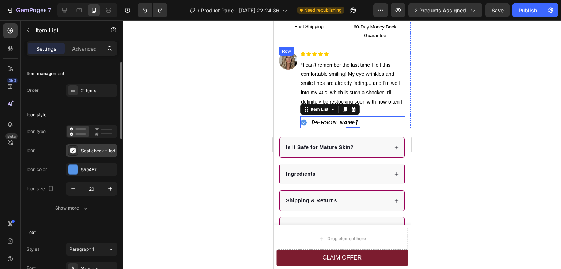
click at [94, 151] on div "Seal check filled" at bounding box center [98, 151] width 34 height 7
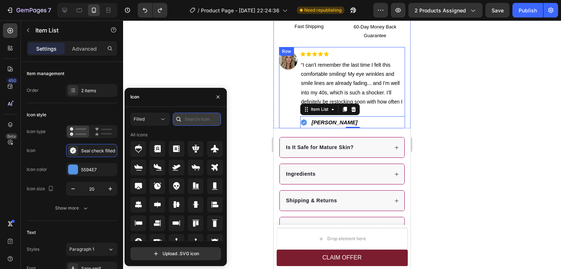
click at [195, 119] on input "text" at bounding box center [197, 119] width 48 height 13
type input "check"
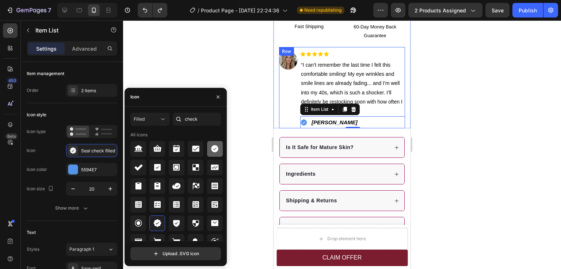
click at [212, 149] on icon at bounding box center [214, 149] width 7 height 7
click at [91, 169] on div "5594E7" at bounding box center [91, 170] width 21 height 7
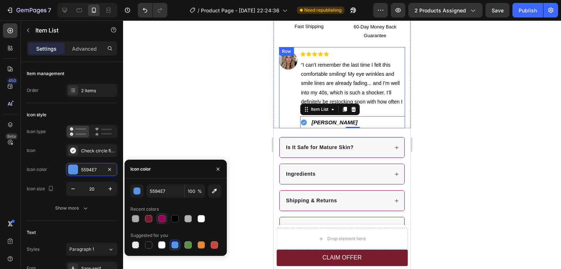
click at [160, 220] on div at bounding box center [161, 218] width 7 height 7
type input "980057"
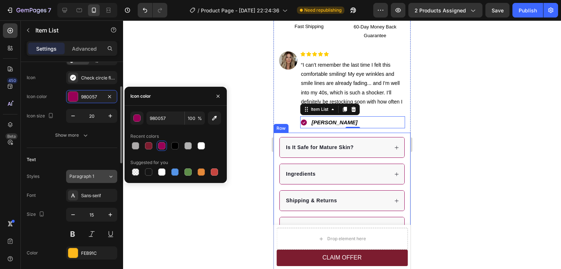
scroll to position [0, 0]
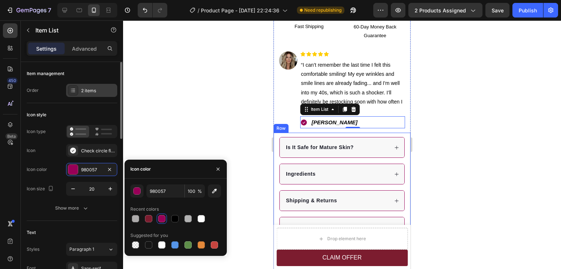
click at [89, 93] on div "2 items" at bounding box center [98, 91] width 34 height 7
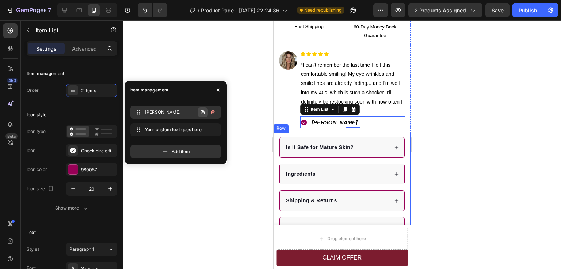
click at [203, 112] on icon "button" at bounding box center [202, 112] width 1 height 1
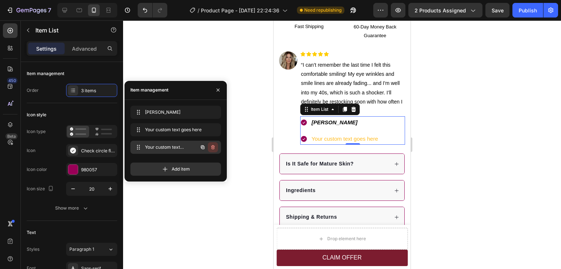
click at [212, 146] on icon "button" at bounding box center [213, 148] width 6 height 6
click at [207, 149] on div "Delete" at bounding box center [208, 147] width 14 height 7
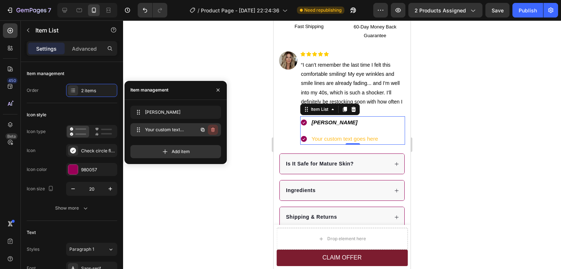
click at [213, 130] on icon "button" at bounding box center [213, 130] width 6 height 6
click at [212, 130] on div "Delete" at bounding box center [208, 130] width 14 height 7
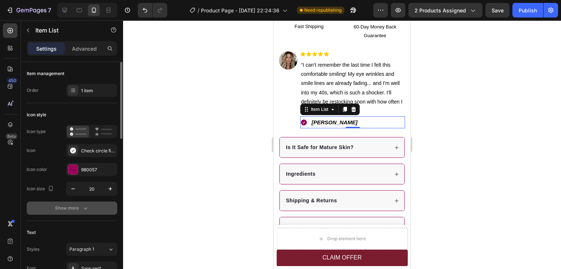
click at [72, 208] on div "Show more" at bounding box center [72, 208] width 34 height 7
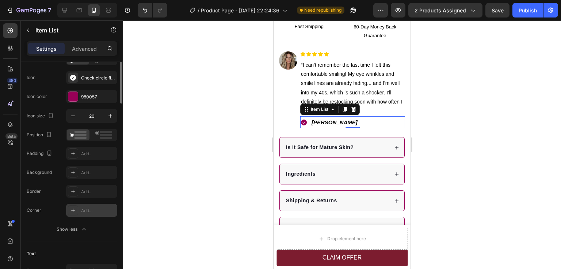
scroll to position [36, 0]
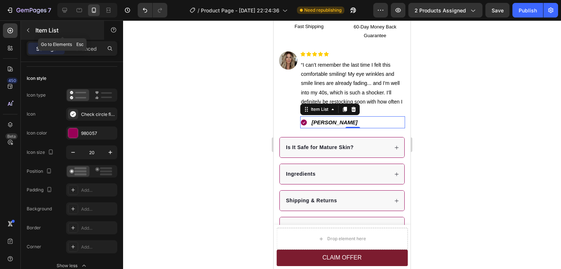
click at [31, 31] on button "button" at bounding box center [28, 30] width 12 height 12
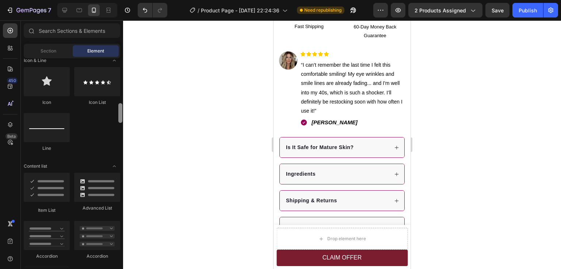
scroll to position [465, 0]
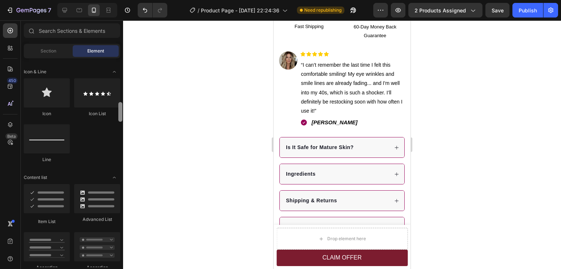
drag, startPoint x: 121, startPoint y: 116, endPoint x: 128, endPoint y: 117, distance: 7.4
click at [128, 0] on div "7 / Product Page - [DATE] 22:24:36 Need republishing Preview 2 products assigne…" at bounding box center [280, 0] width 561 height 0
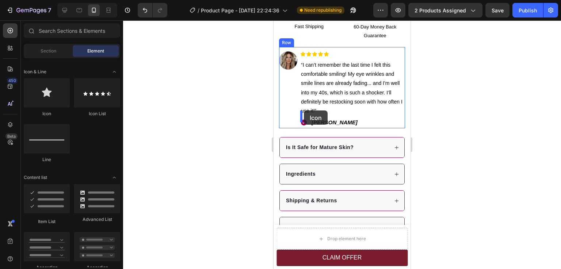
drag, startPoint x: 399, startPoint y: 132, endPoint x: 304, endPoint y: 111, distance: 97.4
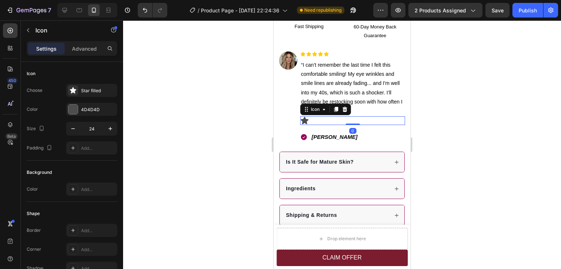
click at [461, 129] on div at bounding box center [342, 144] width 438 height 249
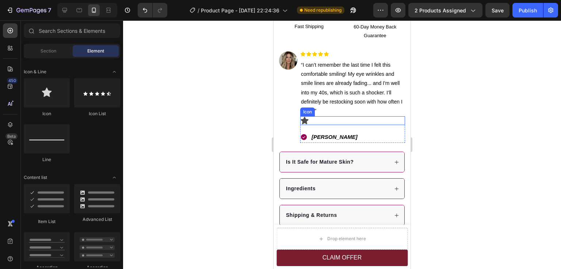
click at [309, 116] on div "Icon" at bounding box center [352, 120] width 105 height 9
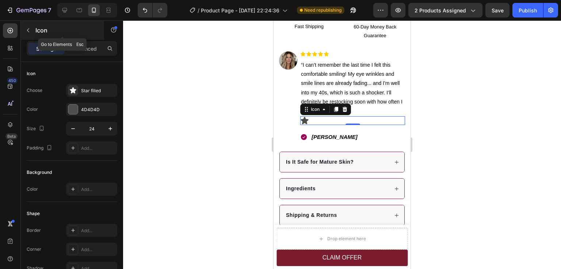
click at [29, 28] on icon "button" at bounding box center [28, 30] width 6 height 6
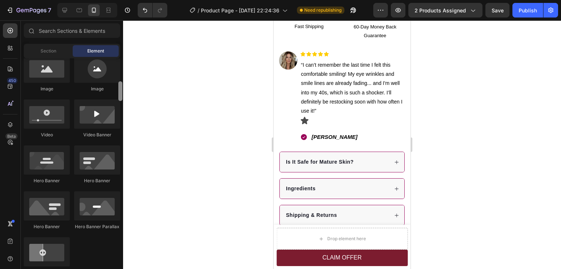
scroll to position [455, 0]
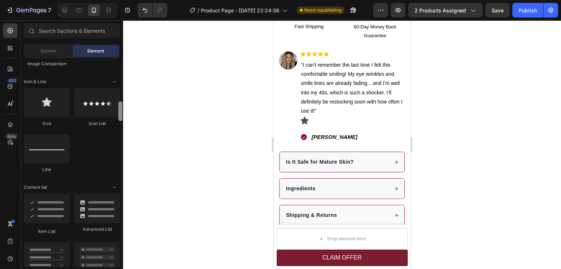
drag, startPoint x: 123, startPoint y: 92, endPoint x: 120, endPoint y: 124, distance: 32.2
click at [120, 124] on div at bounding box center [120, 162] width 5 height 209
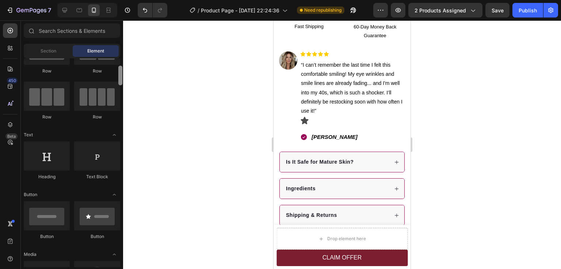
scroll to position [42, 0]
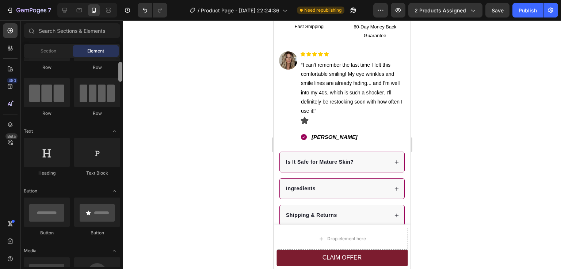
drag, startPoint x: 120, startPoint y: 116, endPoint x: 126, endPoint y: 75, distance: 41.6
click at [126, 0] on div "7 / Product Page - [DATE] 22:24:36 Need republishing Preview 2 products assigne…" at bounding box center [280, 0] width 561 height 0
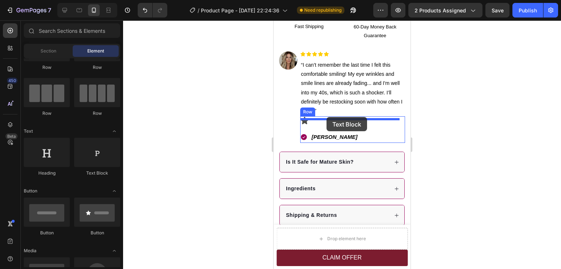
drag, startPoint x: 366, startPoint y: 178, endPoint x: 327, endPoint y: 117, distance: 72.7
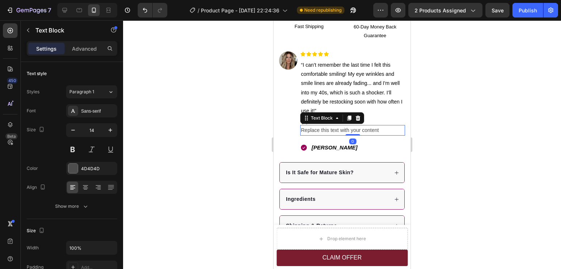
click at [450, 125] on div at bounding box center [342, 144] width 438 height 249
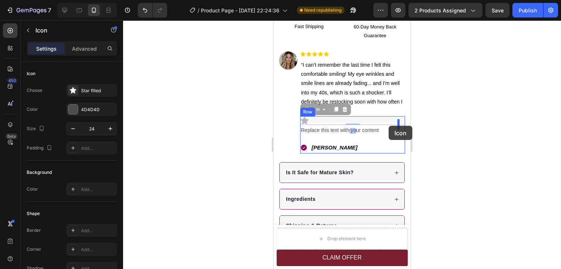
drag, startPoint x: 304, startPoint y: 115, endPoint x: 388, endPoint y: 126, distance: 85.4
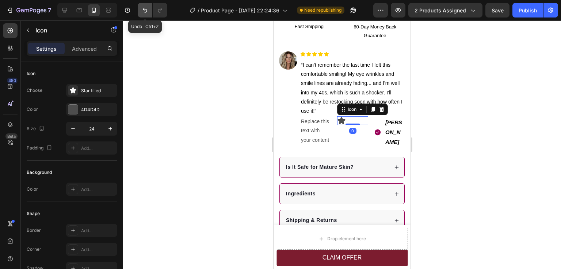
click at [146, 10] on icon "Undo/Redo" at bounding box center [144, 10] width 7 height 7
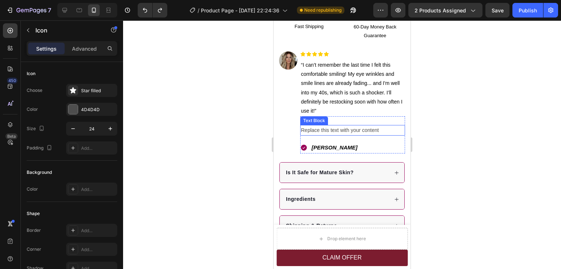
click at [317, 125] on div "Replace this text with your content" at bounding box center [352, 130] width 105 height 11
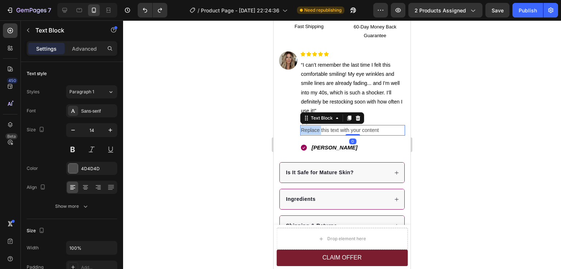
click at [317, 125] on div "Replace this text with your content" at bounding box center [352, 130] width 105 height 11
click at [317, 126] on p "Replace this text with your content" at bounding box center [352, 130] width 103 height 9
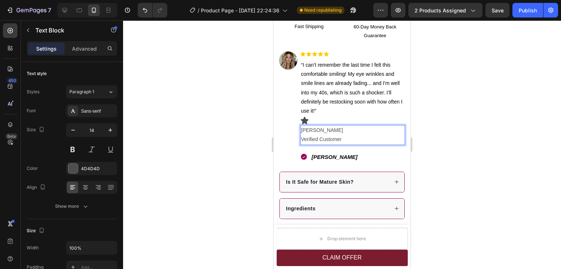
click at [444, 146] on div at bounding box center [342, 144] width 438 height 249
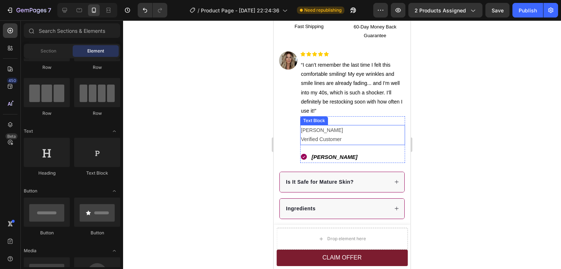
click at [340, 135] on p "Verified Customer" at bounding box center [352, 139] width 103 height 9
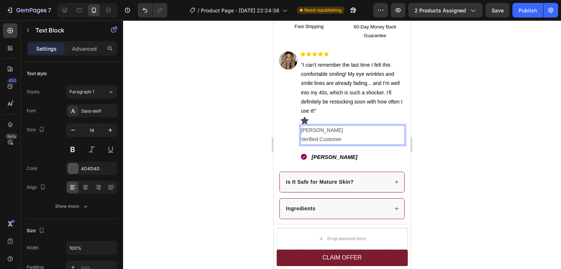
click at [343, 135] on p "Verified Customer" at bounding box center [352, 139] width 103 height 9
click at [304, 135] on p "Verified Customer" at bounding box center [352, 139] width 103 height 9
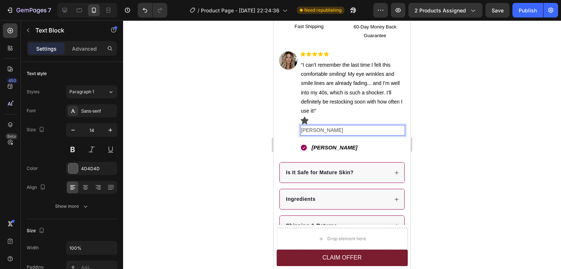
click at [455, 137] on div at bounding box center [342, 144] width 438 height 249
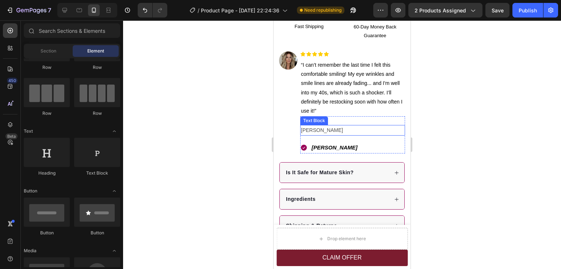
click at [320, 127] on p "[PERSON_NAME]" at bounding box center [352, 130] width 103 height 9
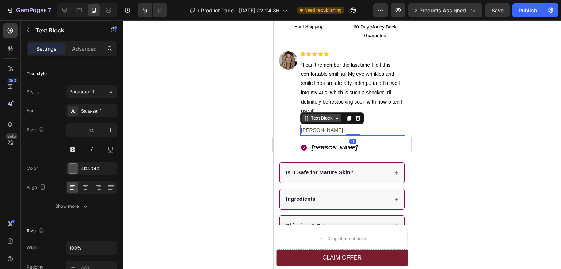
click at [310, 115] on div "Text Block" at bounding box center [321, 118] width 25 height 7
click at [350, 115] on div at bounding box center [349, 118] width 9 height 9
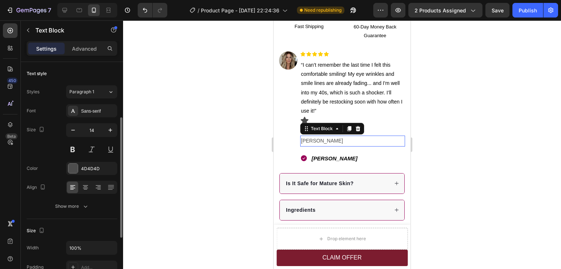
scroll to position [36, 0]
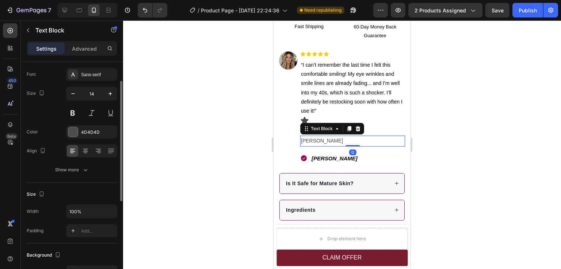
click at [480, 133] on div at bounding box center [342, 144] width 438 height 249
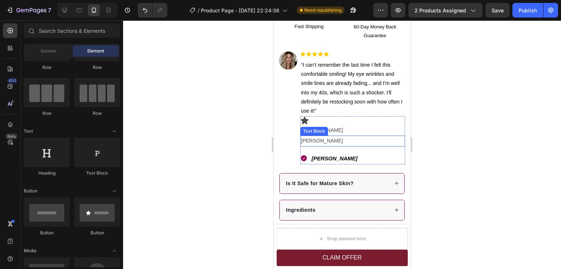
click at [316, 136] on p "[PERSON_NAME]" at bounding box center [352, 140] width 103 height 9
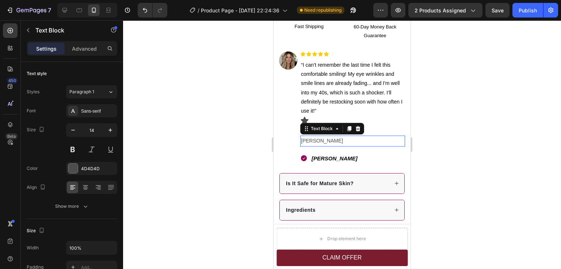
click at [316, 136] on p "[PERSON_NAME]" at bounding box center [352, 140] width 103 height 9
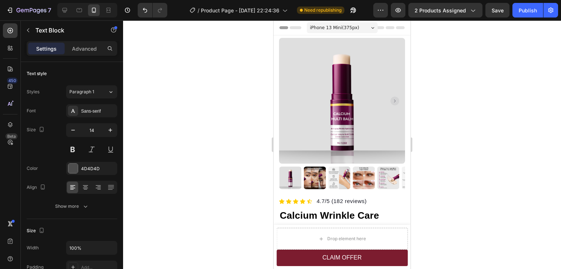
scroll to position [350, 0]
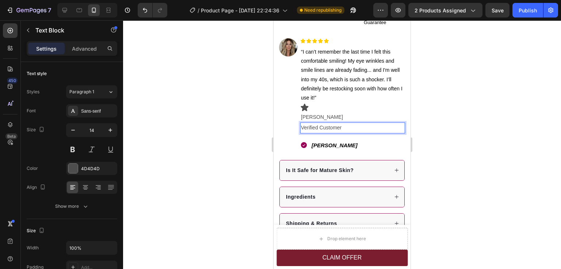
click at [466, 149] on div at bounding box center [342, 144] width 438 height 249
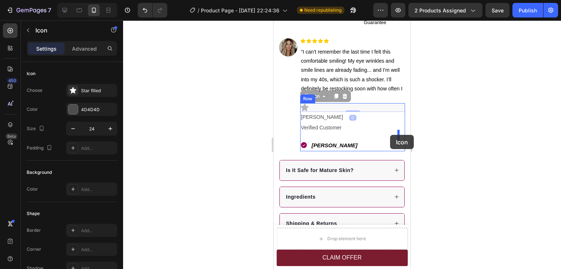
drag, startPoint x: 352, startPoint y: 114, endPoint x: 390, endPoint y: 135, distance: 43.3
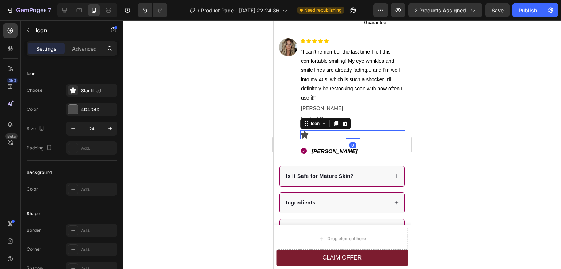
click at [443, 144] on div at bounding box center [342, 144] width 438 height 249
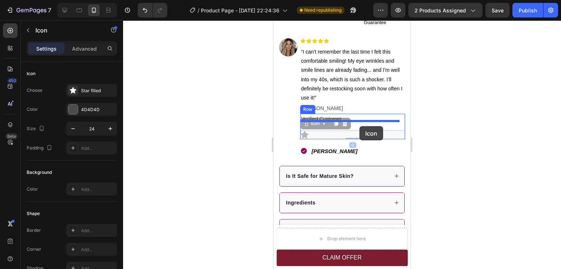
drag, startPoint x: 311, startPoint y: 142, endPoint x: 359, endPoint y: 126, distance: 50.6
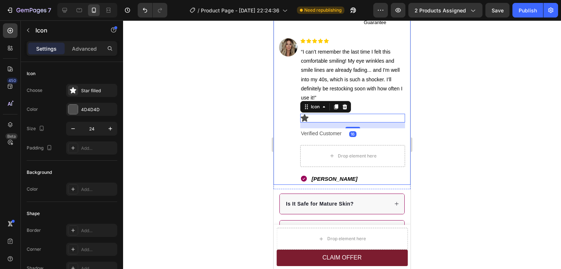
click at [451, 130] on div at bounding box center [342, 144] width 438 height 249
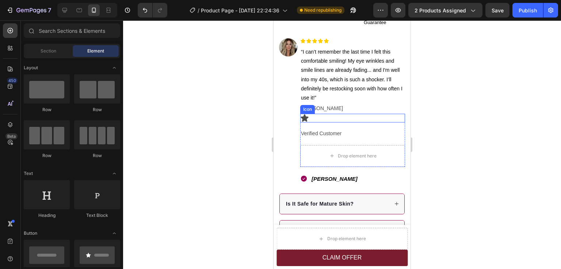
click at [321, 123] on div "Icon" at bounding box center [352, 118] width 105 height 9
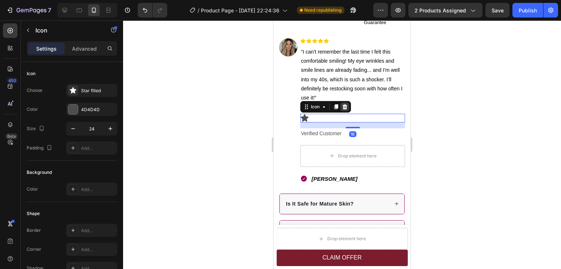
click at [345, 109] on icon at bounding box center [344, 106] width 5 height 5
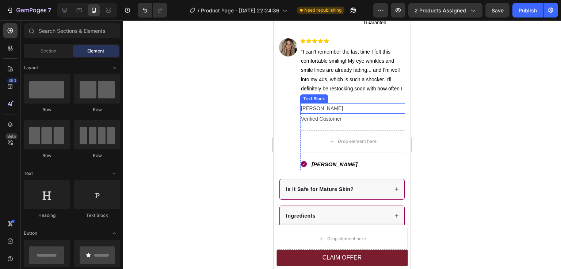
click at [328, 113] on p "[PERSON_NAME]" at bounding box center [352, 108] width 103 height 9
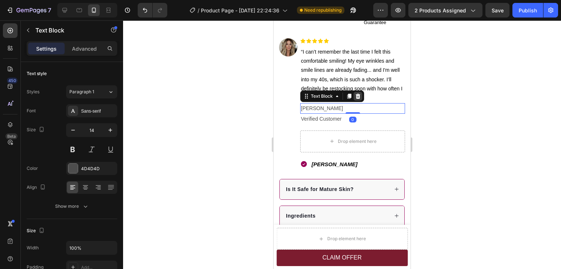
click at [358, 99] on icon at bounding box center [357, 96] width 5 height 5
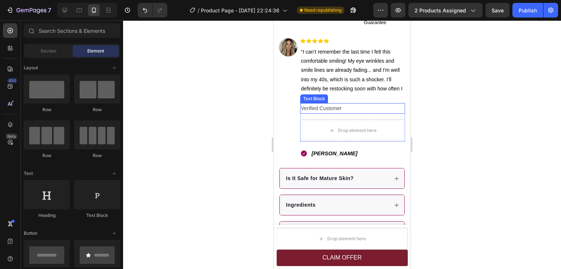
click at [347, 113] on p "Verified Customer" at bounding box center [352, 108] width 103 height 9
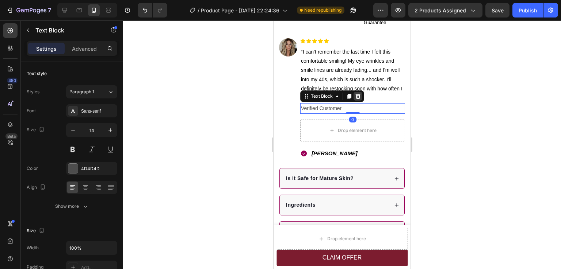
click at [357, 99] on icon at bounding box center [357, 96] width 5 height 5
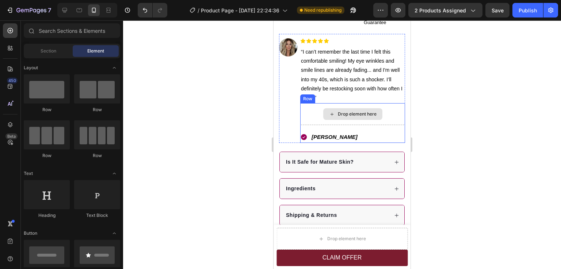
click at [388, 114] on div "Drop element here" at bounding box center [352, 114] width 105 height 22
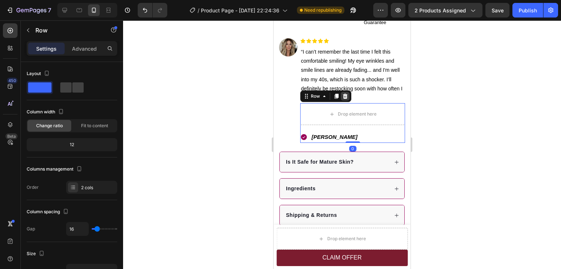
click at [345, 99] on icon at bounding box center [345, 96] width 6 height 6
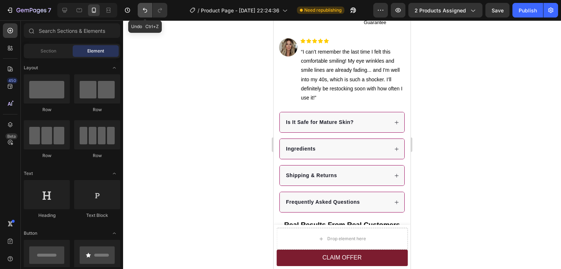
click at [151, 15] on button "Undo/Redo" at bounding box center [145, 10] width 15 height 15
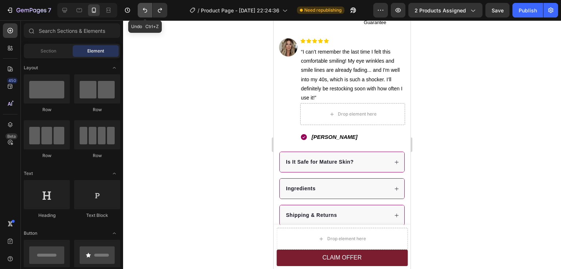
click at [151, 15] on button "Undo/Redo" at bounding box center [145, 10] width 15 height 15
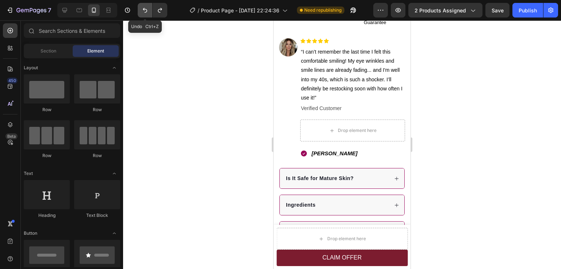
click at [151, 15] on button "Undo/Redo" at bounding box center [145, 10] width 15 height 15
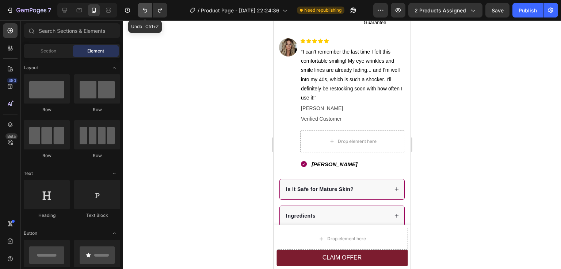
click at [151, 15] on button "Undo/Redo" at bounding box center [145, 10] width 15 height 15
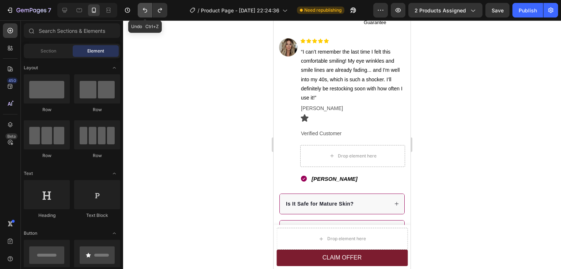
click at [151, 15] on button "Undo/Redo" at bounding box center [145, 10] width 15 height 15
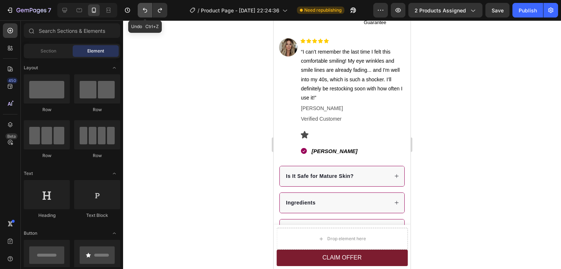
click at [151, 15] on button "Undo/Redo" at bounding box center [145, 10] width 15 height 15
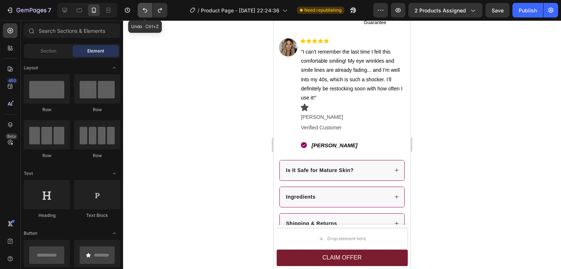
click at [151, 15] on button "Undo/Redo" at bounding box center [145, 10] width 15 height 15
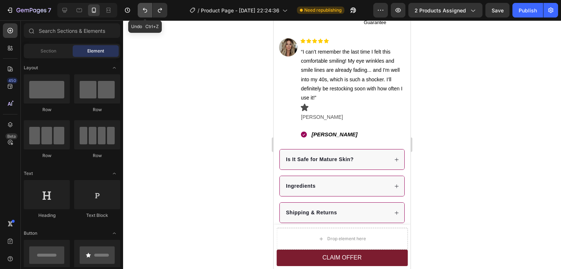
click at [151, 15] on button "Undo/Redo" at bounding box center [145, 10] width 15 height 15
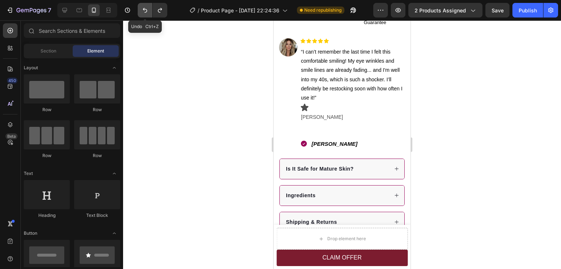
click at [151, 15] on button "Undo/Redo" at bounding box center [145, 10] width 15 height 15
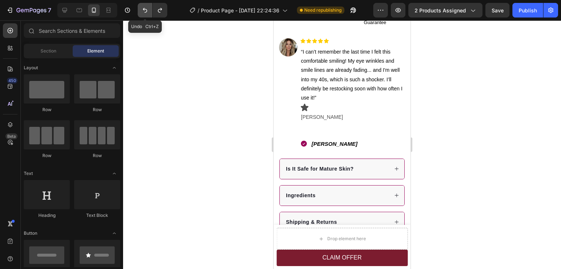
click at [151, 15] on button "Undo/Redo" at bounding box center [145, 10] width 15 height 15
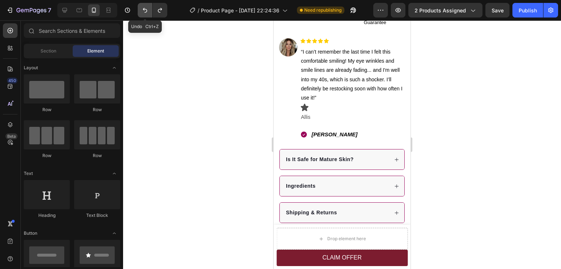
click at [151, 15] on button "Undo/Redo" at bounding box center [145, 10] width 15 height 15
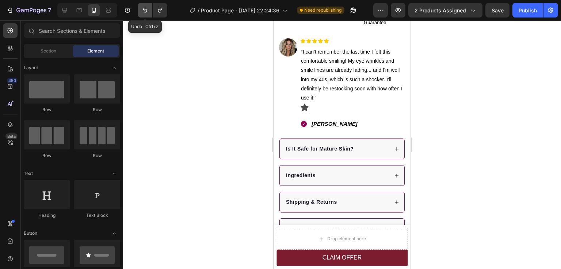
click at [151, 15] on button "Undo/Redo" at bounding box center [145, 10] width 15 height 15
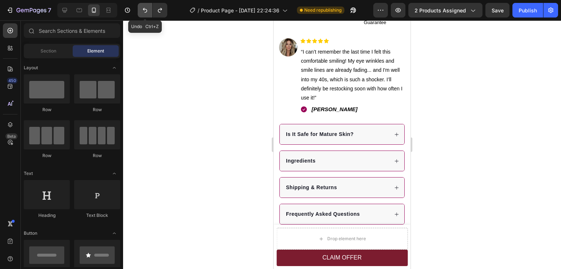
click at [143, 11] on icon "Undo/Redo" at bounding box center [144, 10] width 7 height 7
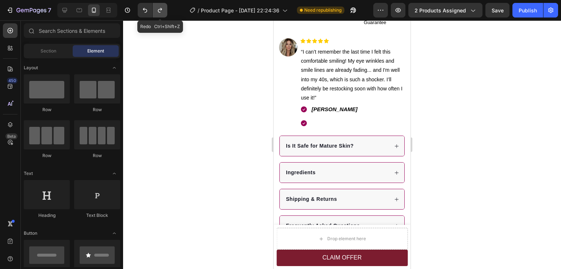
click at [158, 9] on icon "Undo/Redo" at bounding box center [160, 10] width 4 height 5
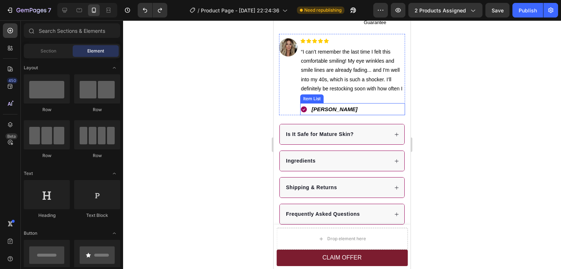
click at [479, 124] on div at bounding box center [342, 144] width 438 height 249
click at [447, 136] on div at bounding box center [342, 144] width 438 height 249
click at [337, 115] on div "[PERSON_NAME]" at bounding box center [352, 109] width 105 height 12
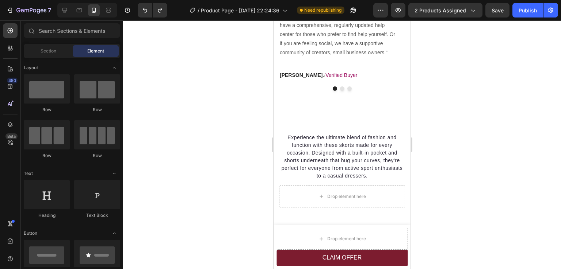
scroll to position [1065, 0]
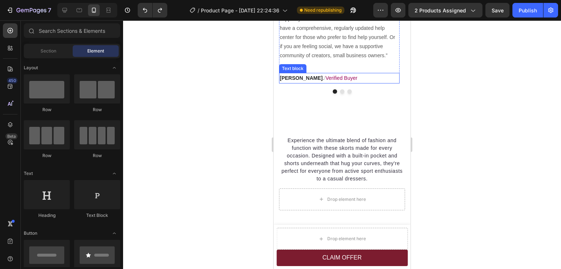
click at [328, 81] on span "Verified Buyer" at bounding box center [341, 78] width 32 height 6
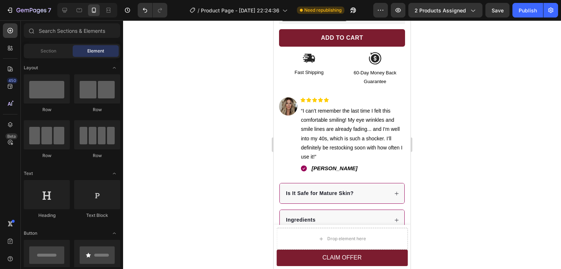
scroll to position [315, 0]
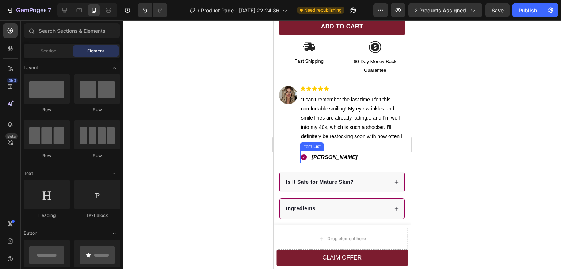
click at [352, 151] on div "[PERSON_NAME]" at bounding box center [352, 157] width 105 height 12
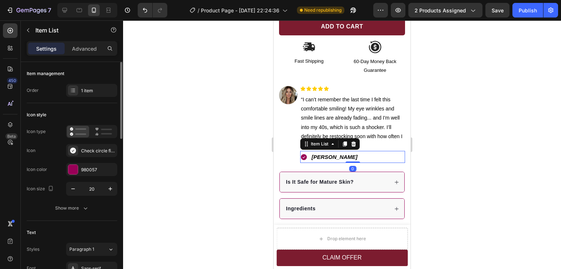
drag, startPoint x: 86, startPoint y: 50, endPoint x: 95, endPoint y: 71, distance: 22.6
click at [87, 50] on p "Advanced" at bounding box center [84, 49] width 25 height 8
type input "100%"
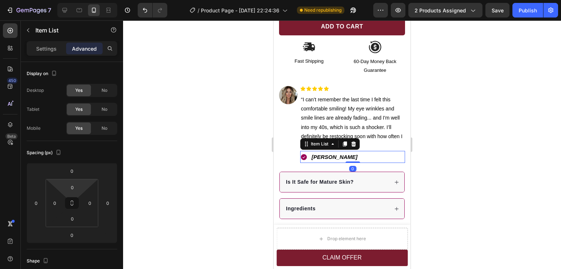
click at [77, 186] on input "0" at bounding box center [72, 187] width 15 height 11
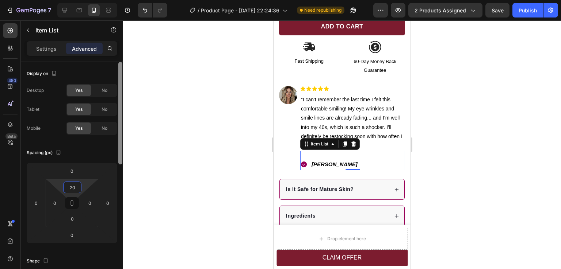
type input "2"
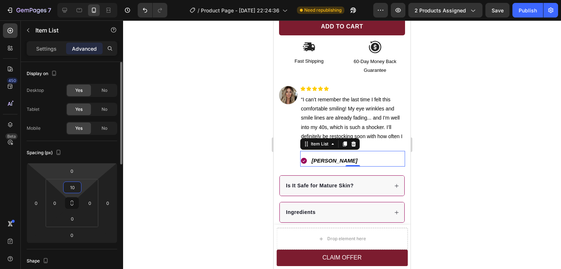
type input "1"
type input "5"
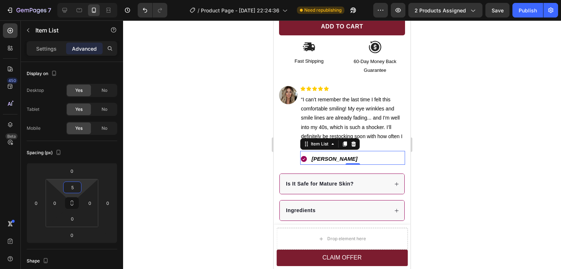
click at [477, 198] on div at bounding box center [342, 144] width 438 height 249
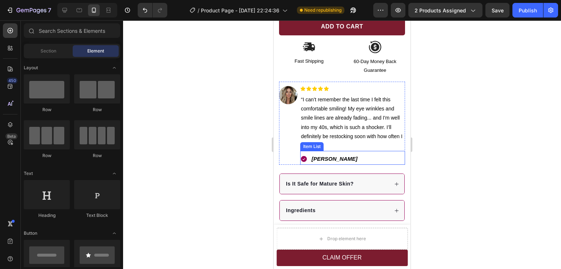
click at [344, 153] on div "[PERSON_NAME]" at bounding box center [352, 159] width 105 height 12
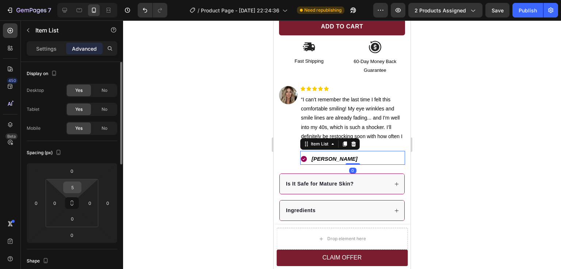
click at [79, 186] on input "5" at bounding box center [72, 187] width 15 height 11
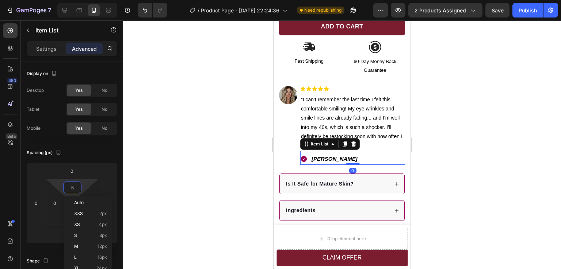
type input "0"
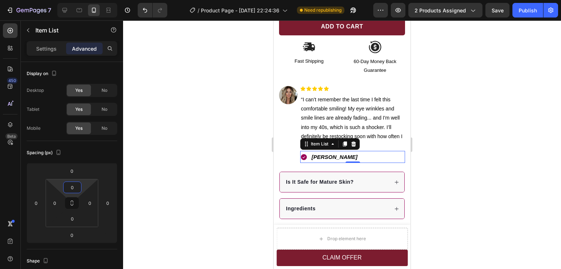
click at [498, 162] on div at bounding box center [342, 144] width 438 height 249
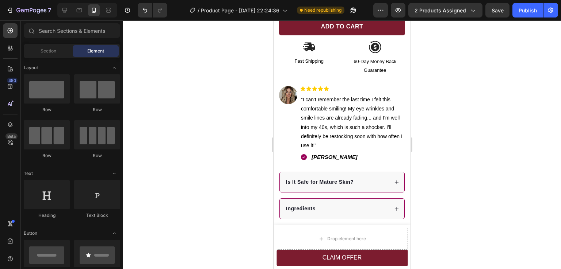
click at [490, 162] on div at bounding box center [342, 144] width 438 height 249
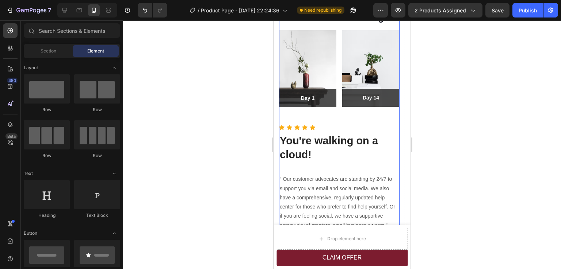
scroll to position [972, 0]
click at [335, 145] on p "You're walking on a cloud!" at bounding box center [339, 147] width 119 height 27
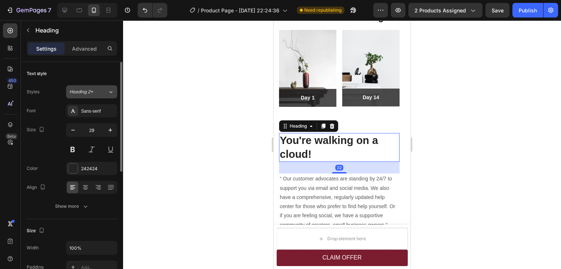
click at [91, 88] on button "Heading 2*" at bounding box center [91, 91] width 51 height 13
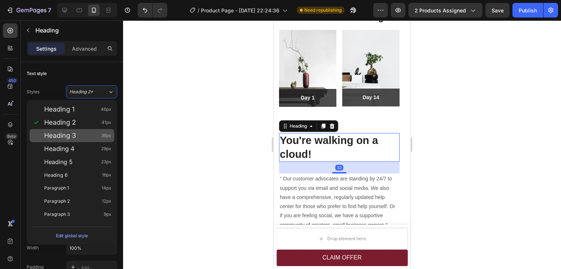
click at [69, 137] on span "Heading 3" at bounding box center [60, 135] width 32 height 7
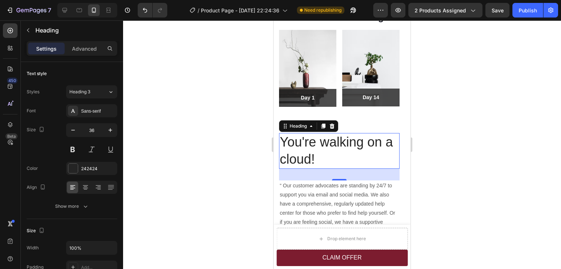
click at [324, 144] on p "You're walking on a cloud!" at bounding box center [339, 151] width 119 height 34
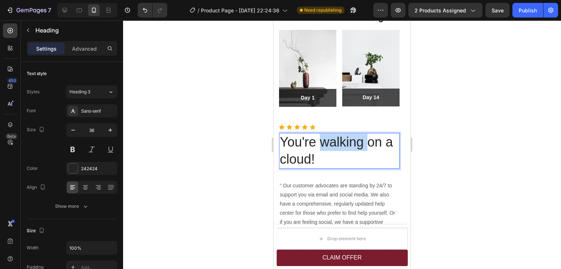
click at [324, 144] on p "You're walking on a cloud!" at bounding box center [339, 151] width 119 height 34
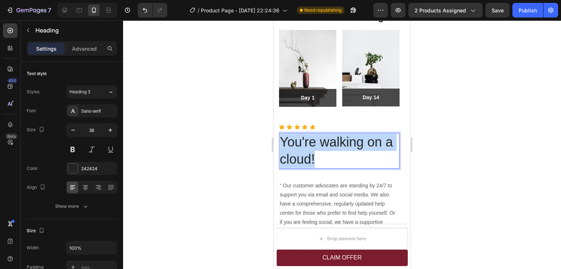
click at [324, 144] on p "You're walking on a cloud!" at bounding box center [339, 151] width 119 height 34
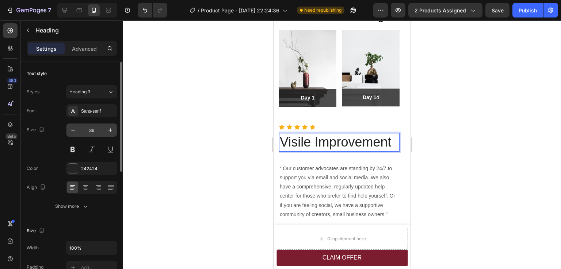
click at [91, 129] on input "36" at bounding box center [92, 130] width 24 height 13
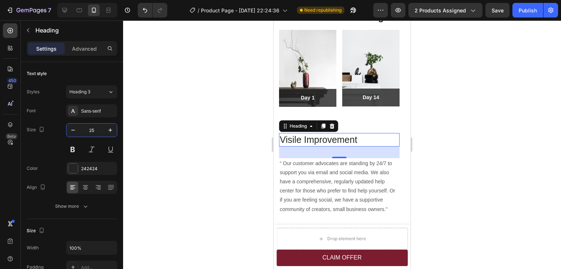
type input "25"
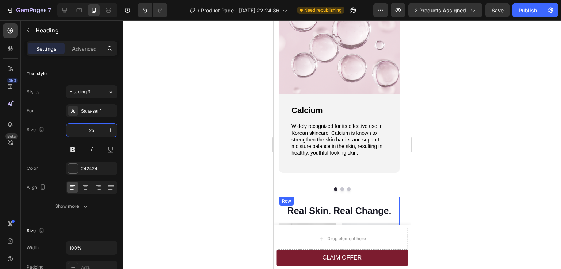
scroll to position [826, 0]
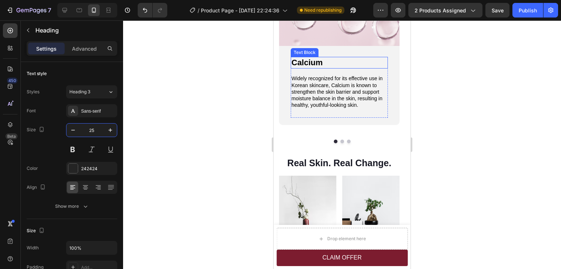
click at [321, 64] on span "Calcium" at bounding box center [306, 62] width 31 height 9
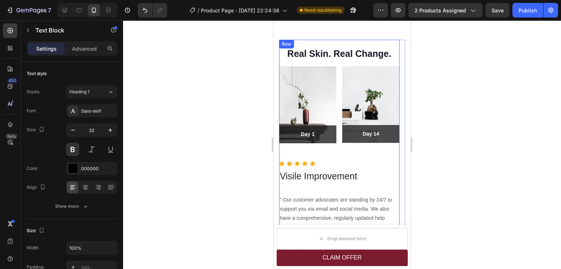
scroll to position [1009, 0]
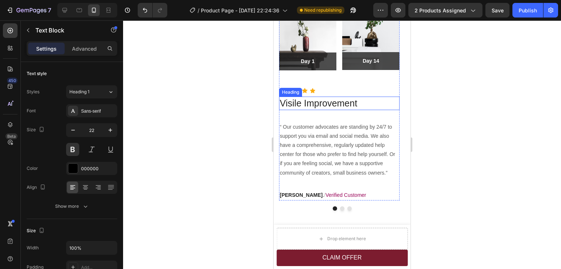
click at [313, 103] on p "Visile Improvement" at bounding box center [339, 103] width 119 height 12
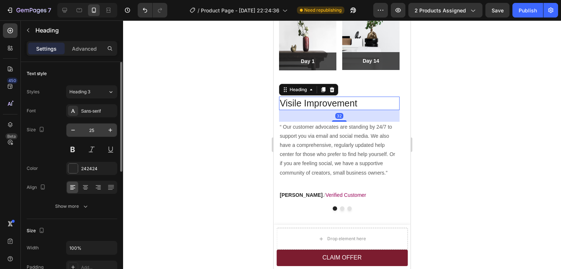
click at [90, 129] on input "25" at bounding box center [92, 130] width 24 height 13
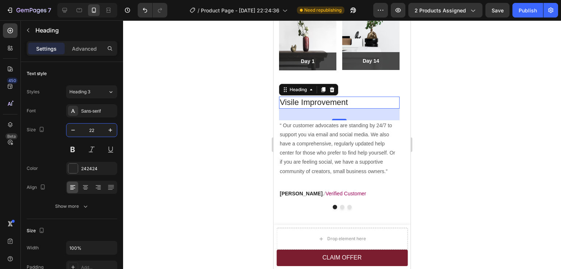
type input "22"
click at [451, 95] on div at bounding box center [342, 144] width 438 height 249
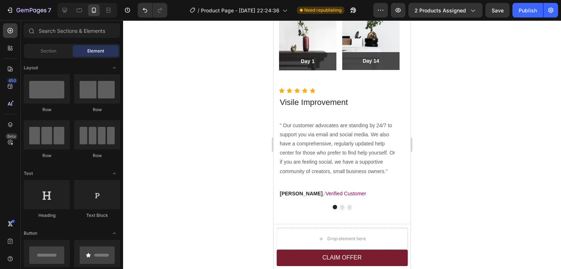
click at [451, 104] on div at bounding box center [342, 144] width 438 height 249
click at [313, 101] on p "Visile Improvement" at bounding box center [339, 102] width 119 height 11
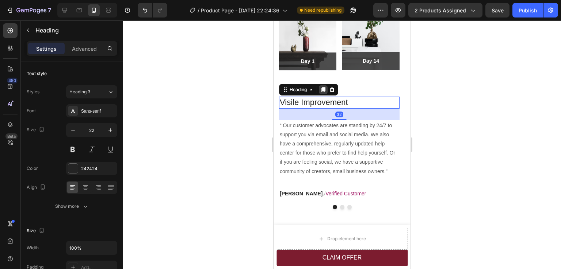
click at [323, 91] on icon at bounding box center [323, 89] width 4 height 5
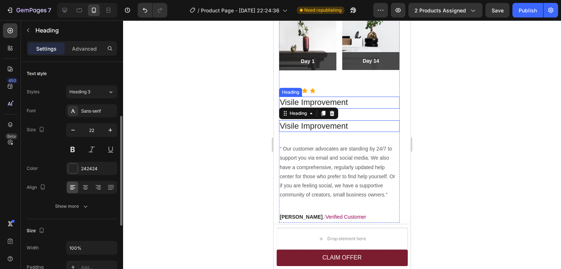
scroll to position [36, 0]
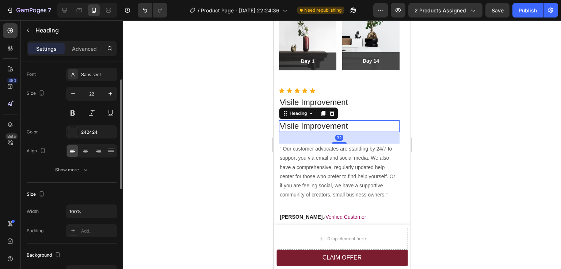
click at [458, 109] on div at bounding box center [342, 144] width 438 height 249
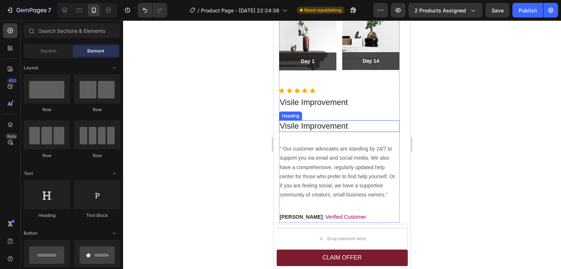
click at [301, 127] on h3 "Visile Improvement" at bounding box center [339, 126] width 120 height 12
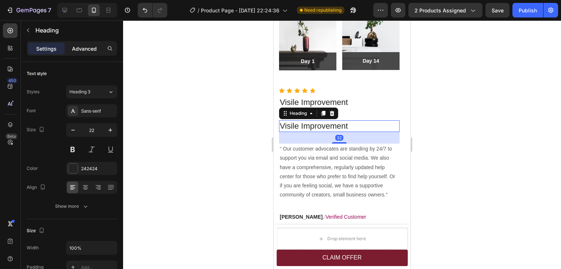
click at [81, 46] on p "Advanced" at bounding box center [84, 49] width 25 height 8
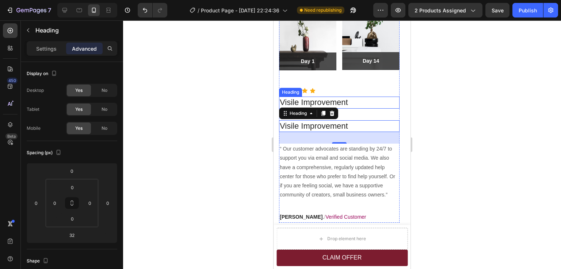
click at [346, 101] on p "Visile Improvement" at bounding box center [339, 102] width 119 height 11
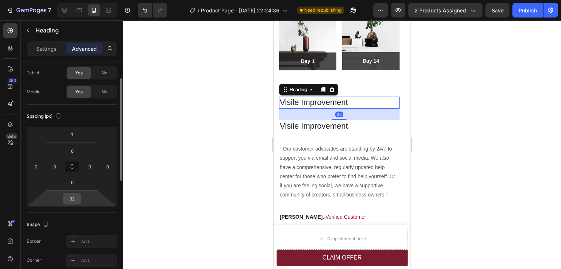
click at [71, 199] on input "32" at bounding box center [72, 198] width 15 height 11
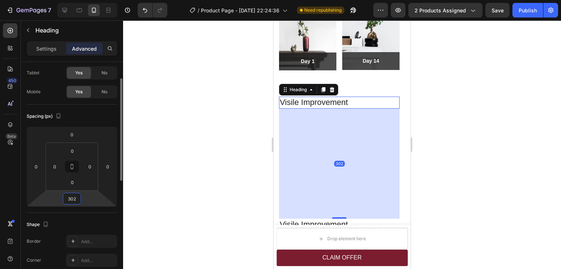
click at [72, 199] on input "302" at bounding box center [72, 198] width 15 height 11
click at [72, 199] on input "3002" at bounding box center [72, 198] width 15 height 11
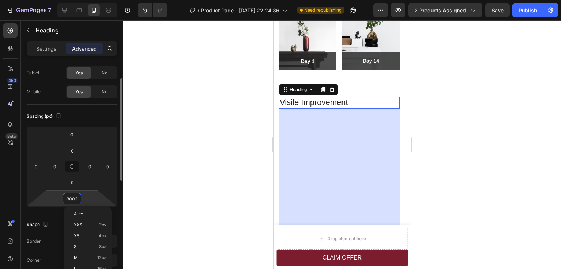
type input "0"
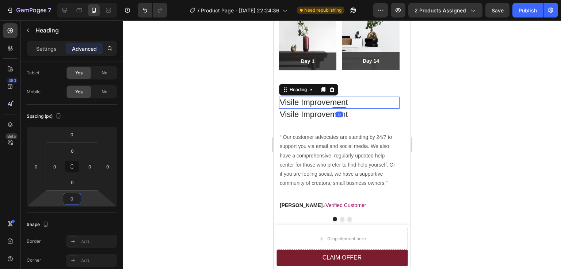
click at [480, 135] on div at bounding box center [342, 144] width 438 height 249
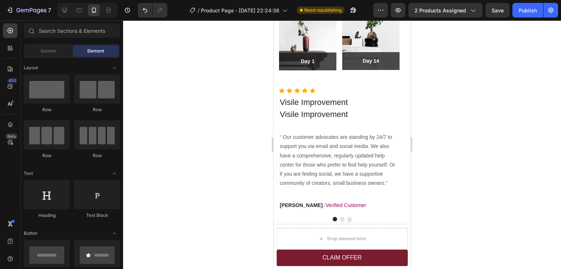
click at [480, 135] on div at bounding box center [342, 144] width 438 height 249
click at [328, 101] on p "Visile Improvement" at bounding box center [339, 102] width 119 height 11
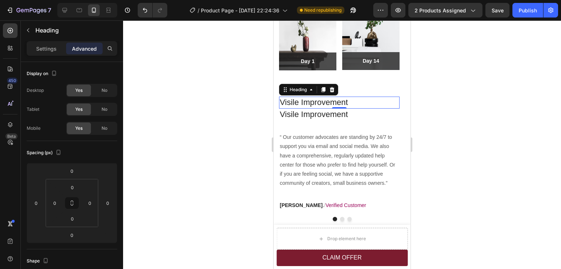
click at [448, 107] on div at bounding box center [342, 144] width 438 height 249
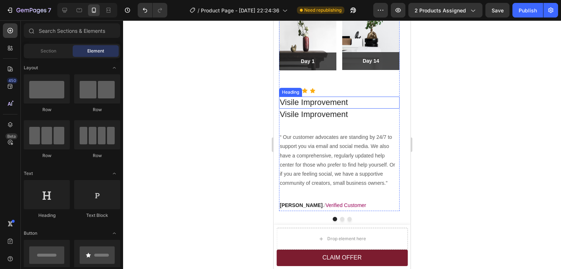
click at [348, 107] on p "Visile Improvement" at bounding box center [339, 102] width 119 height 11
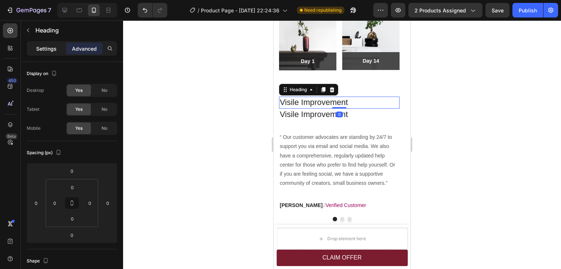
click at [49, 46] on p "Settings" at bounding box center [46, 49] width 20 height 8
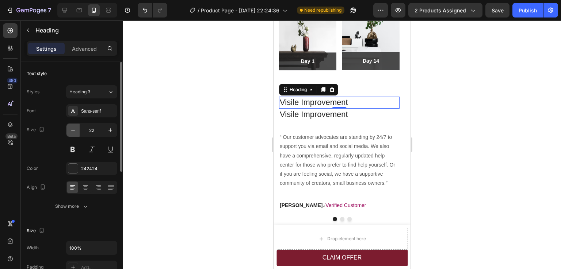
click at [75, 130] on icon "button" at bounding box center [72, 130] width 7 height 7
type input "20"
click at [318, 113] on h3 "Visile Improvement" at bounding box center [339, 114] width 120 height 12
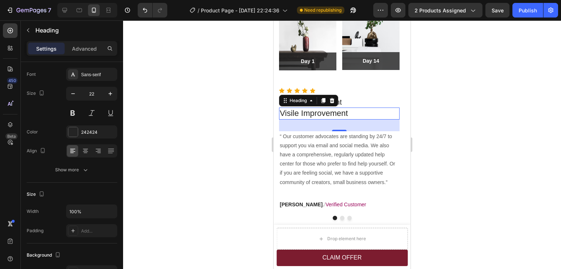
click at [473, 132] on div at bounding box center [342, 144] width 438 height 249
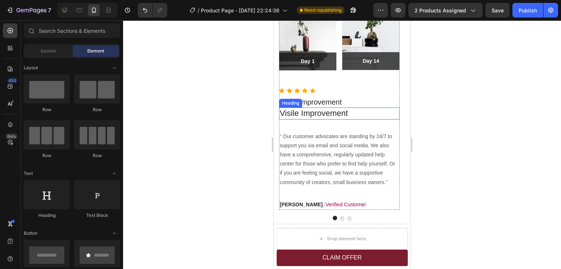
click at [321, 115] on h3 "Visile Improvement" at bounding box center [339, 114] width 120 height 12
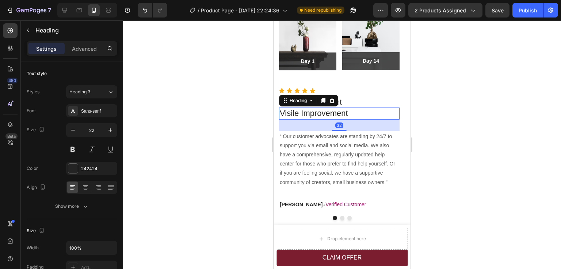
click at [321, 115] on p "Visile Improvement" at bounding box center [339, 113] width 119 height 11
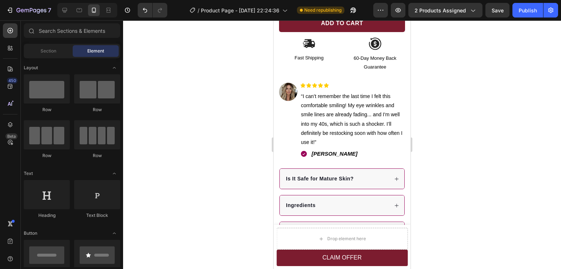
scroll to position [324, 0]
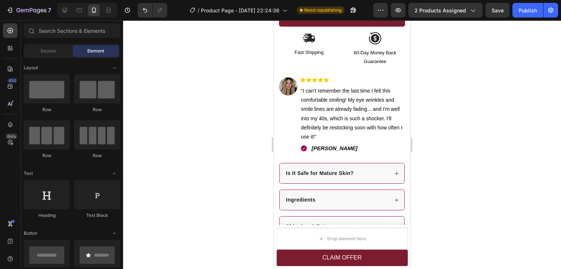
drag, startPoint x: 406, startPoint y: 145, endPoint x: 689, endPoint y: 94, distance: 288.1
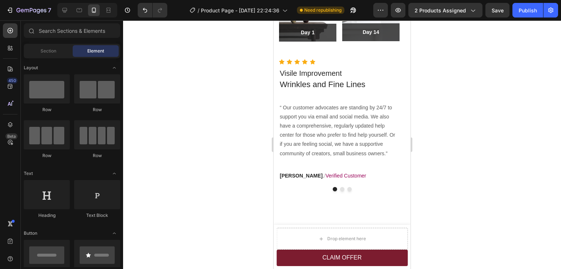
scroll to position [1015, 0]
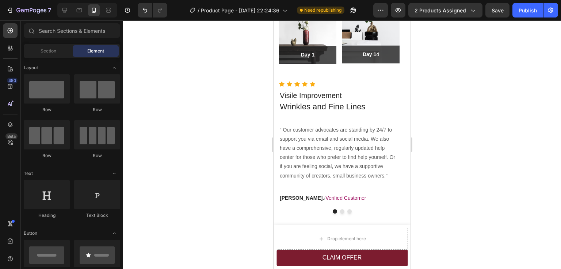
drag, startPoint x: 407, startPoint y: 74, endPoint x: 687, endPoint y: 172, distance: 296.9
click at [300, 196] on p "Ryan S . / Verified Customer" at bounding box center [339, 198] width 119 height 9
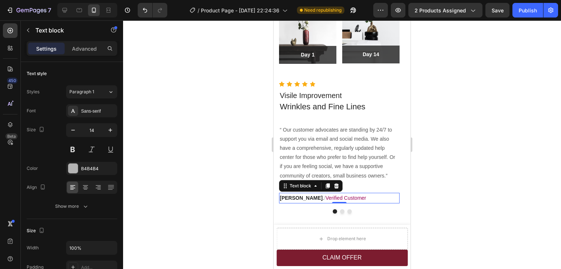
click at [298, 198] on span "Ryan S ." at bounding box center [302, 198] width 44 height 6
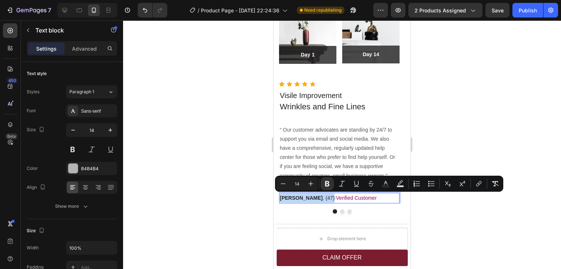
drag, startPoint x: 308, startPoint y: 199, endPoint x: 281, endPoint y: 198, distance: 27.4
click at [281, 198] on span "Ryan S . (47)" at bounding box center [307, 198] width 55 height 6
click at [385, 183] on icon "Editor contextual toolbar" at bounding box center [386, 183] width 4 height 4
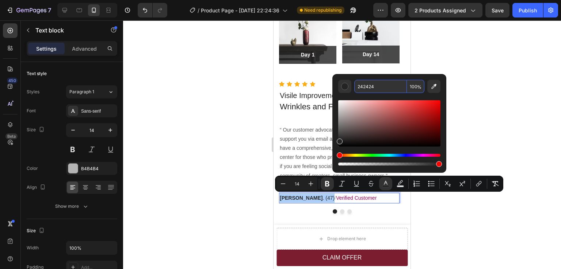
click at [362, 87] on input "242424" at bounding box center [380, 86] width 53 height 13
type input "000"
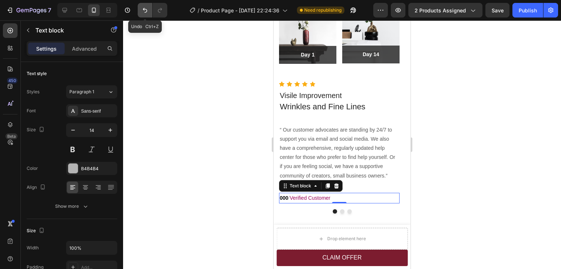
click at [150, 12] on button "Undo/Redo" at bounding box center [145, 10] width 15 height 15
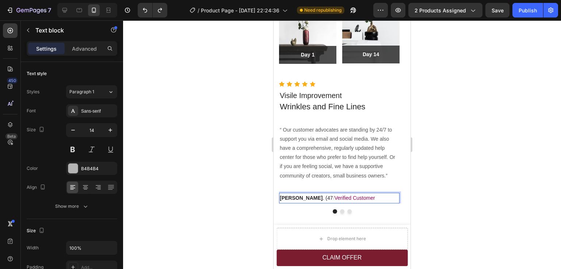
click at [309, 198] on p "Ryan S . (47 / Verified Customer" at bounding box center [339, 198] width 119 height 9
click at [307, 197] on span "Ryan S . (47" at bounding box center [306, 198] width 53 height 6
drag, startPoint x: 309, startPoint y: 198, endPoint x: 280, endPoint y: 198, distance: 28.8
click at [280, 198] on p "Ryan S . (47) / Verified Customer" at bounding box center [339, 198] width 119 height 9
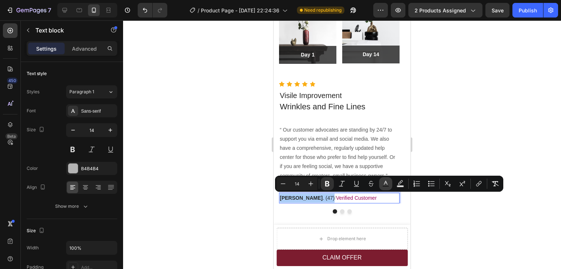
click at [387, 183] on icon "Editor contextual toolbar" at bounding box center [385, 183] width 7 height 7
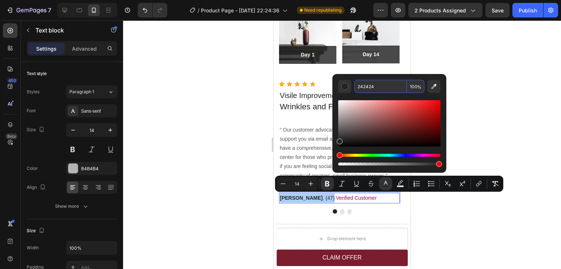
click at [366, 87] on input "242424" at bounding box center [380, 86] width 53 height 13
type input "000000"
click at [489, 133] on div at bounding box center [342, 144] width 438 height 249
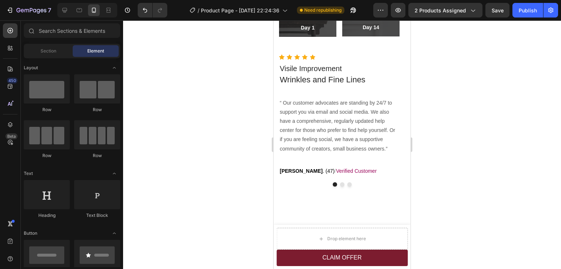
scroll to position [1034, 0]
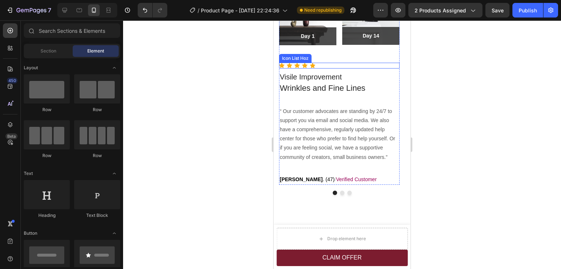
click at [309, 66] on div "Icon Icon Icon Icon Icon" at bounding box center [339, 66] width 120 height 6
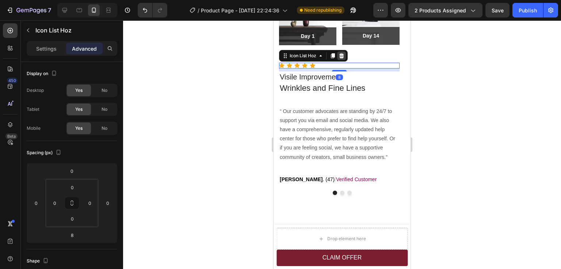
click at [345, 54] on div at bounding box center [341, 55] width 9 height 9
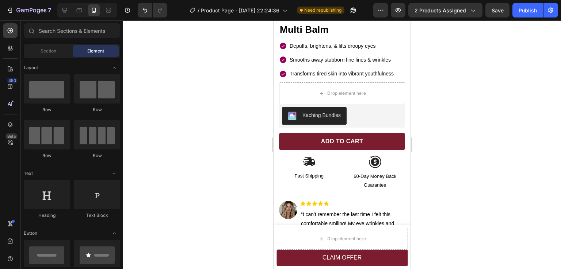
scroll to position [322, 0]
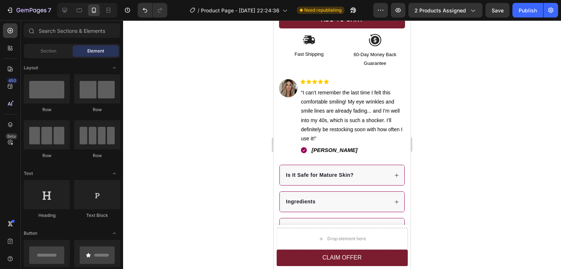
drag, startPoint x: 407, startPoint y: 144, endPoint x: 691, endPoint y: 97, distance: 287.8
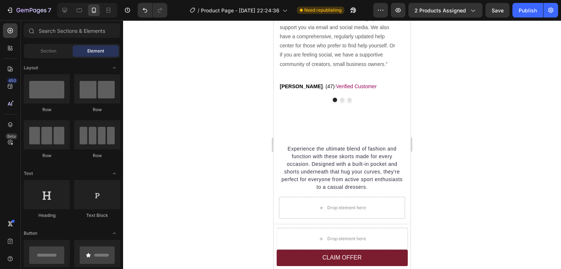
scroll to position [1107, 0]
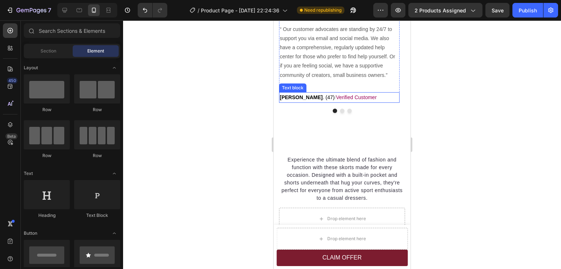
click at [312, 98] on p "Ryan S . (47) / Verified Customer" at bounding box center [339, 97] width 119 height 9
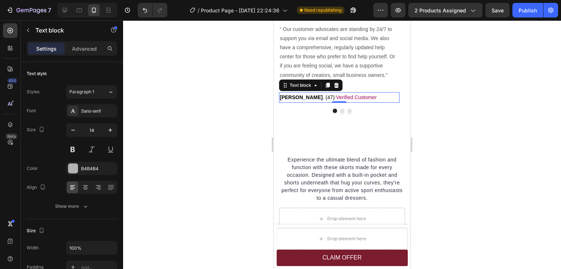
click at [312, 97] on p "Ryan S . (47) / Verified Customer" at bounding box center [339, 97] width 119 height 9
click at [313, 97] on p "Ryan S . (47) - Verified Customer" at bounding box center [339, 97] width 119 height 9
drag, startPoint x: 312, startPoint y: 97, endPoint x: 281, endPoint y: 99, distance: 31.5
click at [281, 99] on p "Ryan S . (47) - Verified Customer" at bounding box center [339, 97] width 119 height 9
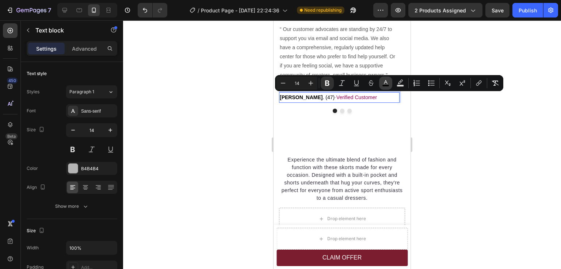
click at [385, 85] on rect "Editor contextual toolbar" at bounding box center [385, 86] width 7 height 2
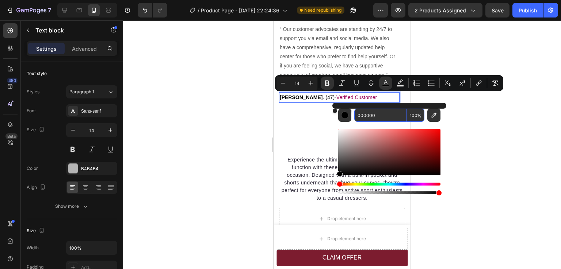
click at [370, 114] on input "000000" at bounding box center [380, 115] width 53 height 13
type input "000000"
click at [474, 132] on div at bounding box center [342, 144] width 438 height 249
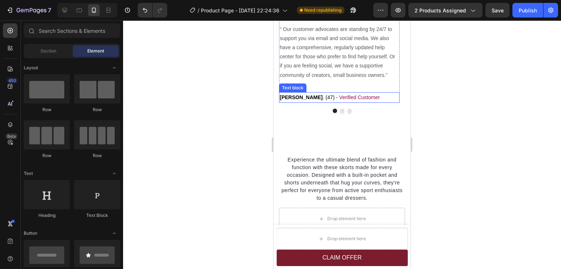
click at [297, 100] on span "Ryan S . (47) -" at bounding box center [309, 98] width 58 height 6
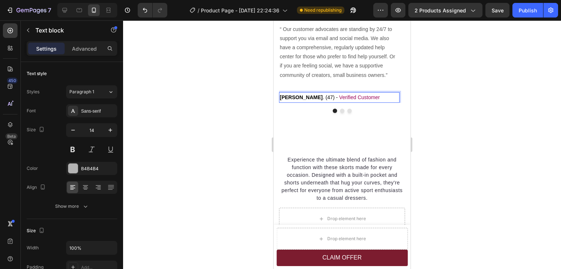
click at [299, 97] on span "Ryan S . (47) -" at bounding box center [309, 98] width 58 height 6
drag, startPoint x: 299, startPoint y: 97, endPoint x: 282, endPoint y: 97, distance: 16.8
click at [282, 97] on span "Ryan S . (47) -" at bounding box center [309, 98] width 58 height 6
click at [295, 97] on strong "[PERSON_NAME]" at bounding box center [301, 98] width 43 height 6
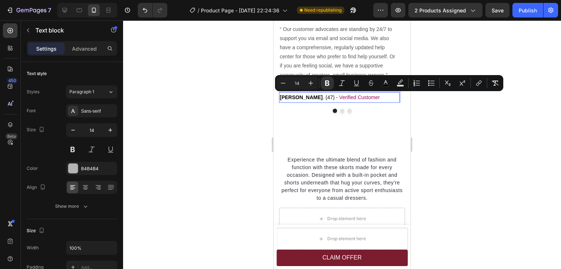
click at [298, 97] on span "Ryan S . (47) -" at bounding box center [309, 98] width 58 height 6
drag, startPoint x: 299, startPoint y: 98, endPoint x: 280, endPoint y: 98, distance: 19.7
click at [280, 98] on span "Ryan S . (47) -" at bounding box center [309, 98] width 58 height 6
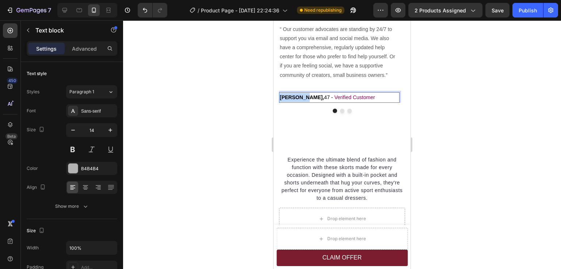
drag, startPoint x: 303, startPoint y: 99, endPoint x: 281, endPoint y: 99, distance: 21.5
click at [281, 99] on strong "Monique," at bounding box center [302, 98] width 44 height 6
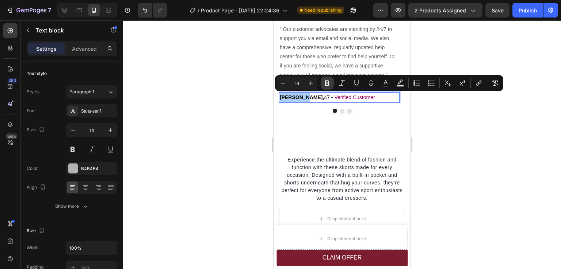
click at [328, 86] on icon "Editor contextual toolbar" at bounding box center [326, 83] width 7 height 7
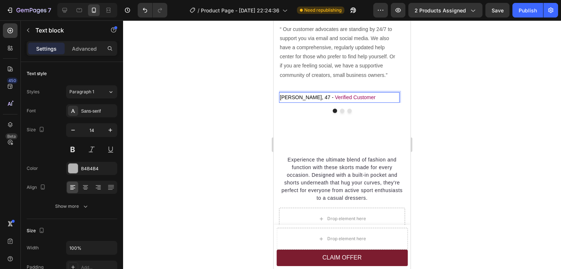
click at [476, 127] on div at bounding box center [342, 144] width 438 height 249
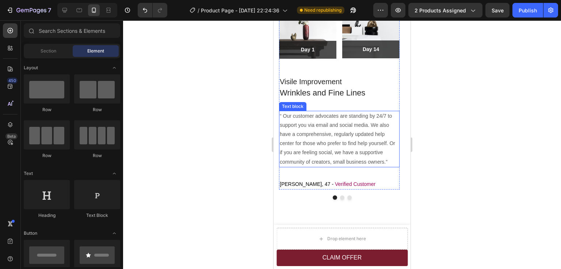
scroll to position [998, 0]
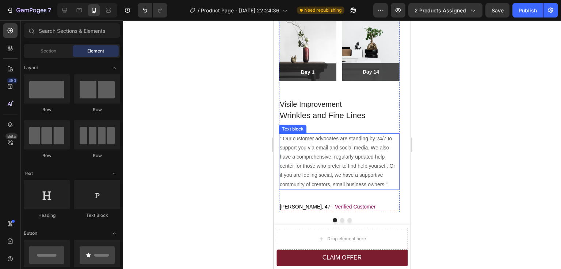
click at [338, 154] on p "“ Our customer advocates are standing by 24/7 to support you via email and soci…" at bounding box center [339, 161] width 119 height 55
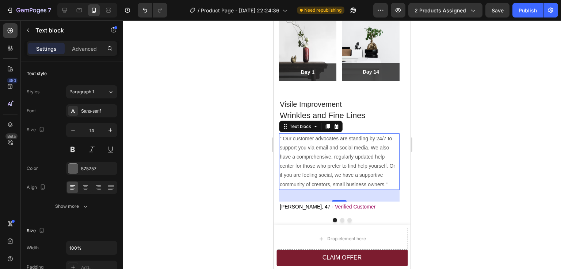
click at [341, 154] on p "“ Our customer advocates are standing by 24/7 to support you via email and soci…" at bounding box center [339, 161] width 119 height 55
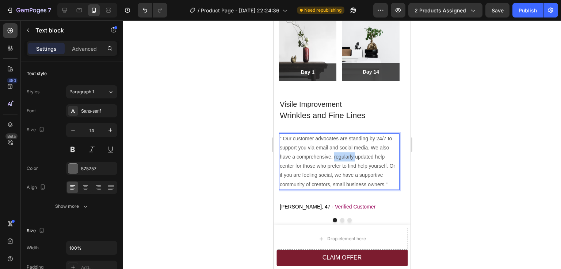
click at [341, 154] on p "“ Our customer advocates are standing by 24/7 to support you via email and soci…" at bounding box center [339, 161] width 119 height 55
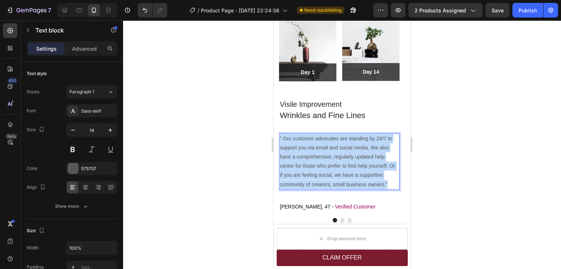
click at [341, 154] on p "“ Our customer advocates are standing by 24/7 to support you via email and soci…" at bounding box center [339, 161] width 119 height 55
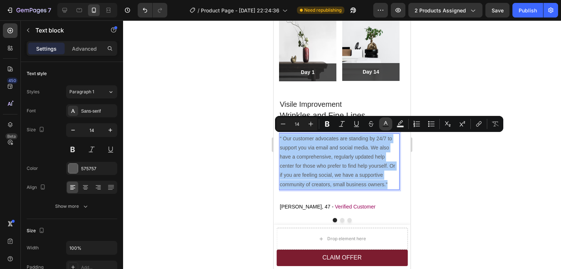
click at [386, 126] on rect "Editor contextual toolbar" at bounding box center [385, 127] width 7 height 2
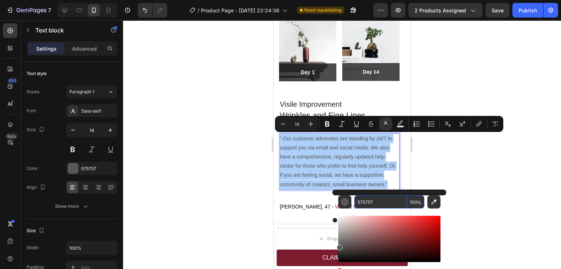
click at [366, 203] on input "575757" at bounding box center [380, 202] width 53 height 13
type input "000000"
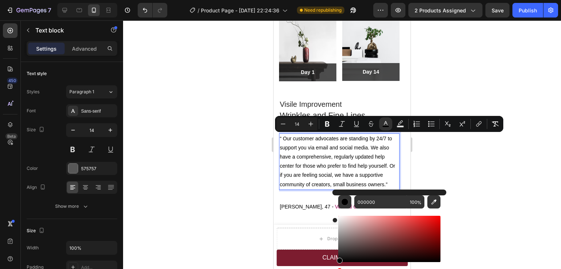
click at [494, 190] on div at bounding box center [342, 144] width 438 height 249
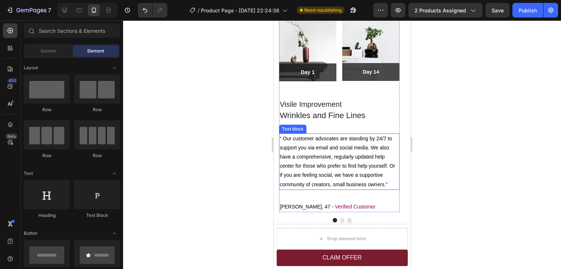
scroll to position [1034, 0]
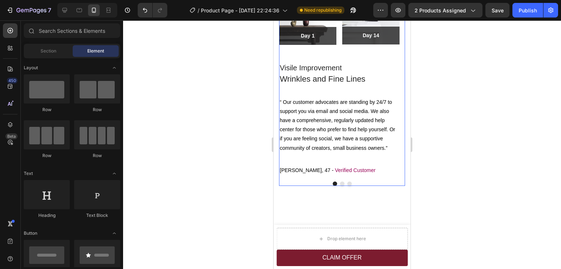
click at [340, 183] on button "Dot" at bounding box center [342, 184] width 4 height 4
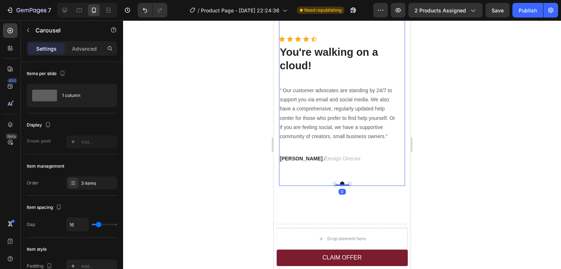
click at [332, 183] on button "Dot" at bounding box center [334, 184] width 4 height 4
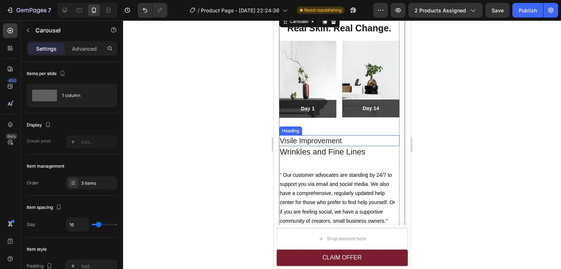
scroll to position [925, 0]
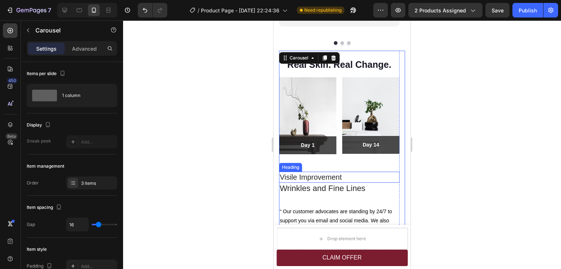
click at [355, 174] on h3 "Visile Improvement" at bounding box center [339, 177] width 120 height 11
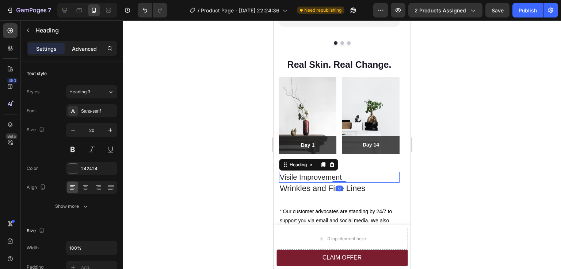
click at [86, 46] on p "Advanced" at bounding box center [84, 49] width 25 height 8
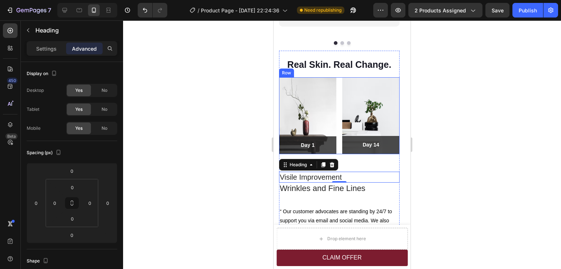
click at [339, 153] on div "Image Day 1 Text block Row Row Image Day 14 Text block Row Row Row" at bounding box center [339, 115] width 120 height 77
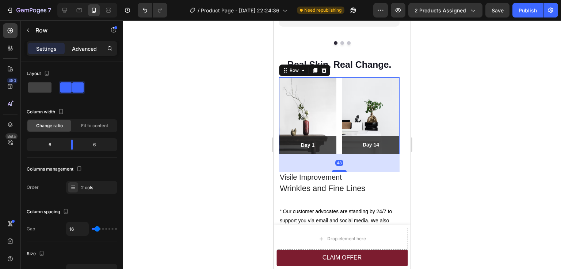
click at [85, 49] on p "Advanced" at bounding box center [84, 49] width 25 height 8
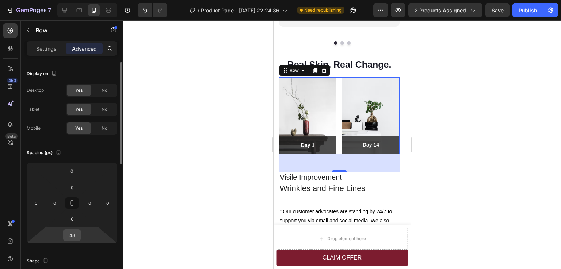
click at [70, 235] on input "48" at bounding box center [72, 235] width 15 height 11
click at [76, 236] on input "048" at bounding box center [72, 235] width 15 height 11
type input "0"
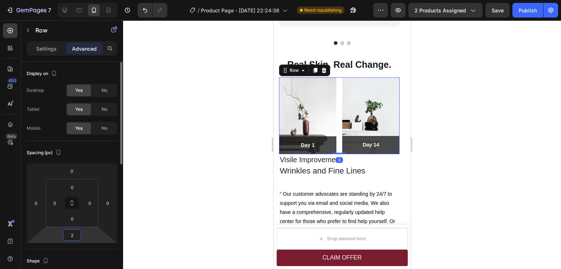
type input "20"
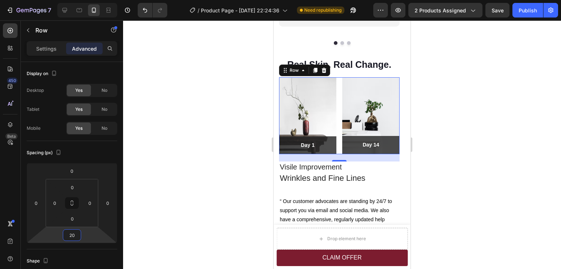
click at [463, 148] on div at bounding box center [342, 144] width 438 height 249
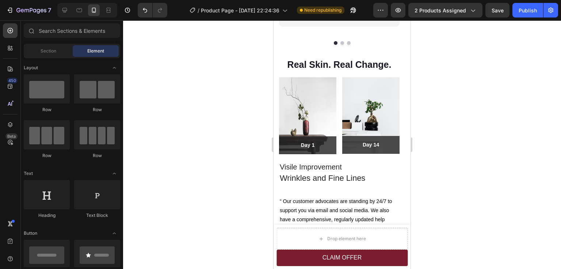
click at [445, 159] on div at bounding box center [342, 144] width 438 height 249
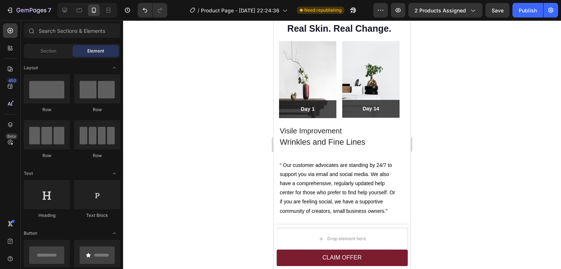
scroll to position [961, 0]
click at [373, 143] on h3 "Wrinkles and Fine Lines" at bounding box center [339, 142] width 120 height 12
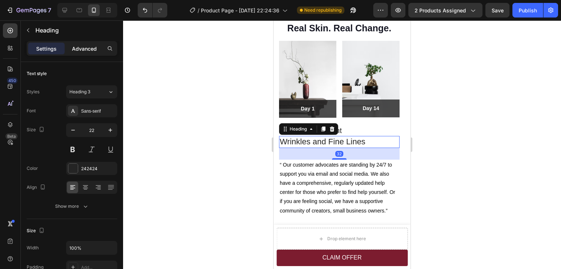
click at [86, 43] on div "Advanced" at bounding box center [84, 49] width 36 height 12
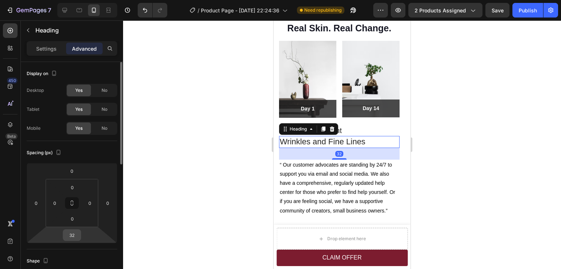
click at [73, 234] on input "32" at bounding box center [72, 235] width 15 height 11
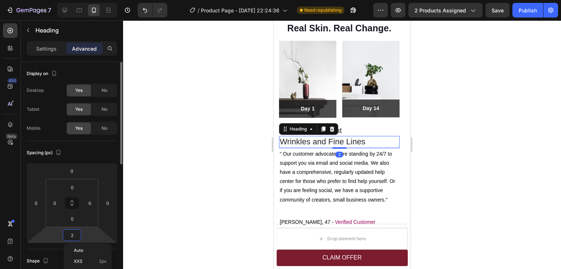
type input "20"
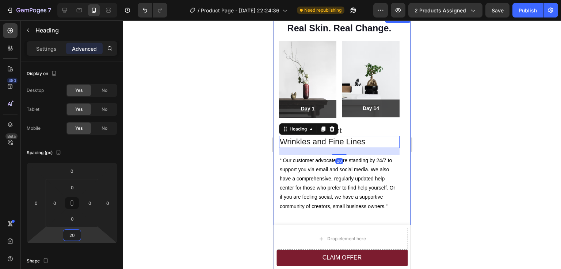
click at [480, 112] on div at bounding box center [342, 144] width 438 height 249
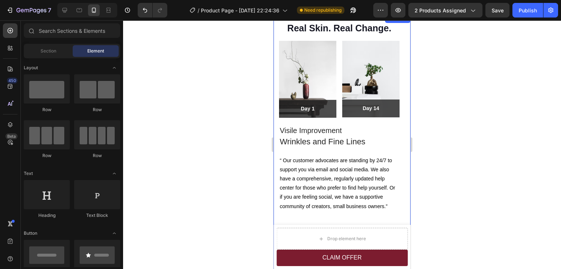
click at [480, 112] on div at bounding box center [342, 144] width 438 height 249
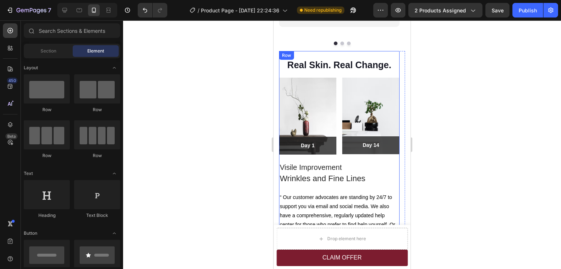
scroll to position [925, 0]
